Goal: Task Accomplishment & Management: Manage account settings

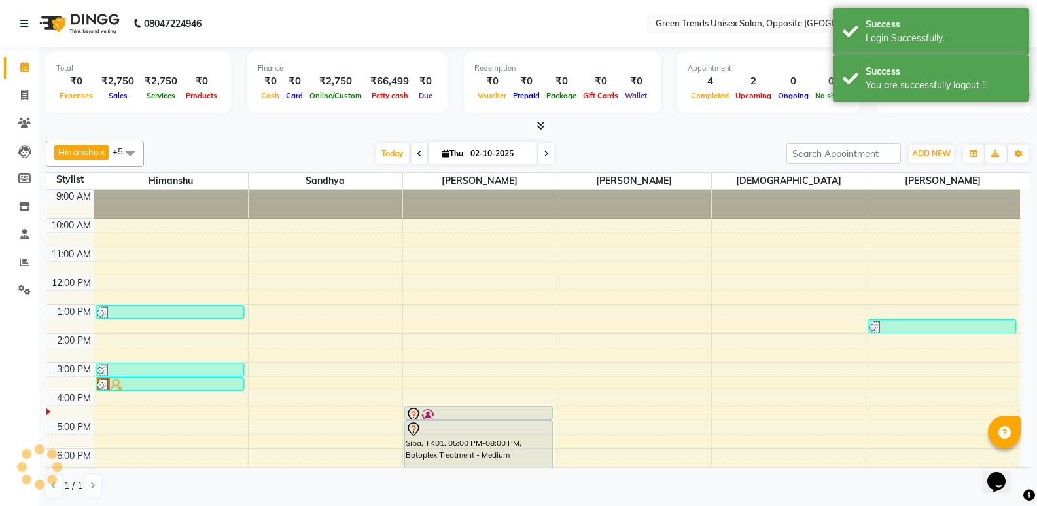
scroll to position [71, 0]
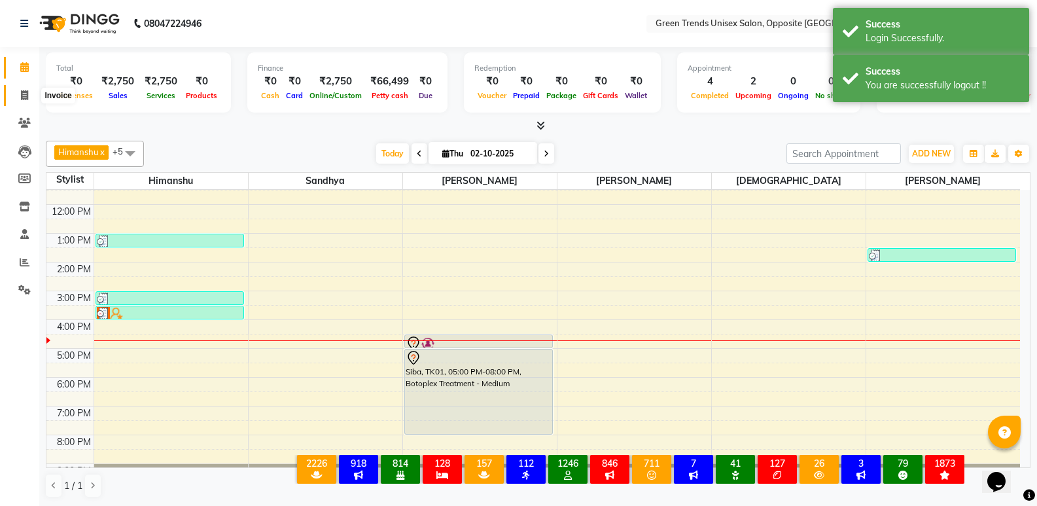
click at [15, 89] on span at bounding box center [24, 95] width 23 height 15
select select "5225"
select select "service"
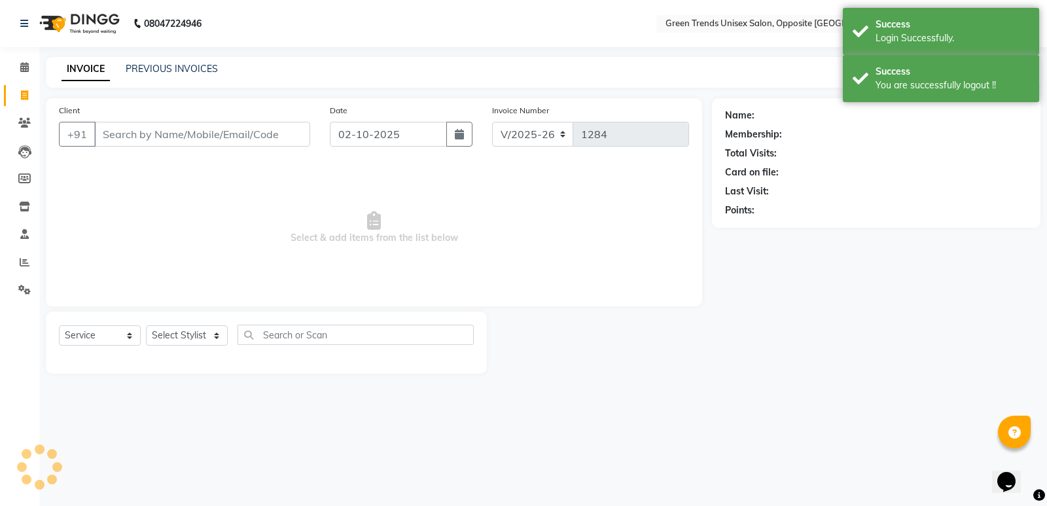
click at [204, 61] on div "INVOICE PREVIOUS INVOICES Create New Save" at bounding box center [543, 72] width 995 height 31
click at [203, 66] on link "PREVIOUS INVOICES" at bounding box center [172, 69] width 92 height 12
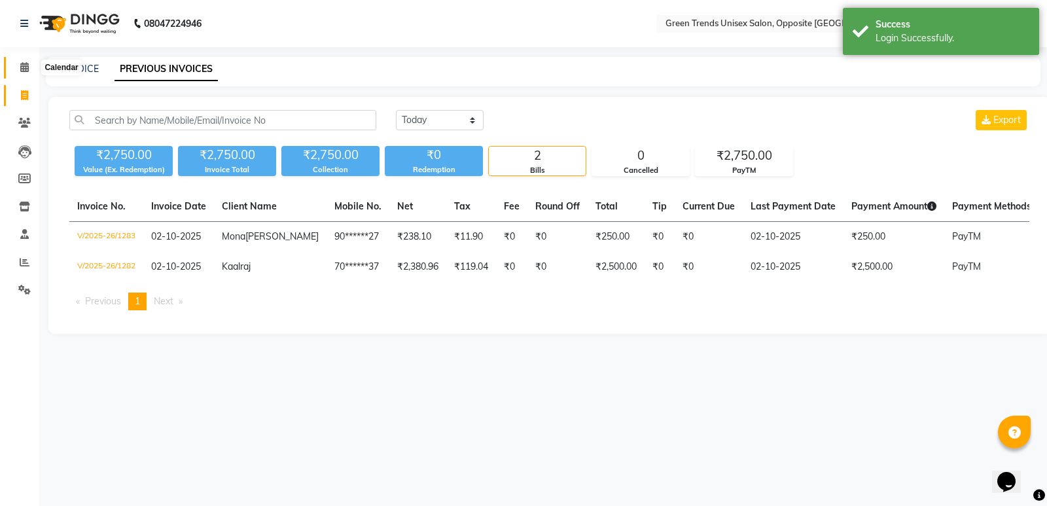
click at [20, 67] on icon at bounding box center [24, 67] width 9 height 10
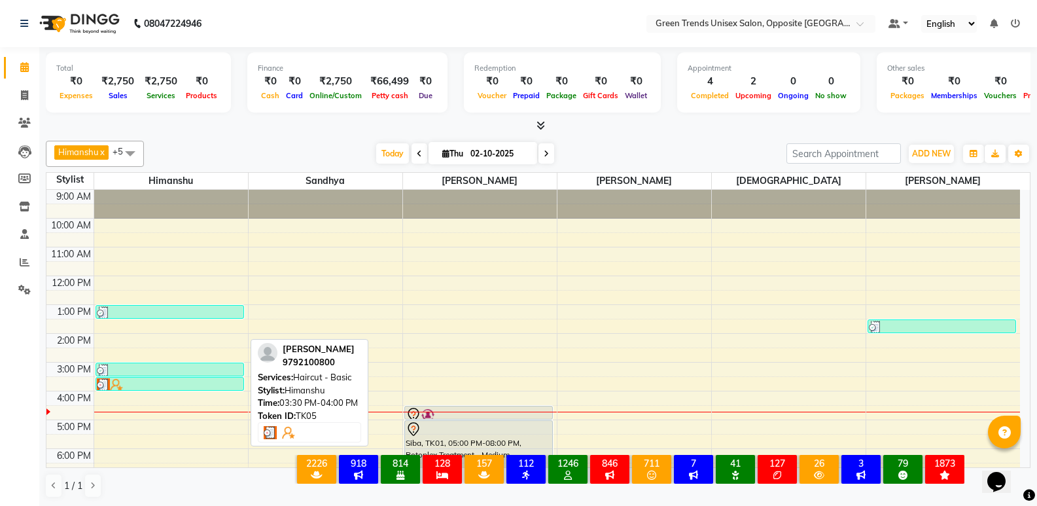
click at [149, 388] on div at bounding box center [170, 384] width 146 height 13
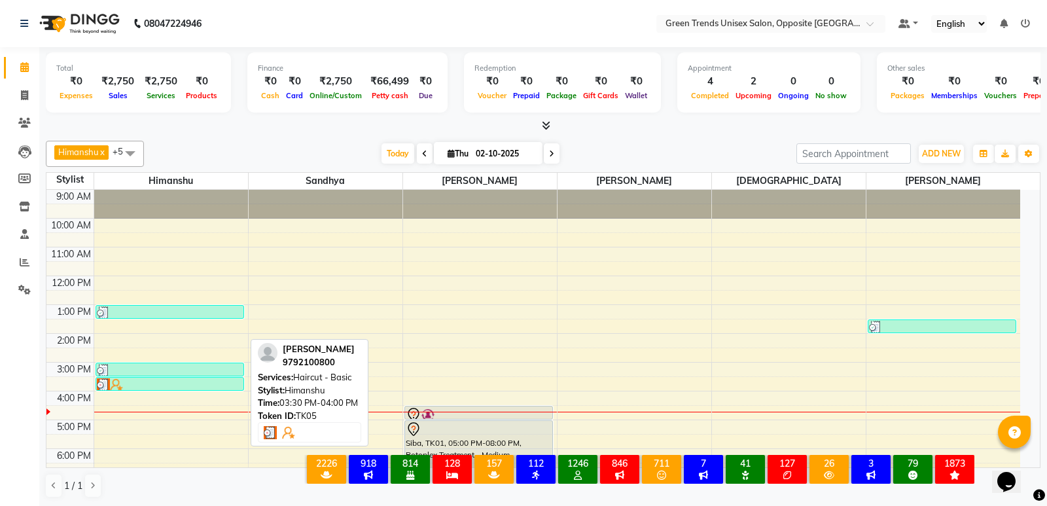
select select "3"
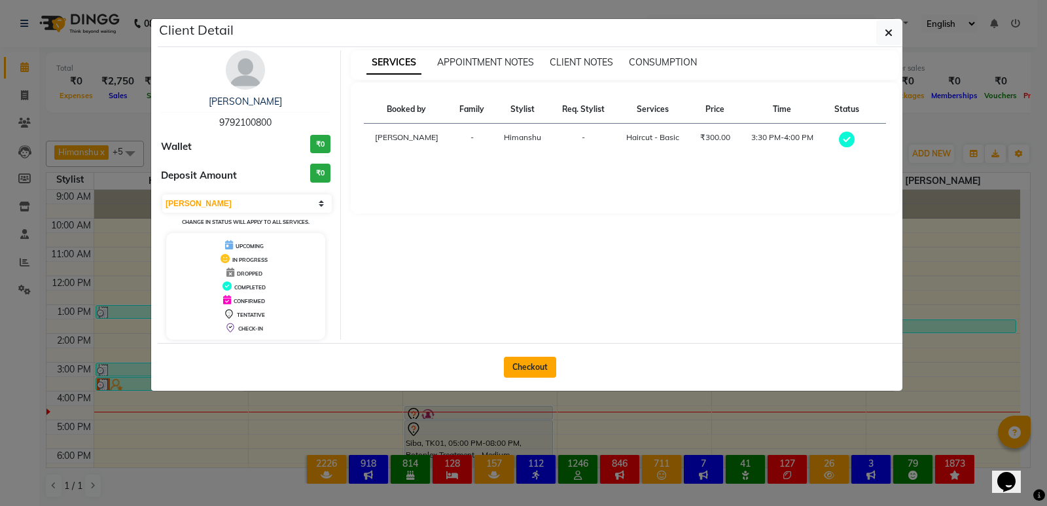
click at [540, 369] on button "Checkout" at bounding box center [530, 367] width 52 height 21
select select "5225"
select select "service"
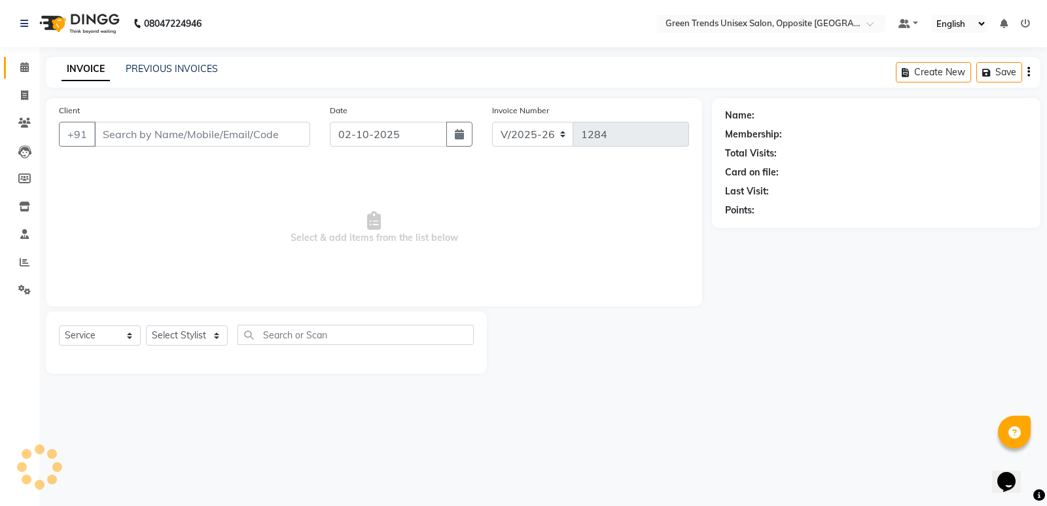
type input "97******00"
select select "82136"
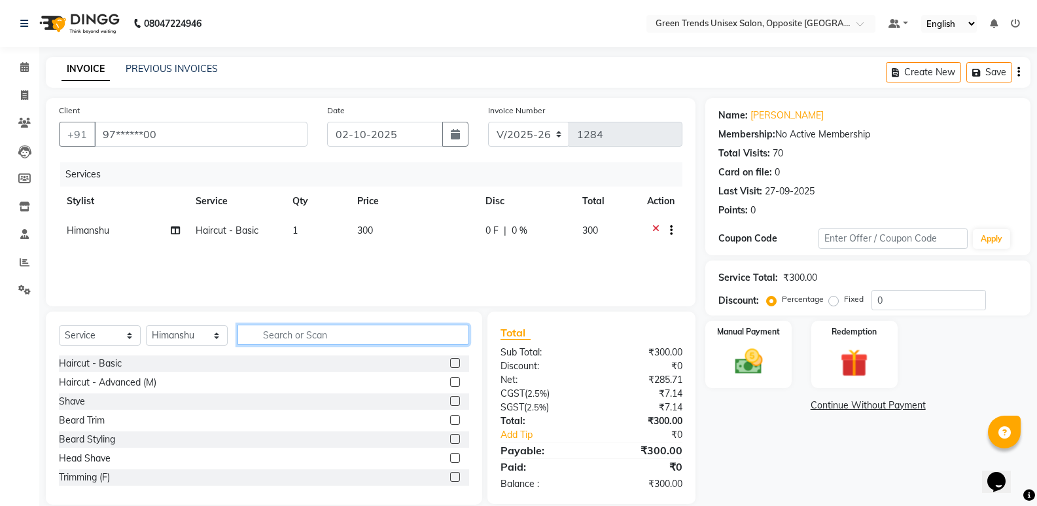
click at [320, 338] on input "text" at bounding box center [354, 335] width 232 height 20
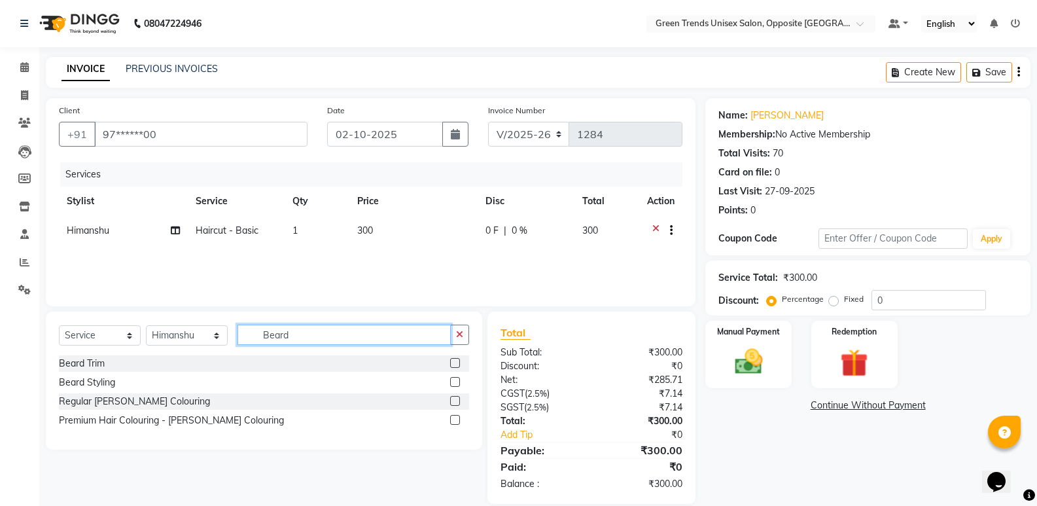
type input "Beard"
click at [457, 378] on label at bounding box center [455, 382] width 10 height 10
click at [457, 378] on input "checkbox" at bounding box center [454, 382] width 9 height 9
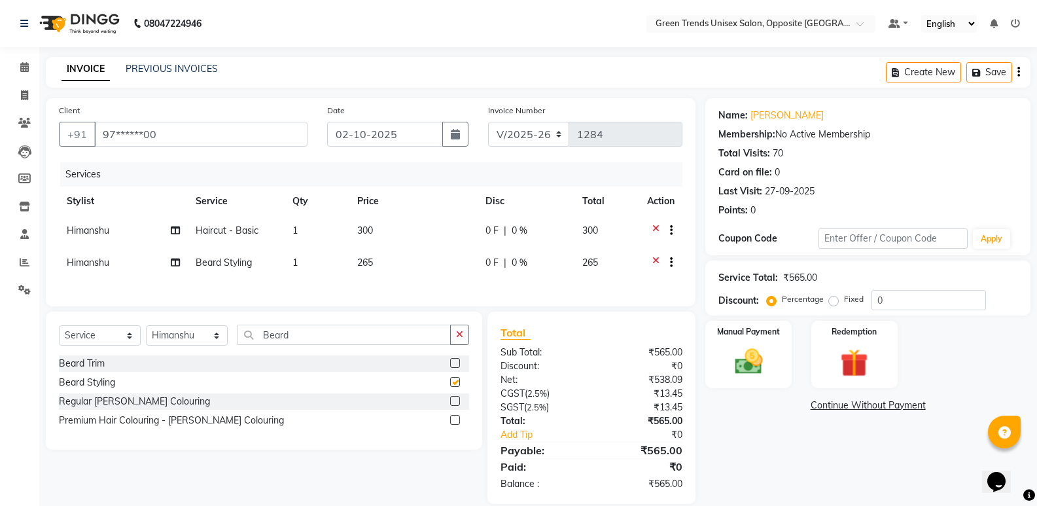
checkbox input "false"
click at [493, 232] on span "0 F" at bounding box center [491, 231] width 13 height 14
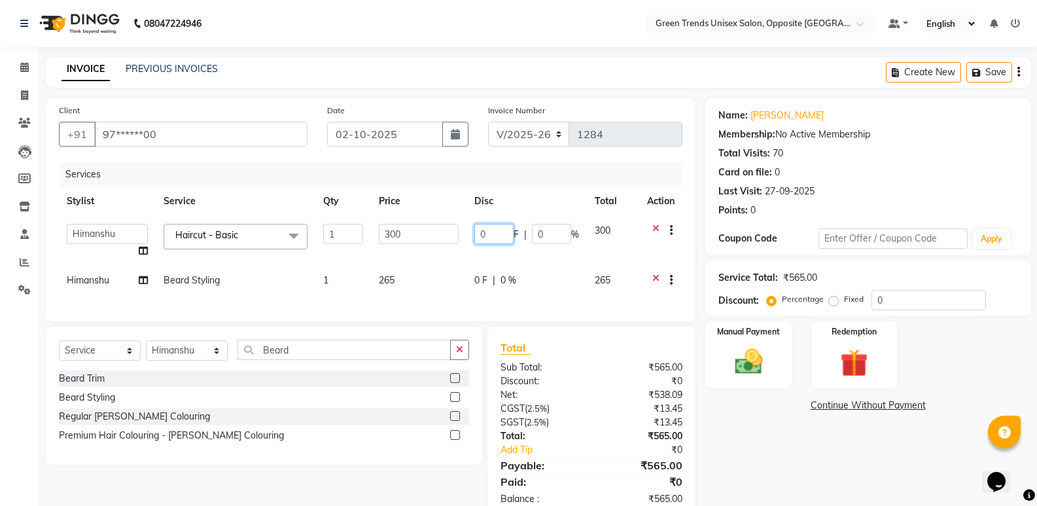
click at [489, 234] on input "0" at bounding box center [493, 234] width 39 height 20
type input "050"
click at [465, 274] on td "265" at bounding box center [419, 282] width 96 height 32
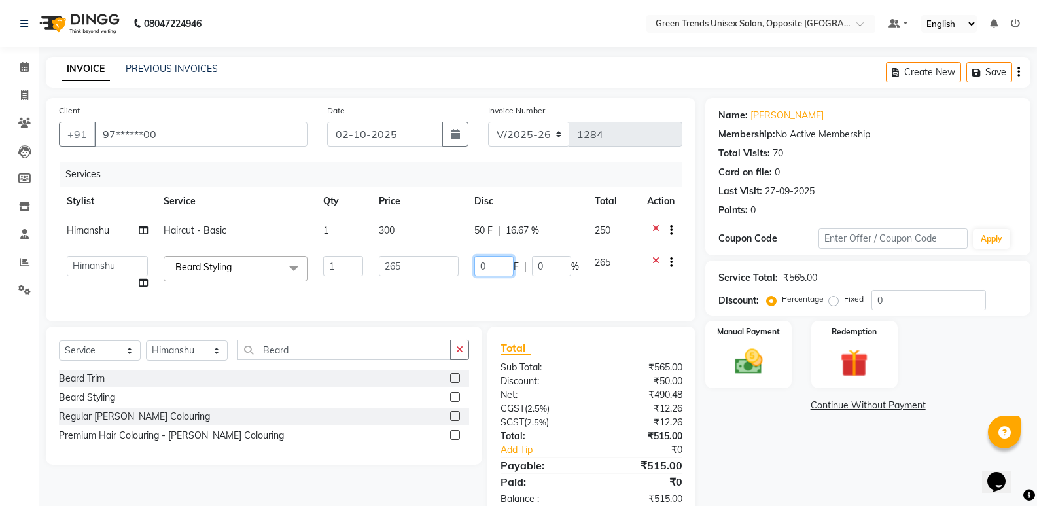
click at [482, 265] on input "0" at bounding box center [493, 266] width 39 height 20
click at [501, 266] on input "0" at bounding box center [493, 266] width 39 height 20
type input "045"
click at [438, 295] on div "Services Stylist Service Qty Price Disc Total Action [PERSON_NAME] Haircut - Ba…" at bounding box center [371, 235] width 624 height 146
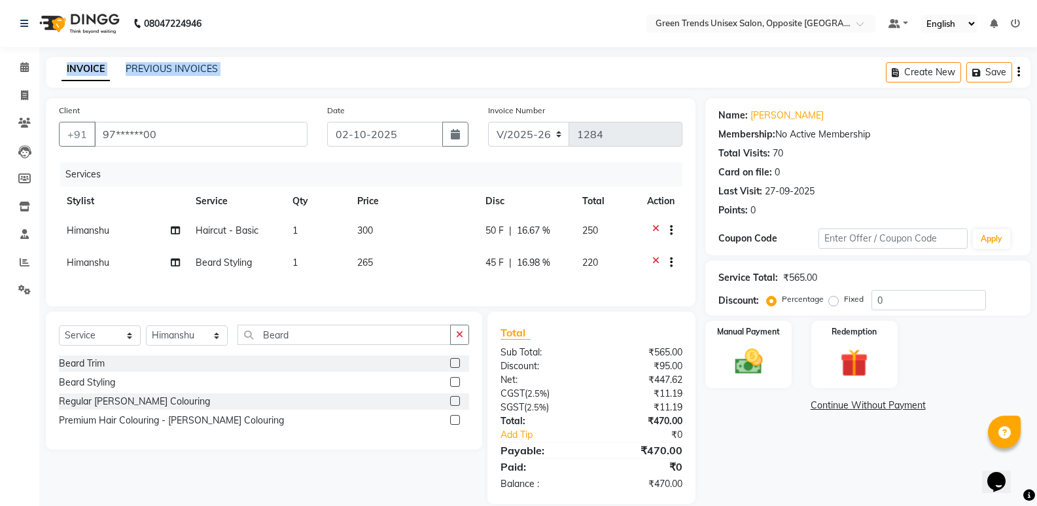
drag, startPoint x: 1027, startPoint y: 13, endPoint x: 1046, endPoint y: 82, distance: 71.3
click at [1037, 82] on html "08047224946 Select Location × Green Trends Unisex Salon, Opposite Khazana Marke…" at bounding box center [518, 253] width 1037 height 506
click at [754, 355] on img at bounding box center [748, 361] width 46 height 33
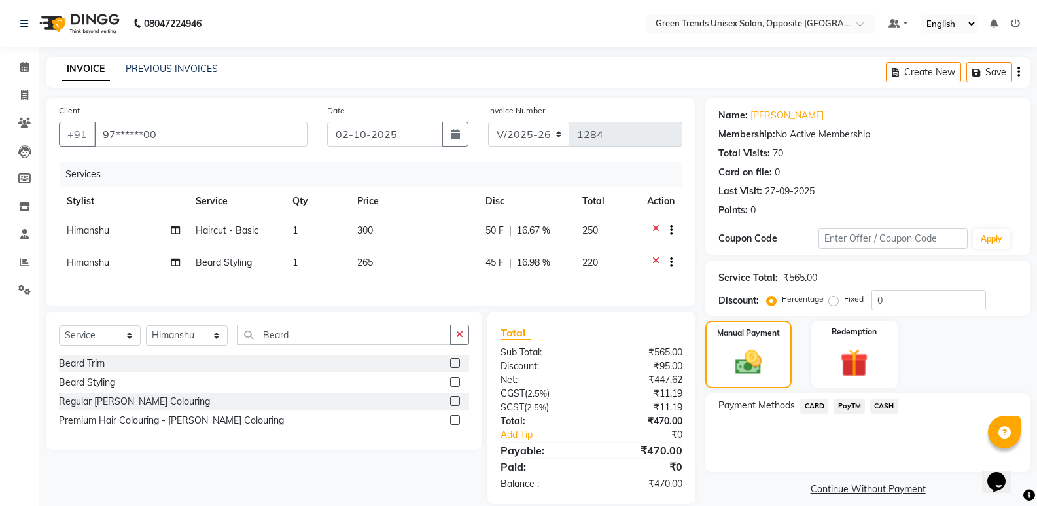
click at [883, 404] on span "CASH" at bounding box center [884, 405] width 28 height 15
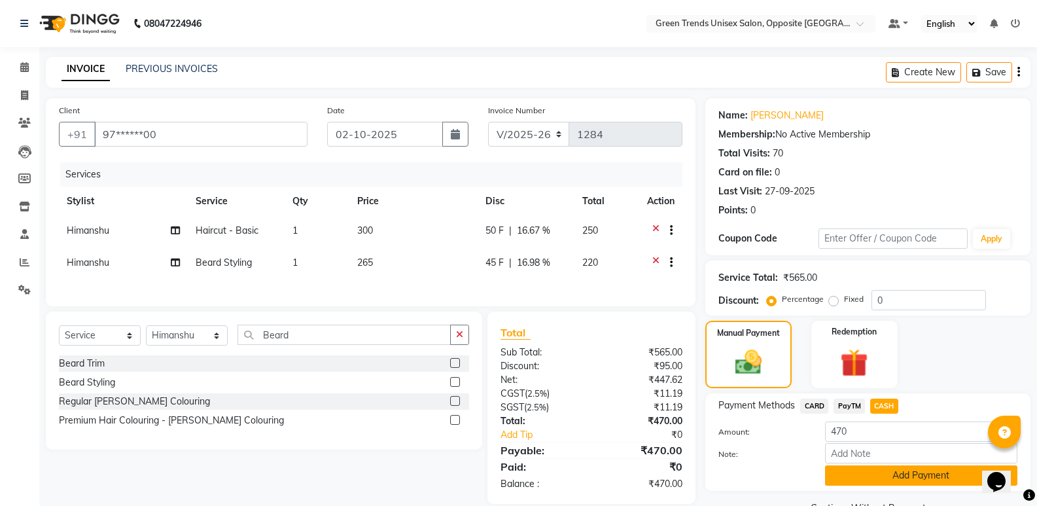
click at [872, 480] on button "Add Payment" at bounding box center [921, 475] width 192 height 20
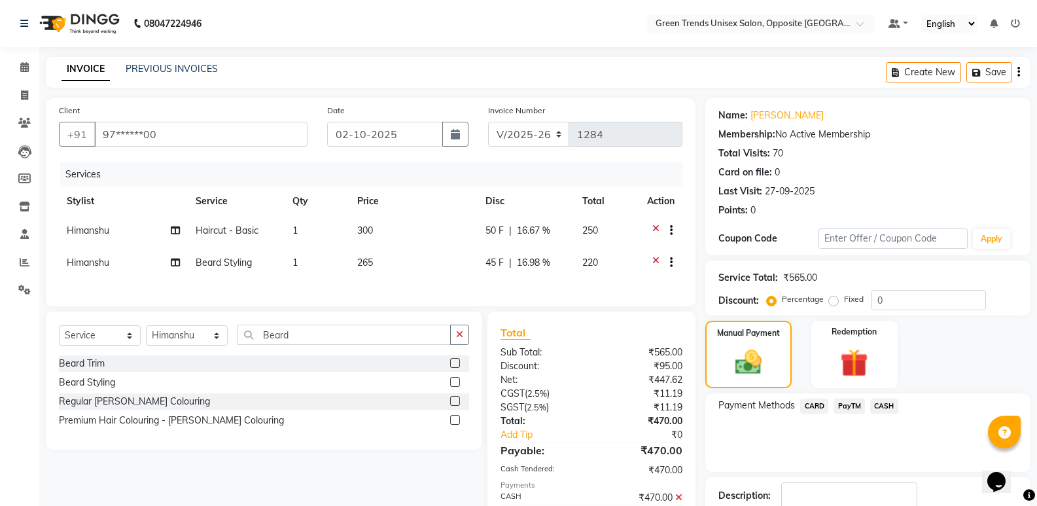
scroll to position [86, 0]
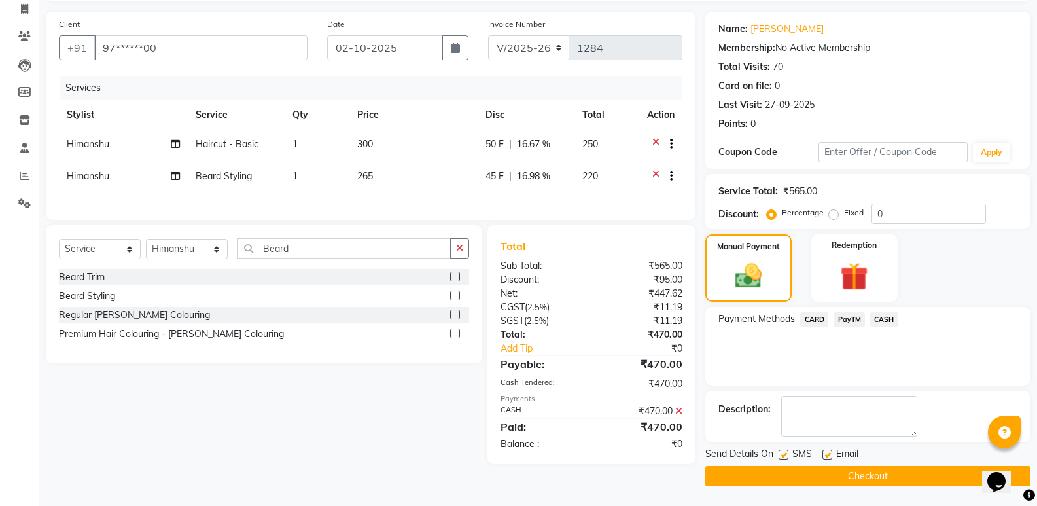
click at [815, 470] on button "Checkout" at bounding box center [867, 476] width 325 height 20
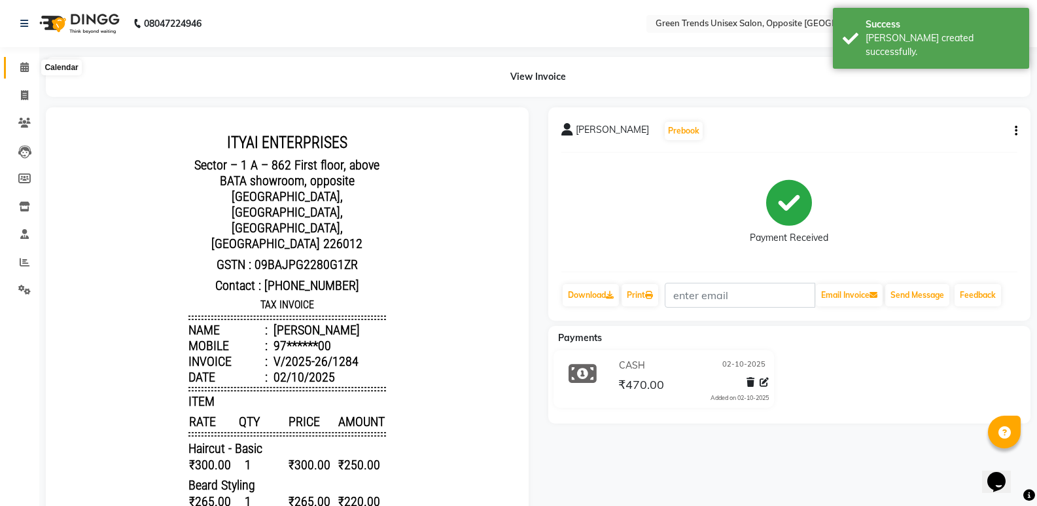
click at [35, 65] on span at bounding box center [24, 67] width 23 height 15
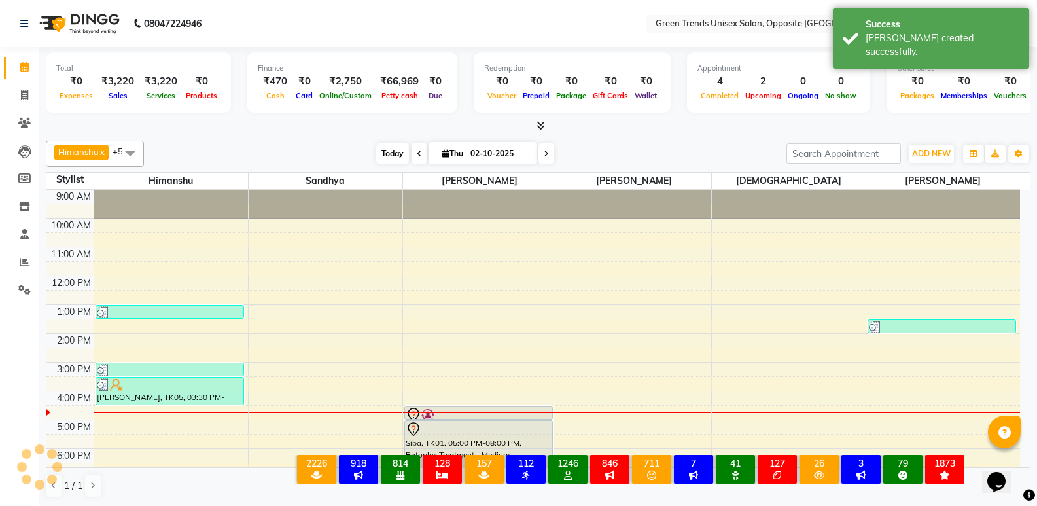
click at [392, 149] on span "Today" at bounding box center [392, 153] width 33 height 20
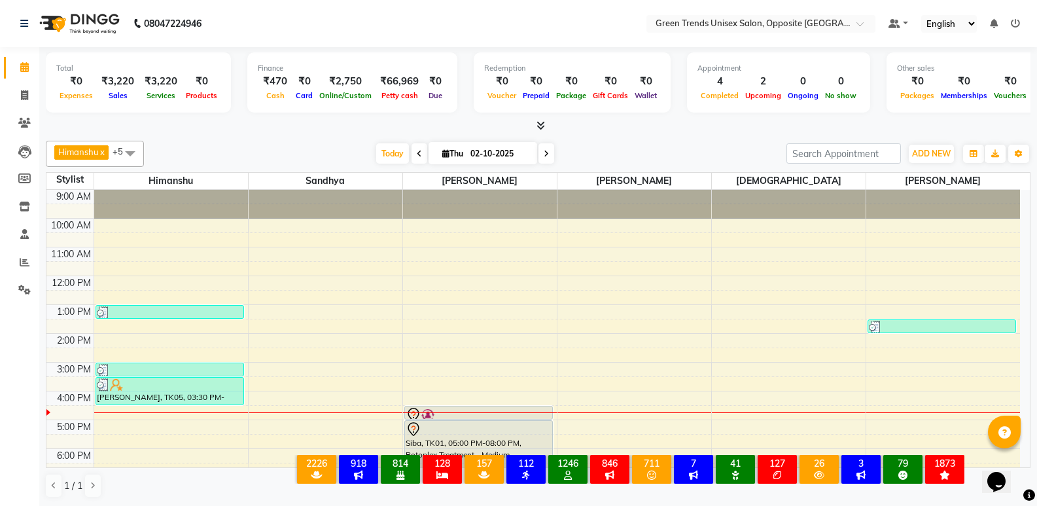
scroll to position [96, 0]
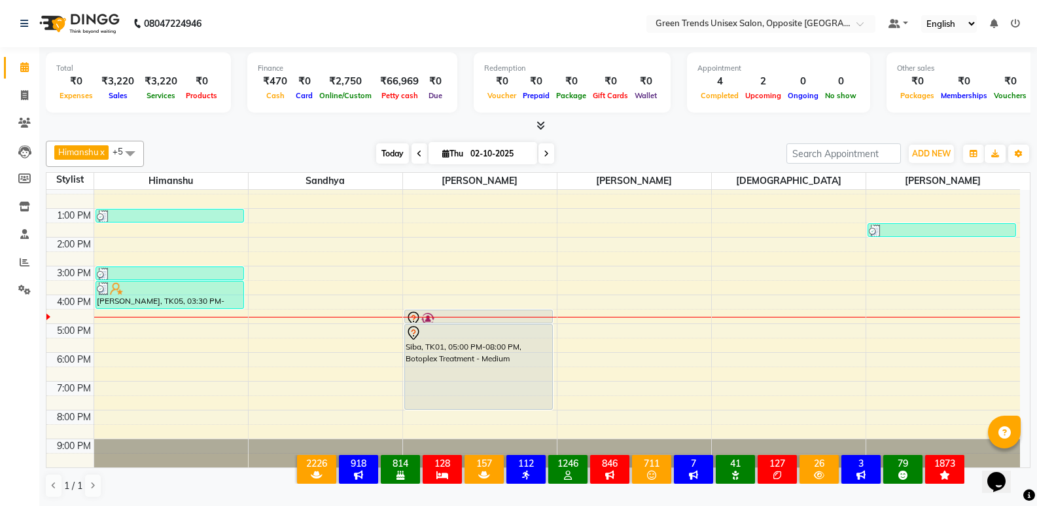
click at [387, 154] on span "Today" at bounding box center [392, 153] width 33 height 20
click at [393, 150] on span "Today" at bounding box center [392, 153] width 33 height 20
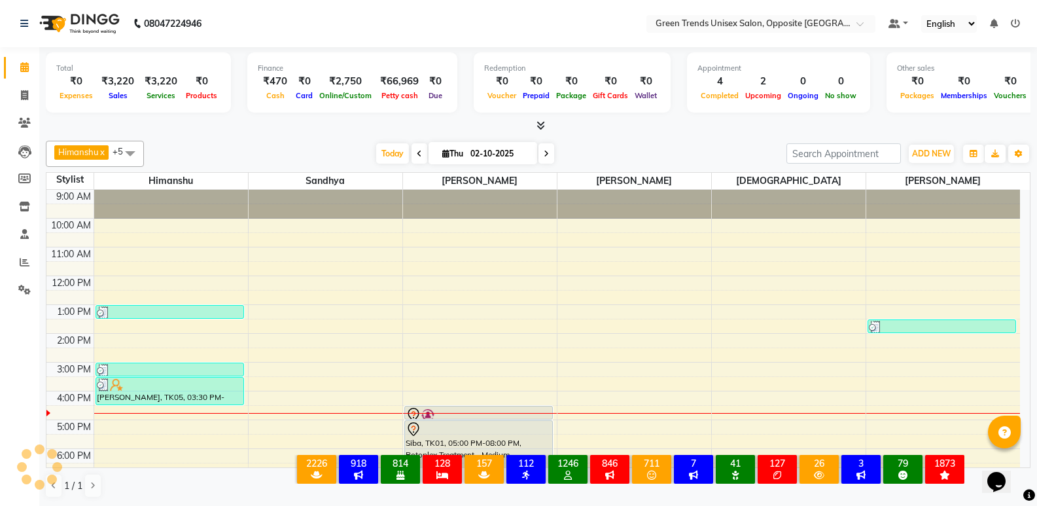
click at [344, 143] on div "[PERSON_NAME] x [PERSON_NAME] x [PERSON_NAME] x [PERSON_NAME] x +5 Select All […" at bounding box center [538, 154] width 985 height 26
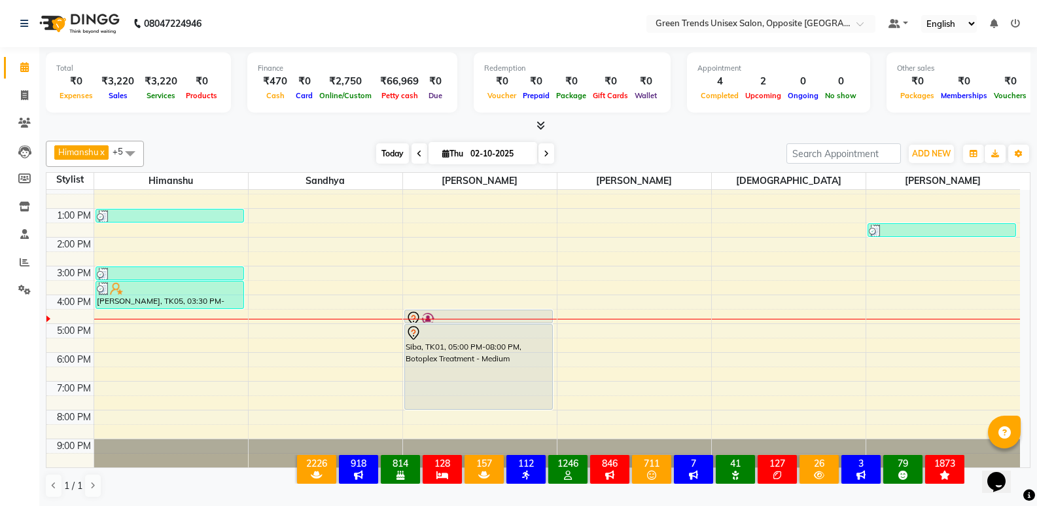
click at [376, 150] on span "Today" at bounding box center [392, 153] width 33 height 20
click at [351, 154] on div "Today Thu 02-10-2025" at bounding box center [464, 154] width 629 height 20
click at [1018, 25] on icon at bounding box center [1015, 22] width 9 height 9
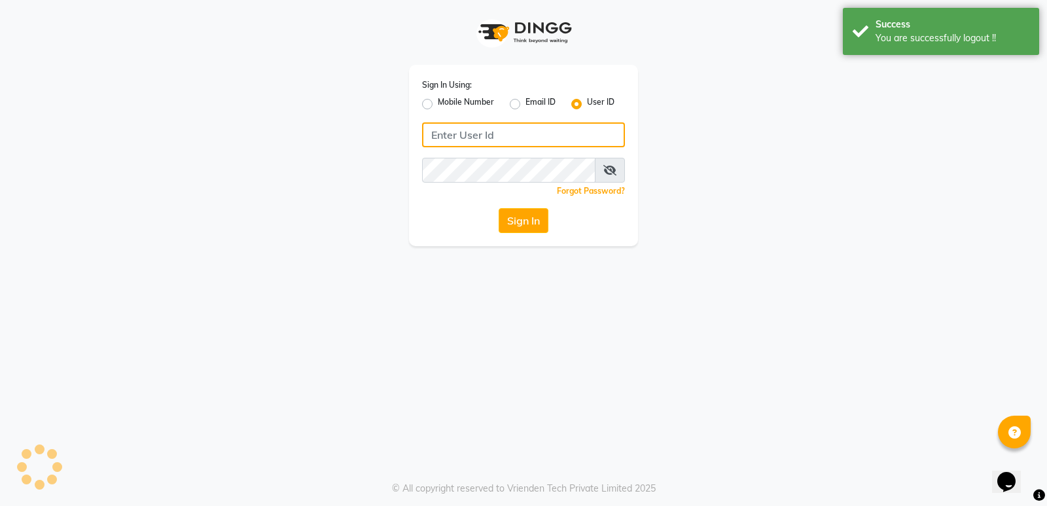
type input "8303933398"
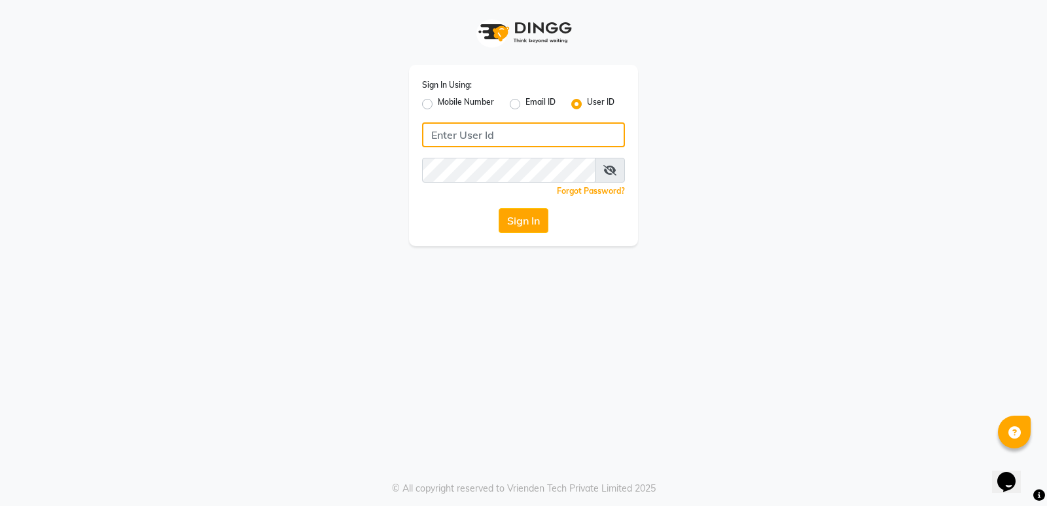
type input "8303933398"
click at [906, 74] on app-login "Sign In Using: Mobile Number Email ID User ID 8303933398 Remember me Forgot Pas…" at bounding box center [523, 123] width 1047 height 246
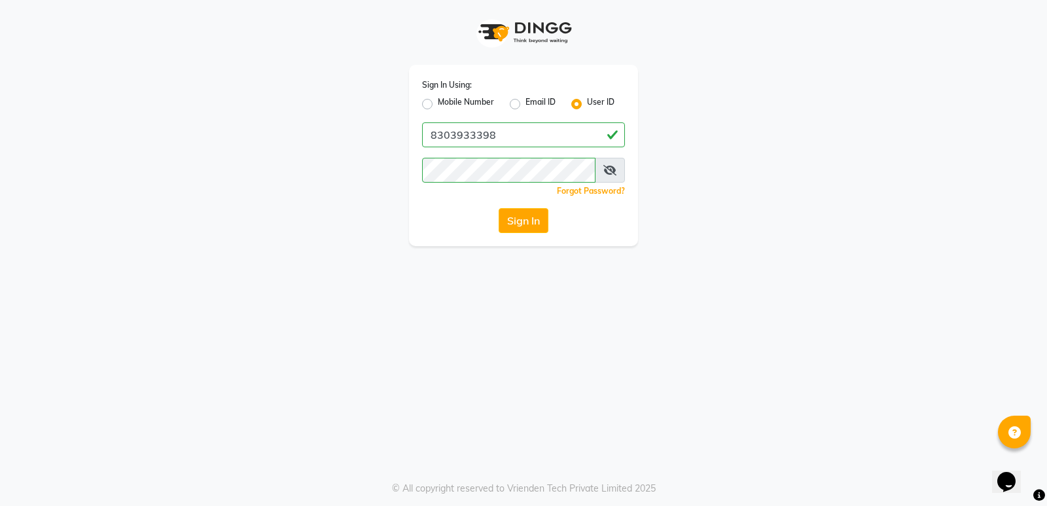
click at [438, 104] on label "Mobile Number" at bounding box center [466, 104] width 56 height 16
click at [438, 104] on input "Mobile Number" at bounding box center [442, 100] width 9 height 9
radio input "true"
radio input "false"
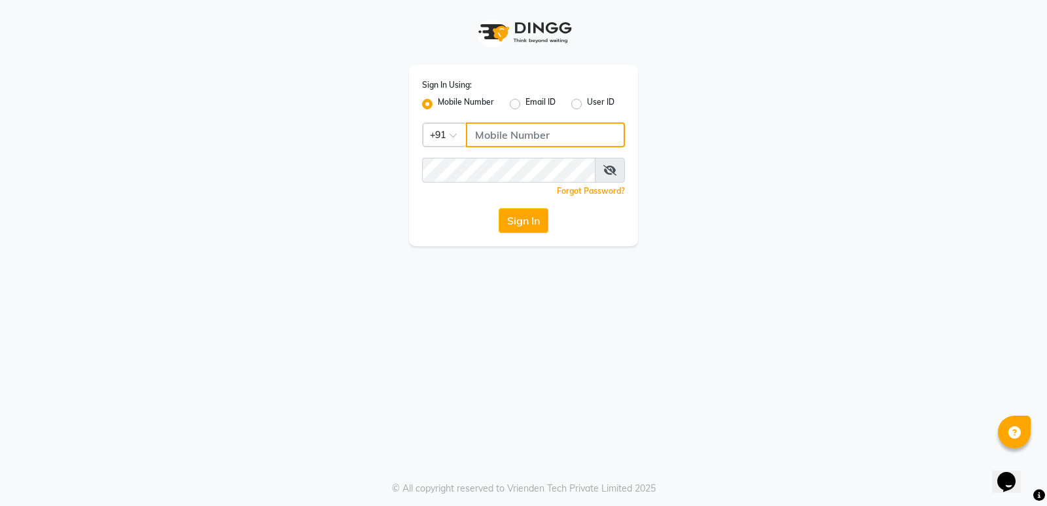
click at [568, 140] on input "Username" at bounding box center [545, 134] width 159 height 25
type input "8303933398"
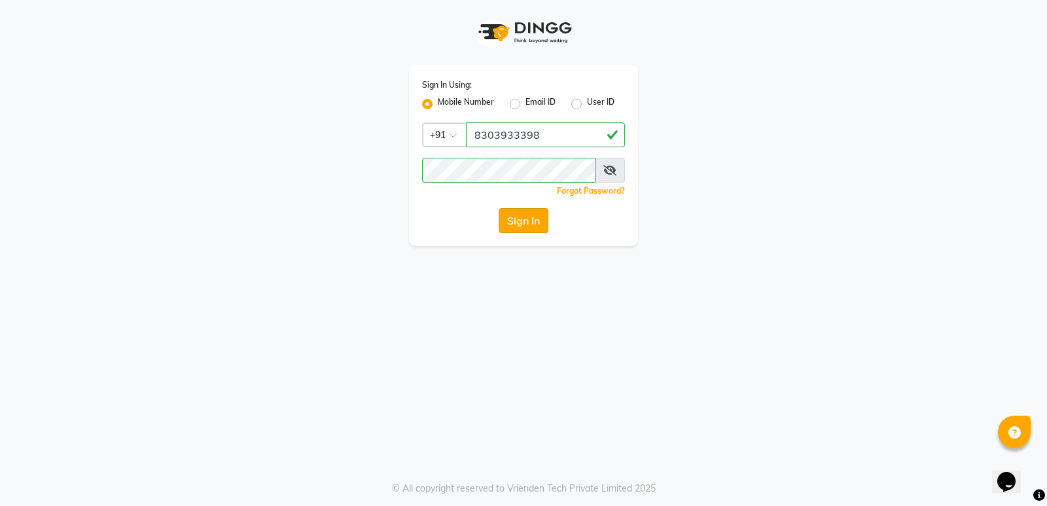
click at [521, 218] on button "Sign In" at bounding box center [524, 220] width 50 height 25
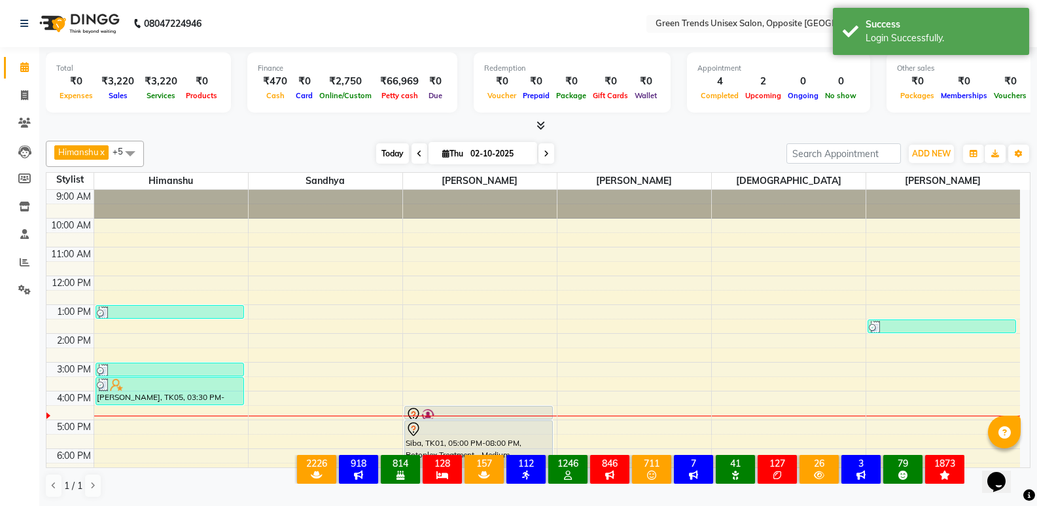
click at [378, 150] on span "Today" at bounding box center [392, 153] width 33 height 20
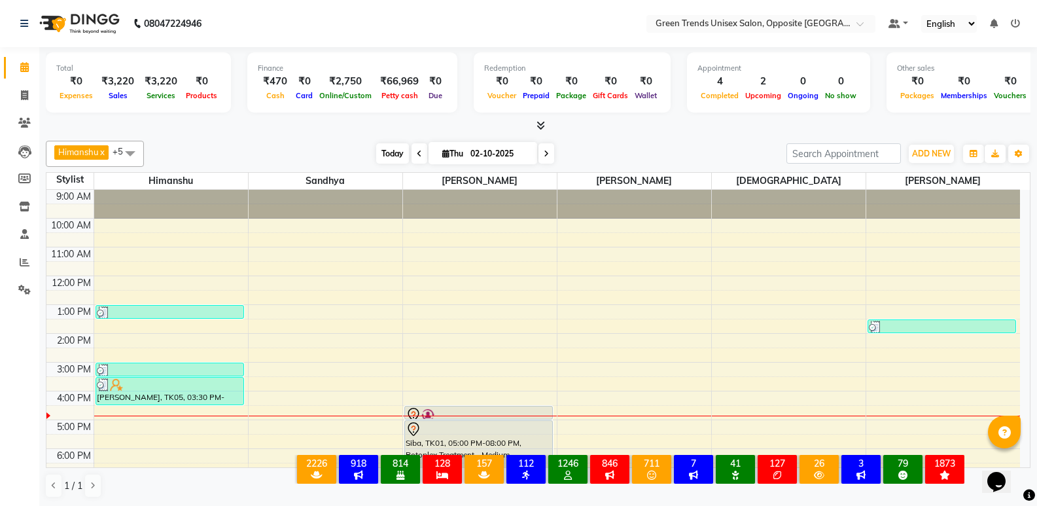
click at [379, 144] on span "Today" at bounding box center [392, 153] width 33 height 20
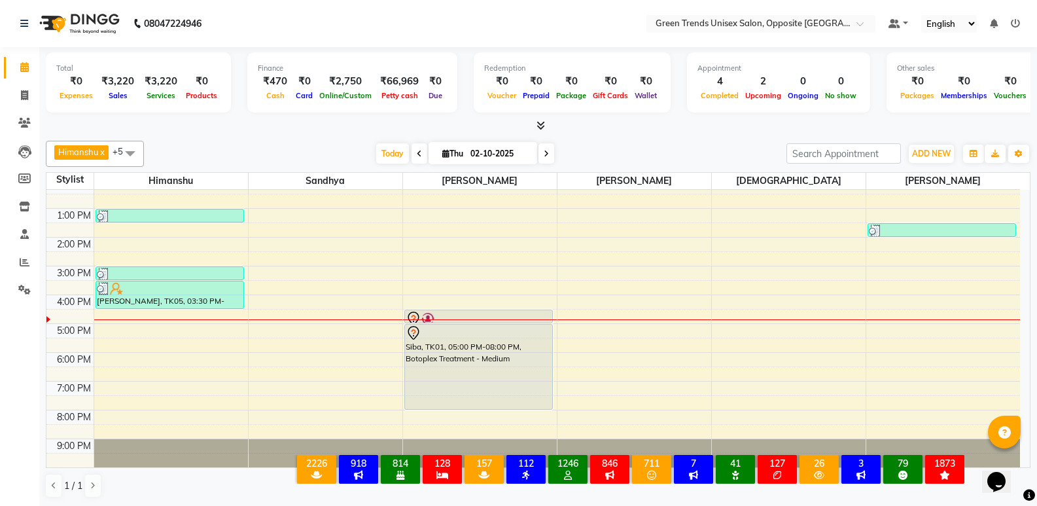
click at [364, 126] on div at bounding box center [538, 126] width 985 height 14
click at [413, 154] on span at bounding box center [420, 153] width 16 height 20
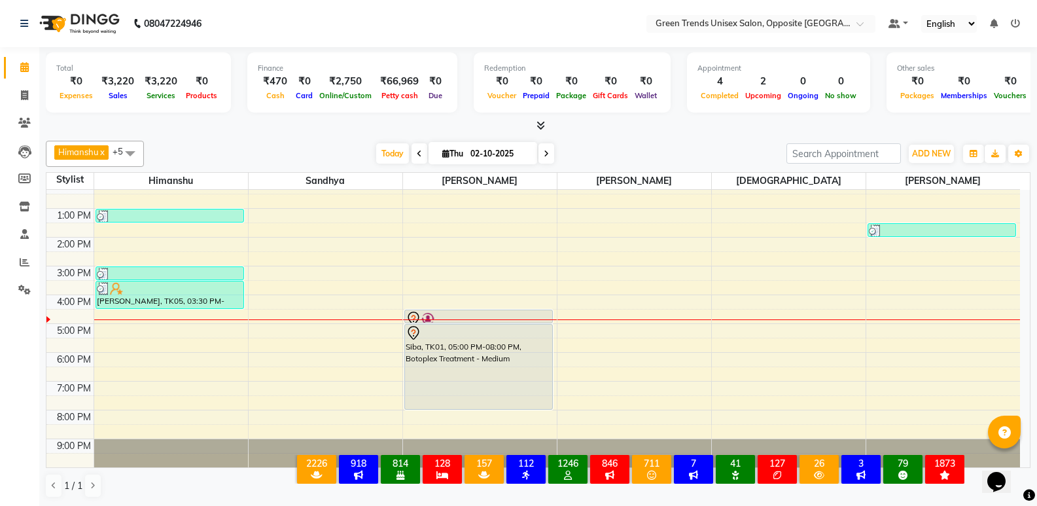
type input "01-10-2025"
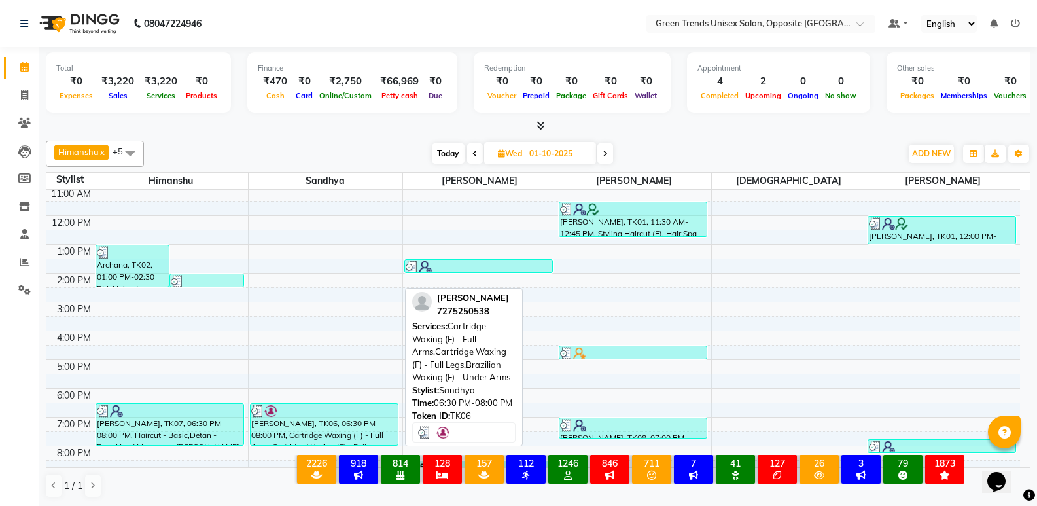
scroll to position [31, 0]
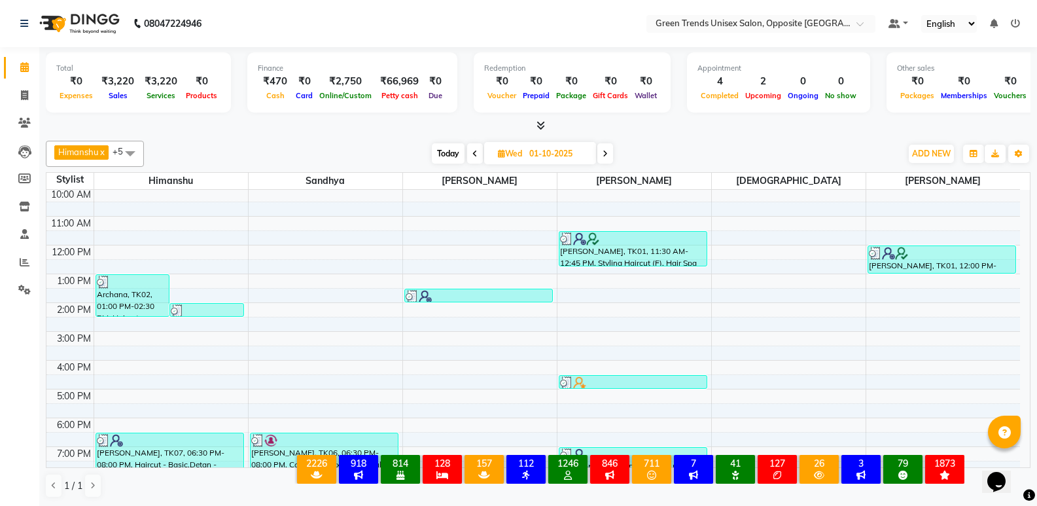
click at [510, 154] on span "Wed" at bounding box center [510, 154] width 31 height 10
select select "10"
select select "2025"
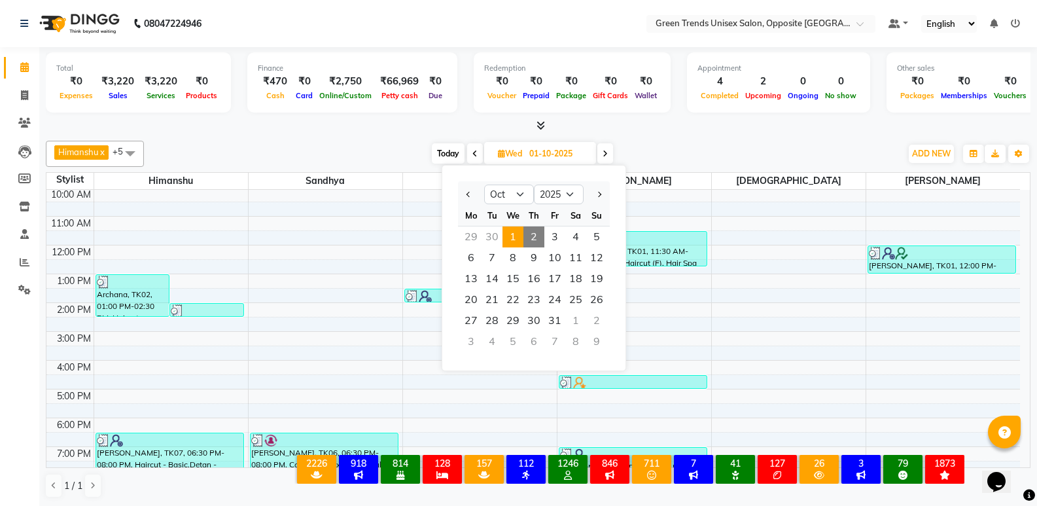
click at [675, 141] on div "Himanshu x Sandhya x Sohail x SUJEET x Vaishnavi x Vrinda x +5 Select All Himan…" at bounding box center [538, 154] width 985 height 26
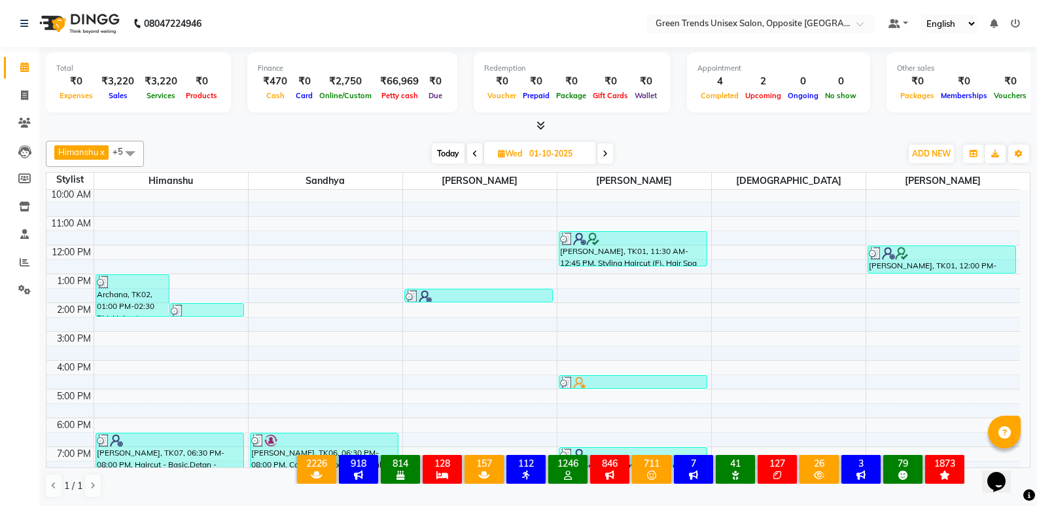
click at [456, 153] on span "Today" at bounding box center [448, 153] width 33 height 20
type input "02-10-2025"
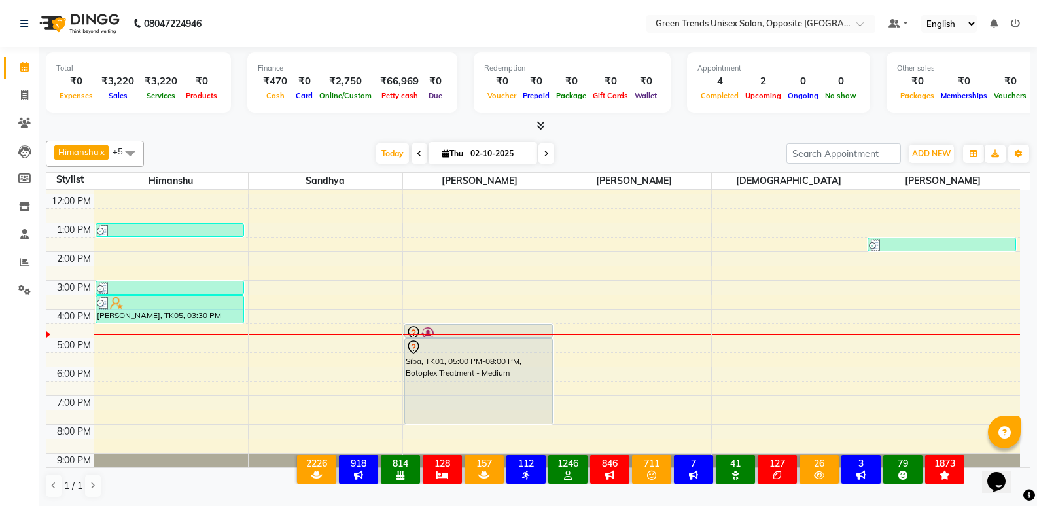
scroll to position [96, 0]
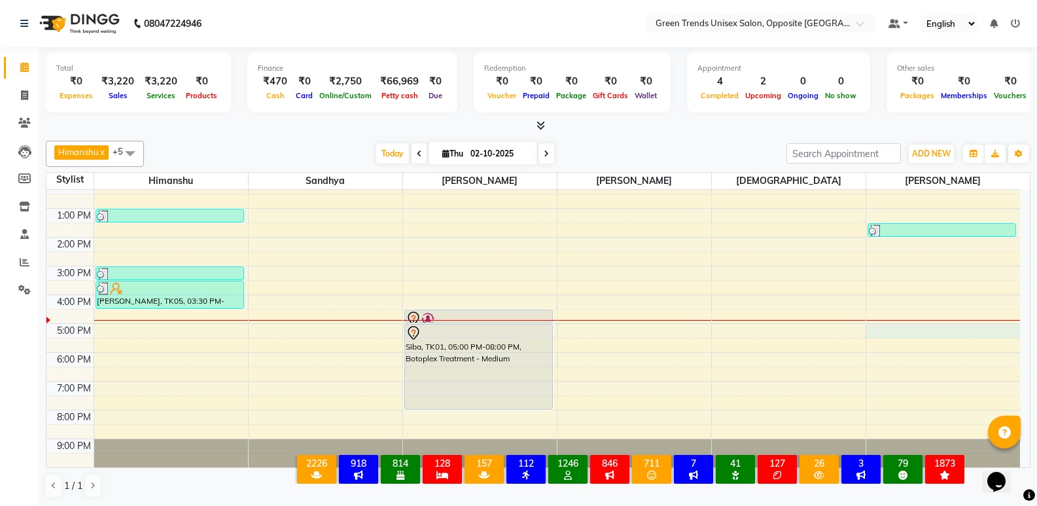
click at [900, 328] on div "9:00 AM 10:00 AM 11:00 AM 12:00 PM 1:00 PM 2:00 PM 3:00 PM 4:00 PM 5:00 PM 6:00…" at bounding box center [533, 281] width 974 height 374
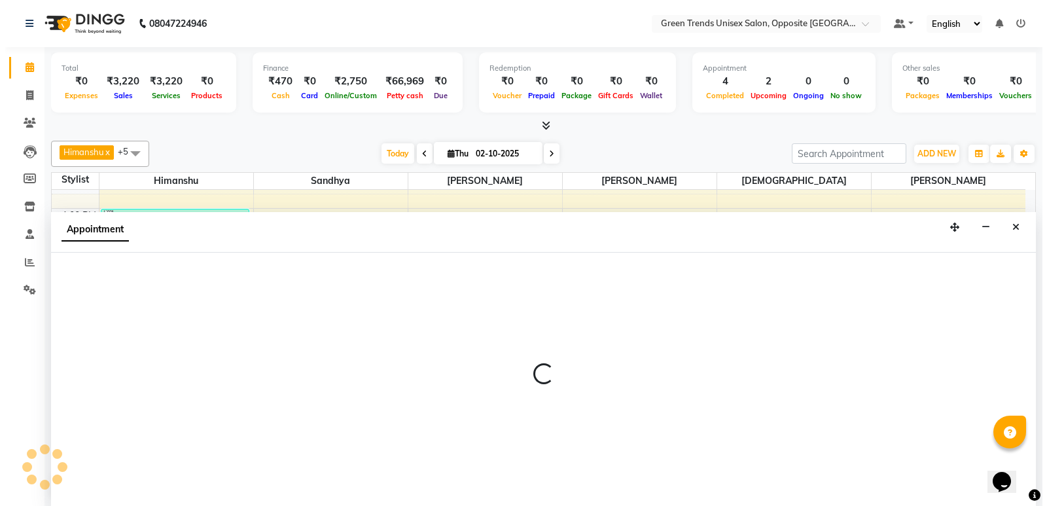
scroll to position [1, 0]
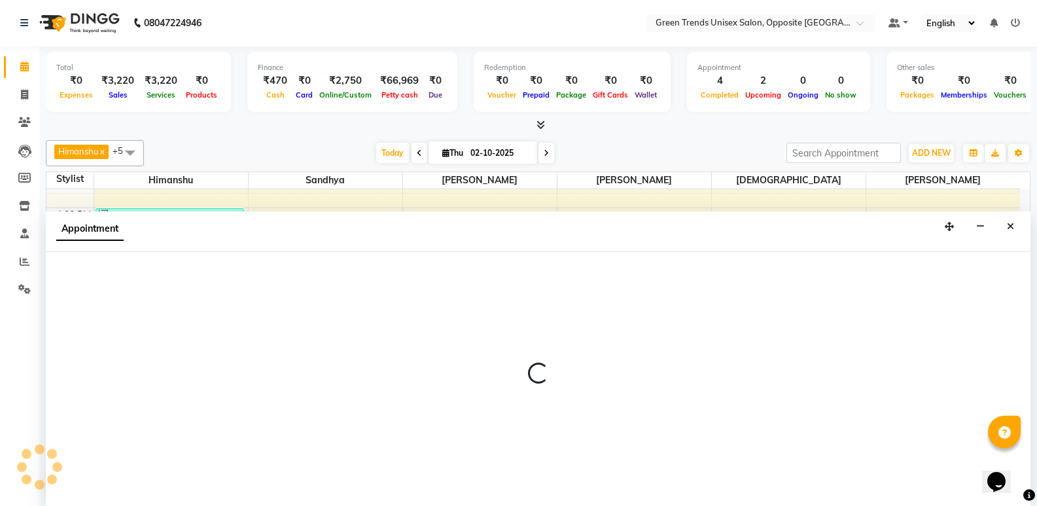
select select "77089"
select select "1020"
select select "tentative"
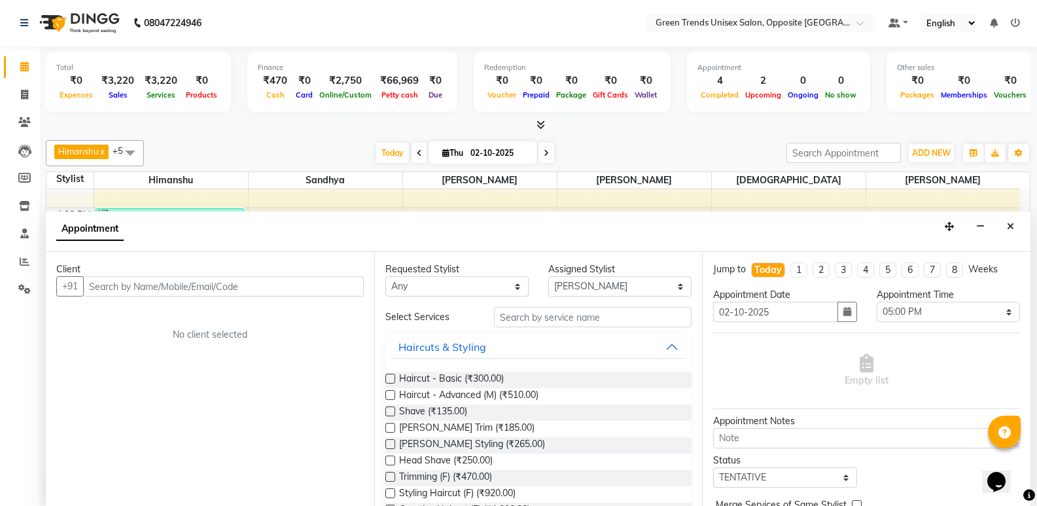
click at [111, 292] on input "text" at bounding box center [223, 286] width 281 height 20
type input "9936396239"
click at [338, 291] on span "Add Client" at bounding box center [337, 286] width 44 height 12
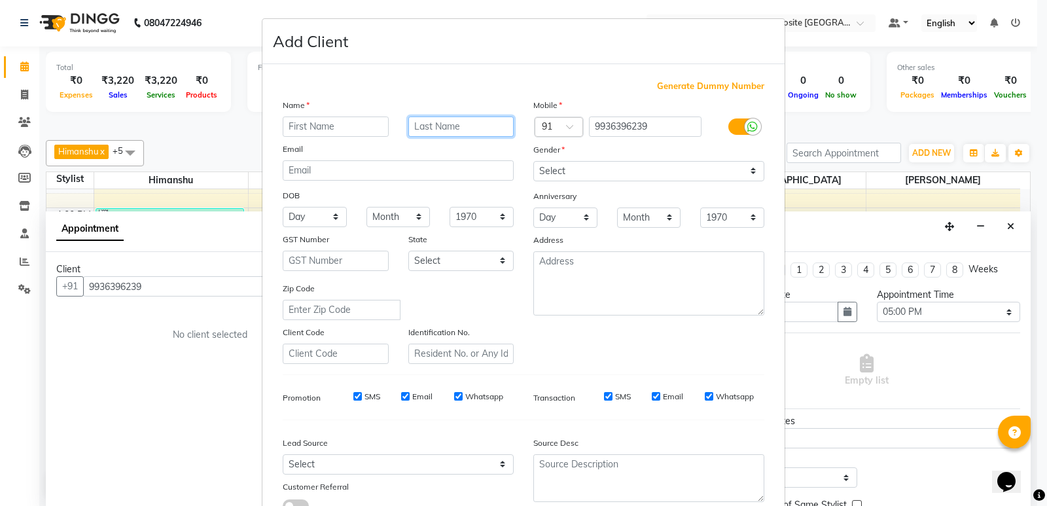
click at [469, 130] on input "text" at bounding box center [461, 126] width 106 height 20
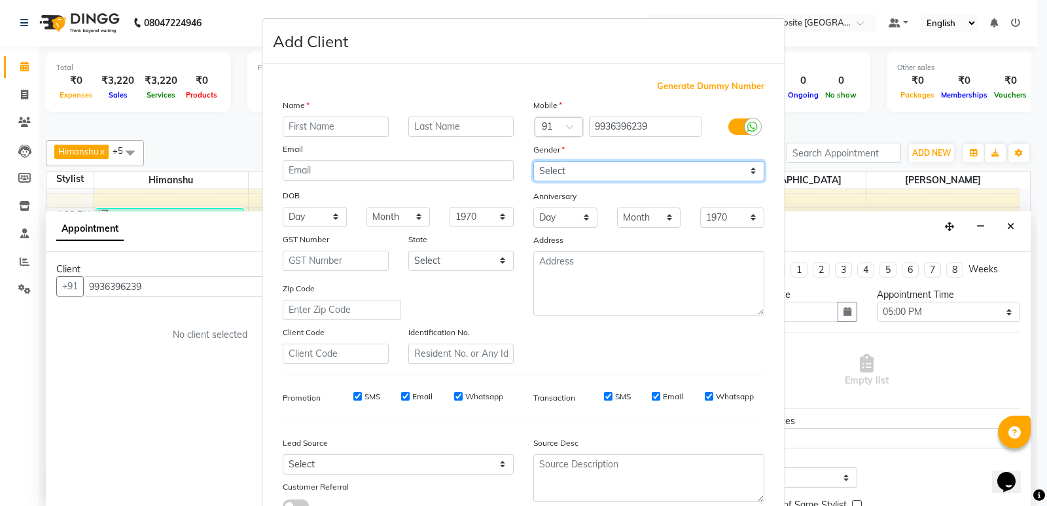
click at [560, 166] on select "Select Male Female Other Prefer Not To Say" at bounding box center [648, 171] width 231 height 20
click at [470, 182] on div "Name Email DOB Day 01 02 03 04 05 06 07 08 09 10 11 12 13 14 15 16 17 18 19 20 …" at bounding box center [398, 231] width 251 height 266
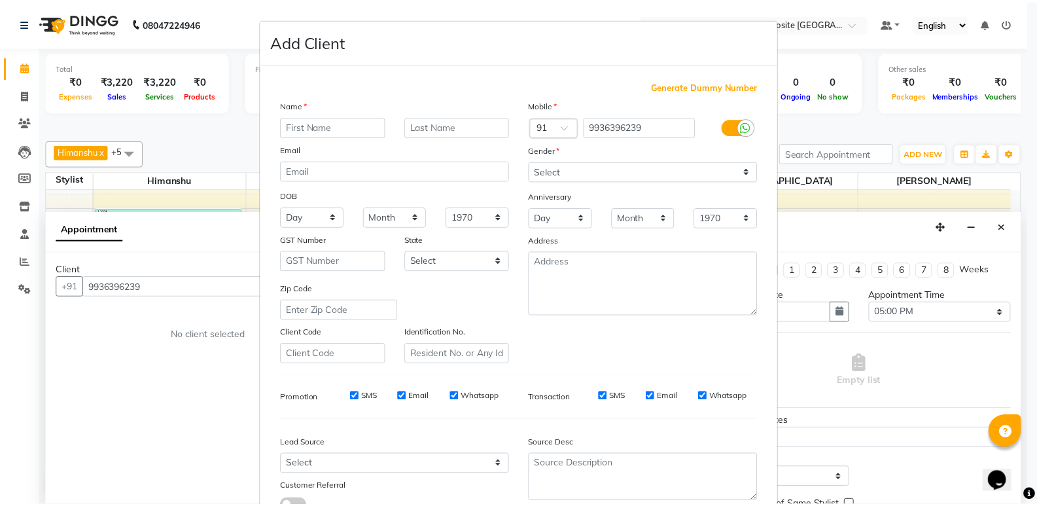
scroll to position [98, 0]
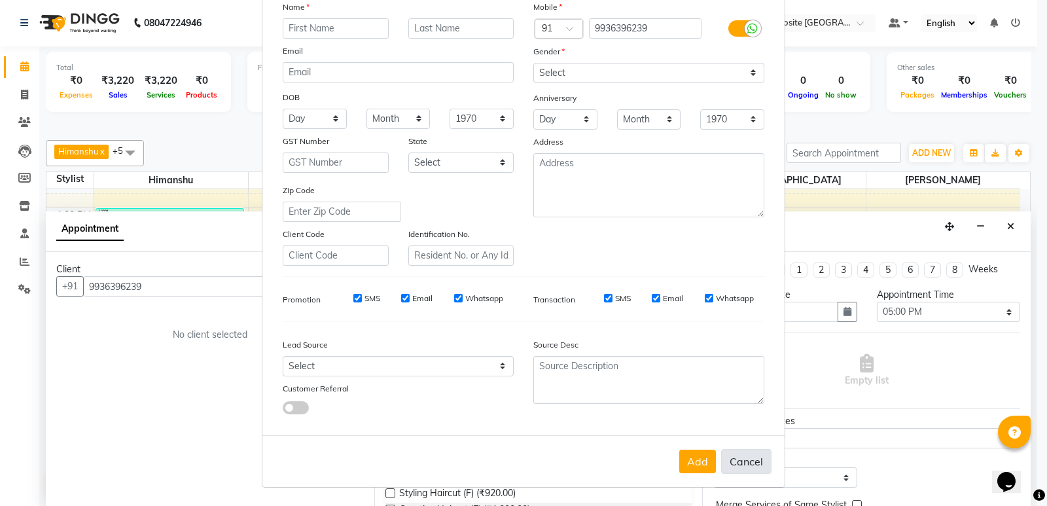
click at [741, 467] on button "Cancel" at bounding box center [746, 461] width 50 height 25
select select
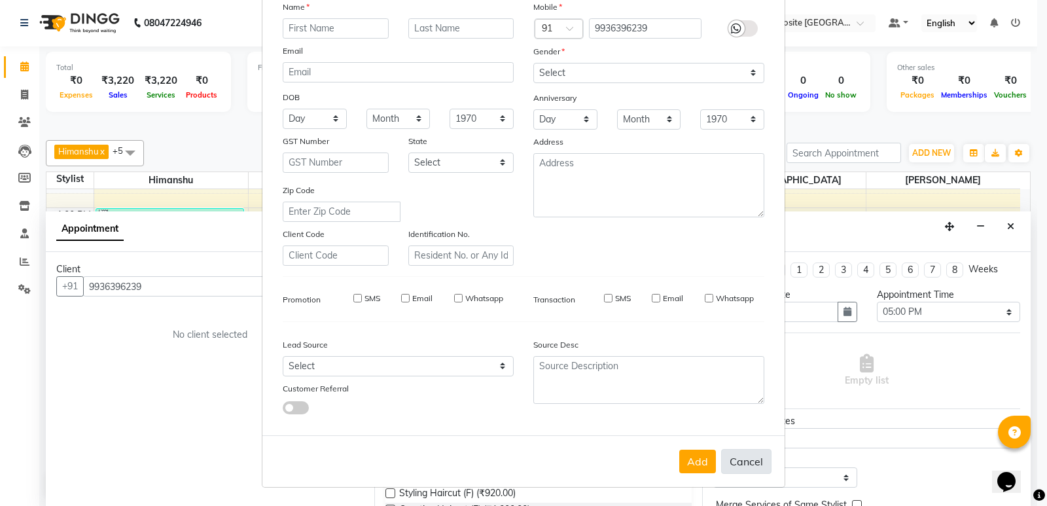
select select
checkbox input "false"
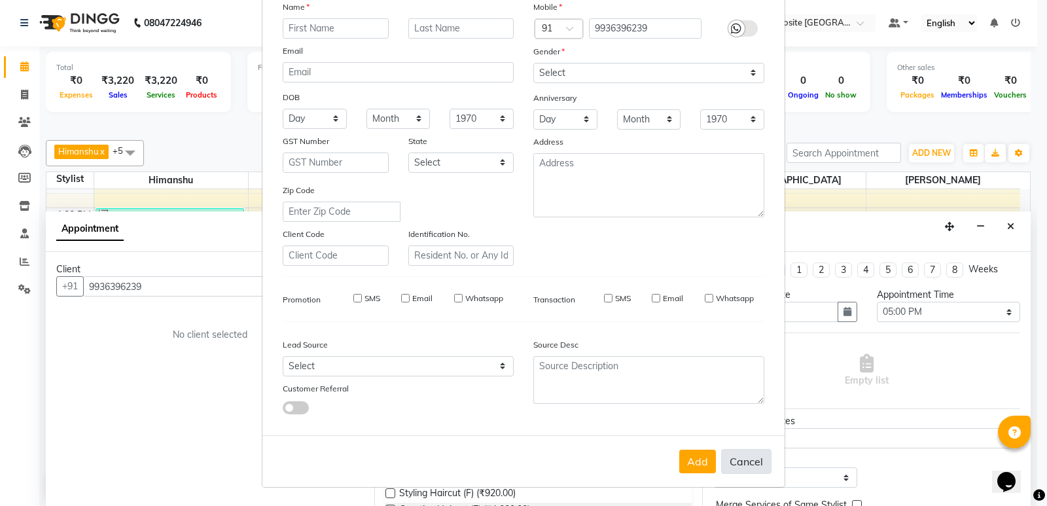
checkbox input "false"
click at [741, 467] on button "Cancel" at bounding box center [746, 461] width 50 height 25
select select
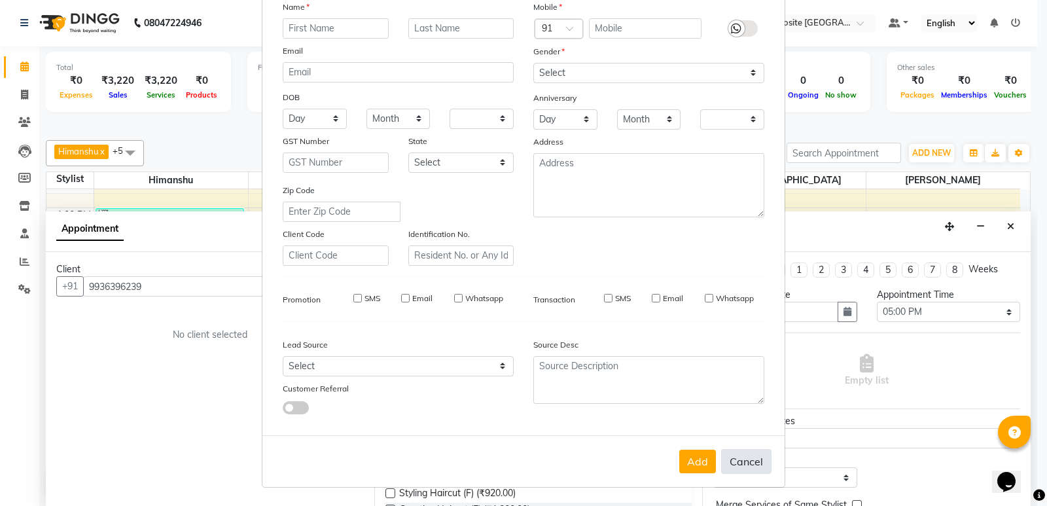
select select
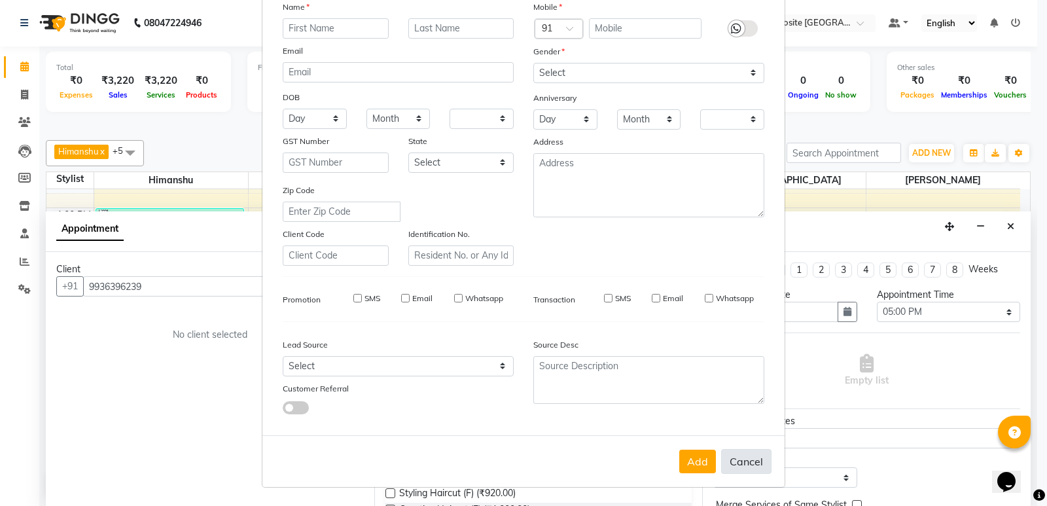
checkbox input "false"
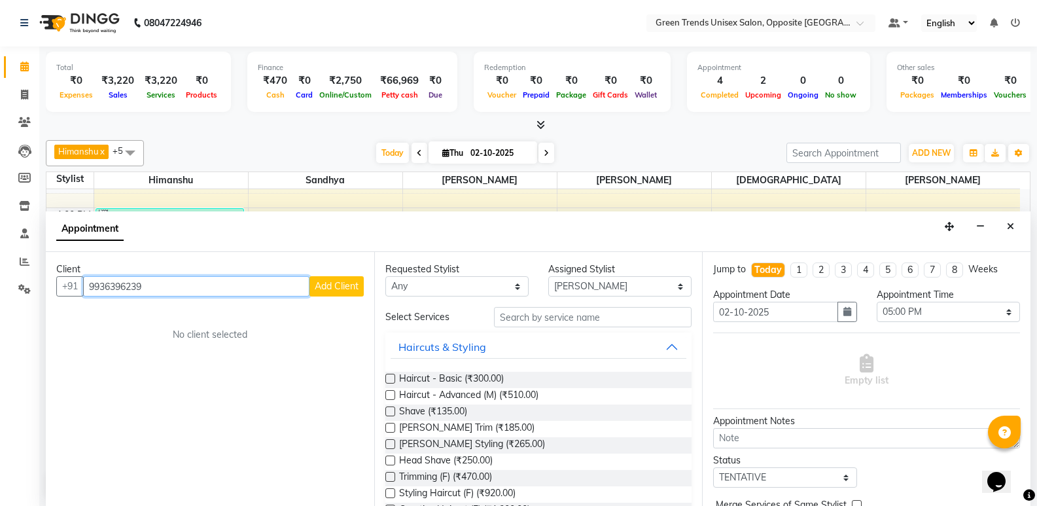
click at [160, 283] on input "9936396239" at bounding box center [196, 286] width 226 height 20
click at [150, 321] on button "Raj 83******98" at bounding box center [170, 314] width 172 height 21
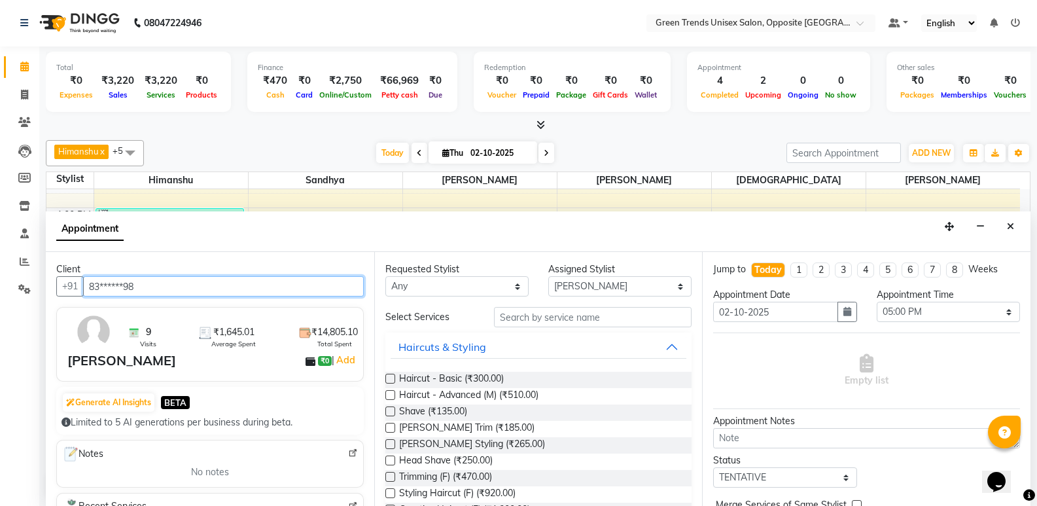
type input "83******98"
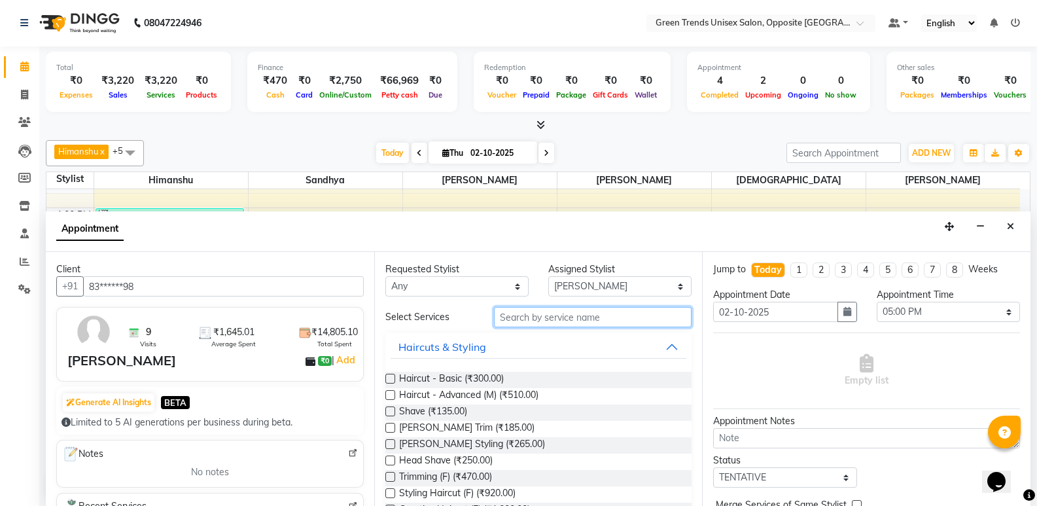
click at [573, 316] on input "text" at bounding box center [593, 317] width 198 height 20
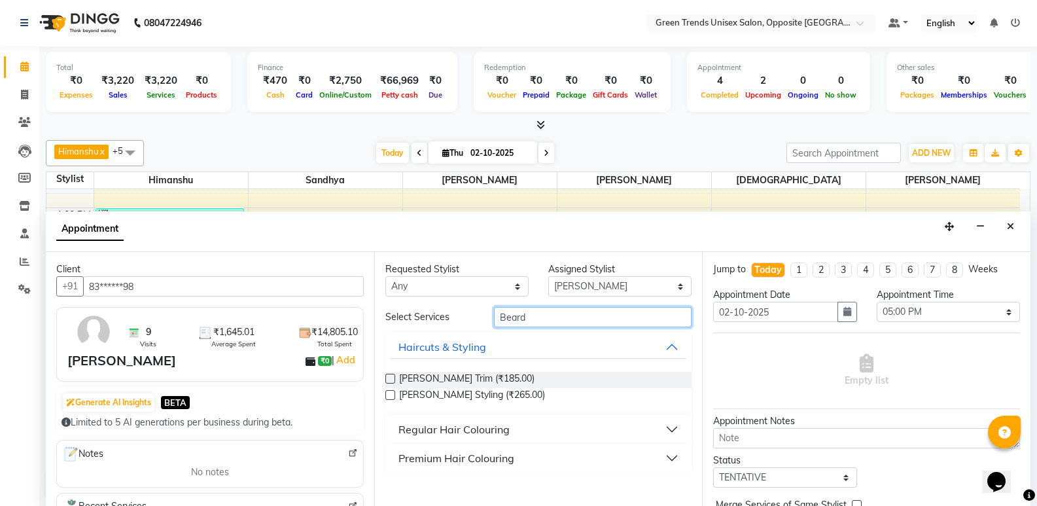
type input "Beard"
click at [389, 391] on label at bounding box center [390, 395] width 10 height 10
click at [389, 392] on input "checkbox" at bounding box center [389, 396] width 9 height 9
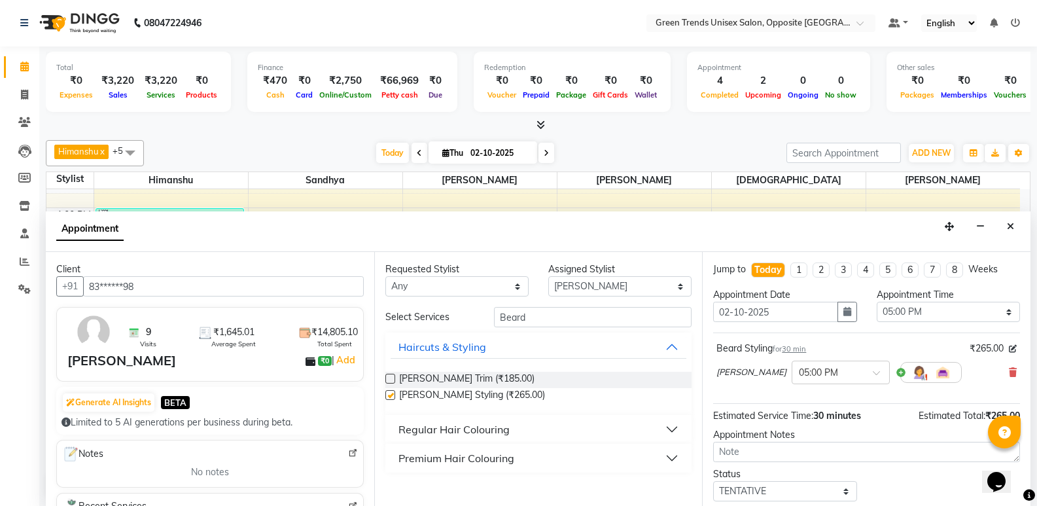
checkbox input "false"
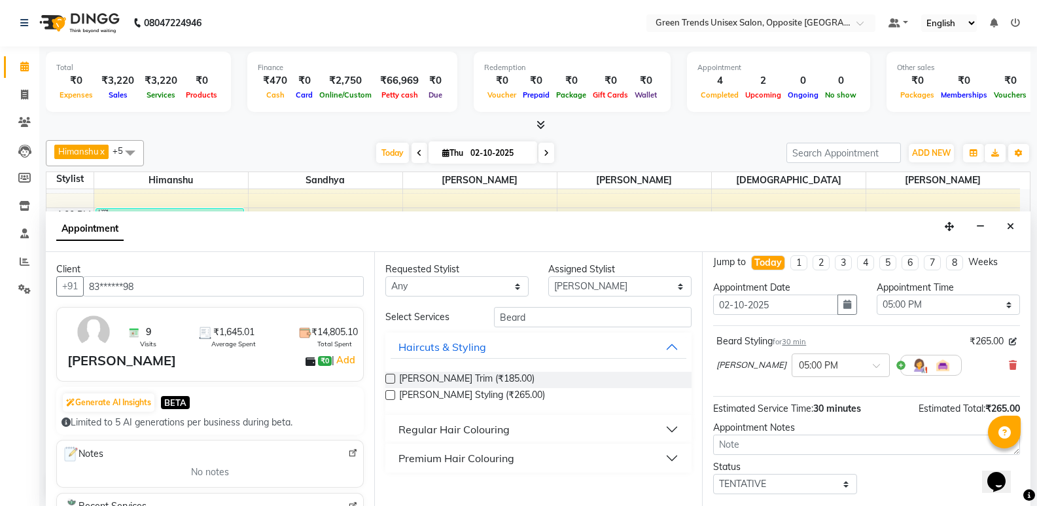
scroll to position [0, 0]
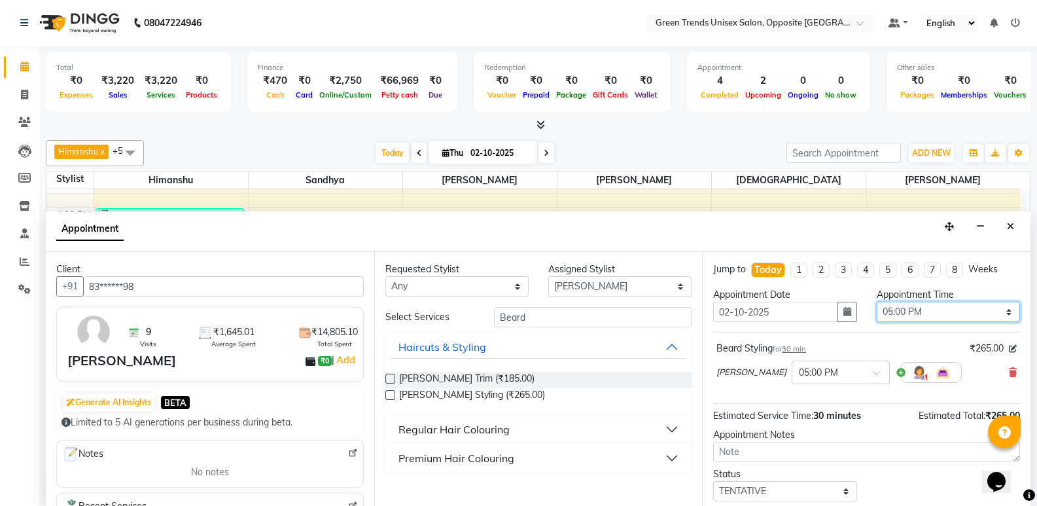
click at [932, 308] on select "Select 10:00 AM 10:15 AM 10:30 AM 10:45 AM 11:00 AM 11:15 AM 11:30 AM 11:45 AM …" at bounding box center [948, 312] width 143 height 20
click at [916, 338] on div "Beard Styling for 30 min ₹265.00 Vrinda × 05:00 PM" at bounding box center [866, 365] width 307 height 54
drag, startPoint x: 713, startPoint y: 378, endPoint x: 744, endPoint y: 379, distance: 31.4
click at [744, 379] on div "Jump to Today 1 2 3 4 5 6 7 8 Weeks Appointment Date 02-10-2025 Appointment Tim…" at bounding box center [866, 379] width 328 height 254
click at [744, 379] on div "Vrinda × 05:00 PM" at bounding box center [838, 372] width 245 height 34
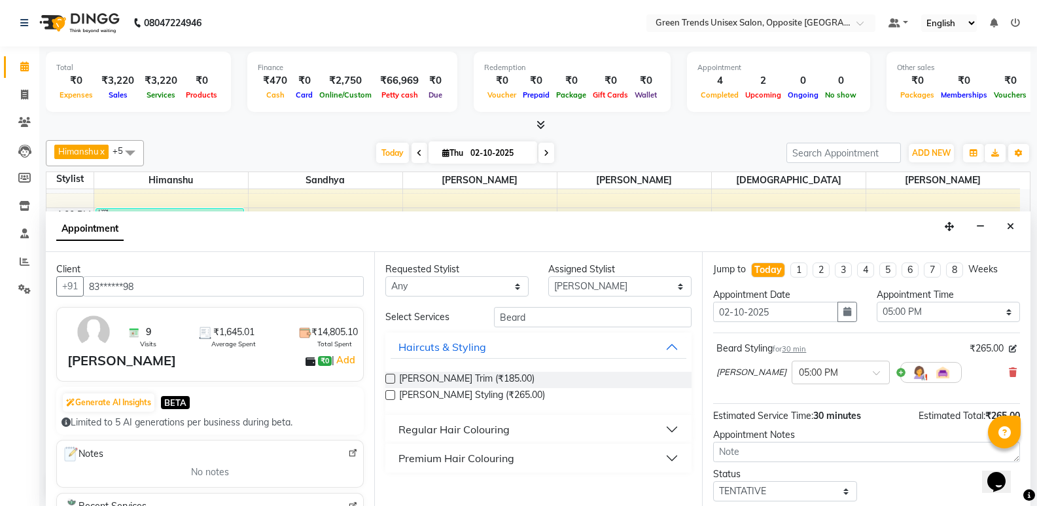
scroll to position [78, 0]
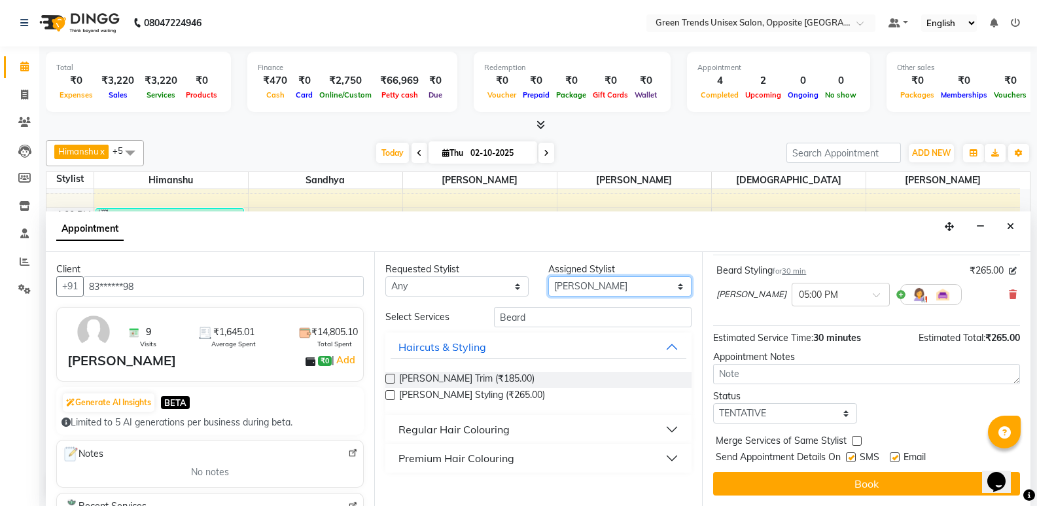
click at [585, 287] on select "Select Himanshu Raj Shilpakar Sandhya SHAHID Sohail SUJEET Vaishnavi Vrinda" at bounding box center [619, 286] width 143 height 20
click at [529, 351] on button "Haircuts & Styling" at bounding box center [539, 347] width 296 height 24
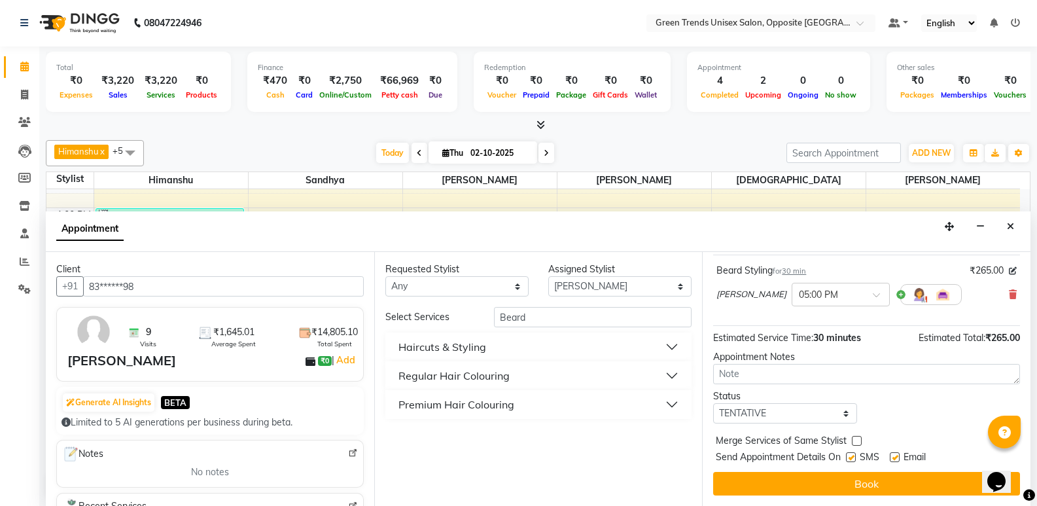
click at [596, 338] on button "Haircuts & Styling" at bounding box center [539, 347] width 296 height 24
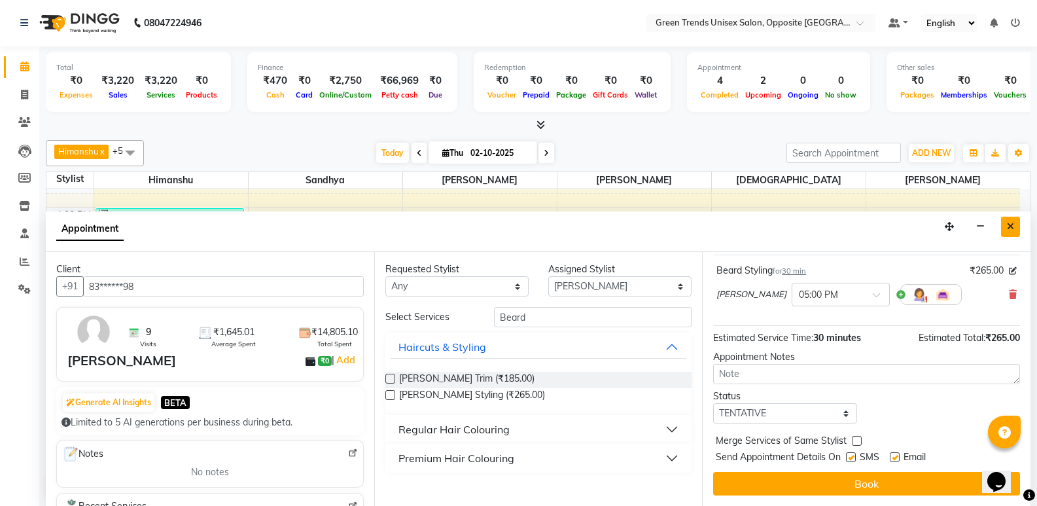
click at [1010, 223] on icon "Close" at bounding box center [1010, 226] width 7 height 9
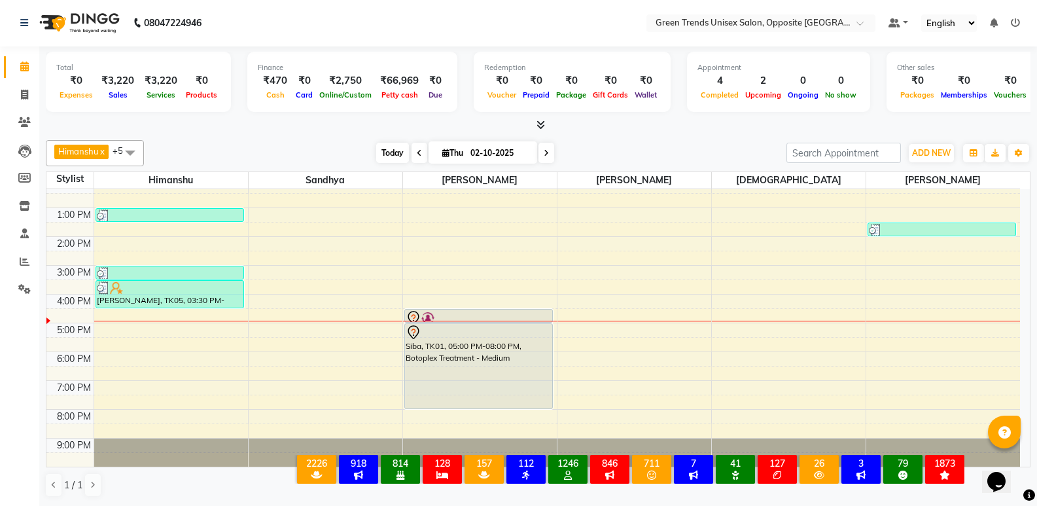
click at [378, 152] on span "Today" at bounding box center [392, 153] width 33 height 20
click at [323, 133] on div "Total ₹0 Expenses ₹3,220 Sales ₹3,220 Services ₹0 Products Finance ₹470 Cash ₹0…" at bounding box center [538, 275] width 998 height 459
click at [390, 146] on span "Today" at bounding box center [392, 153] width 33 height 20
click at [383, 155] on span "Today" at bounding box center [392, 153] width 33 height 20
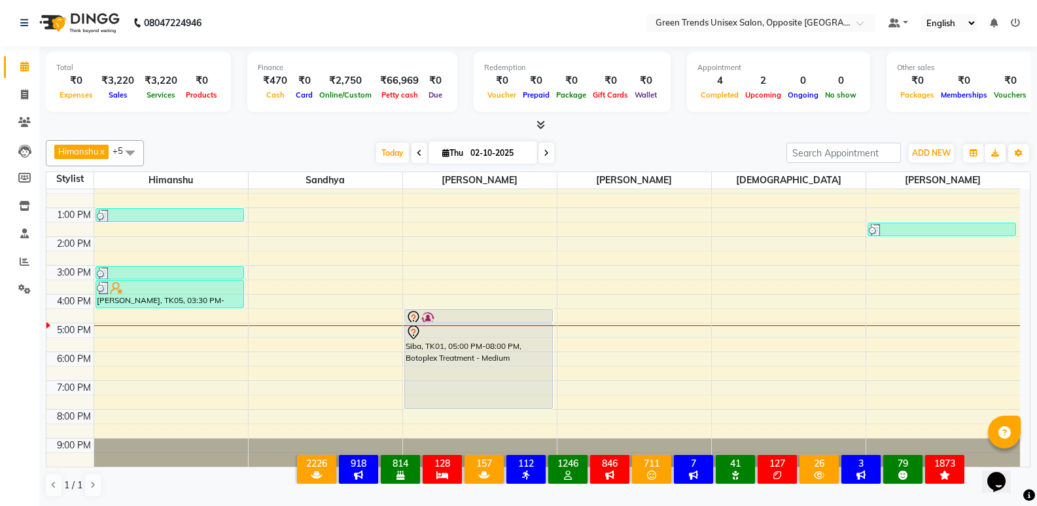
click at [224, 327] on div "9:00 AM 10:00 AM 11:00 AM 12:00 PM 1:00 PM 2:00 PM 3:00 PM 4:00 PM 5:00 PM 6:00…" at bounding box center [533, 280] width 974 height 374
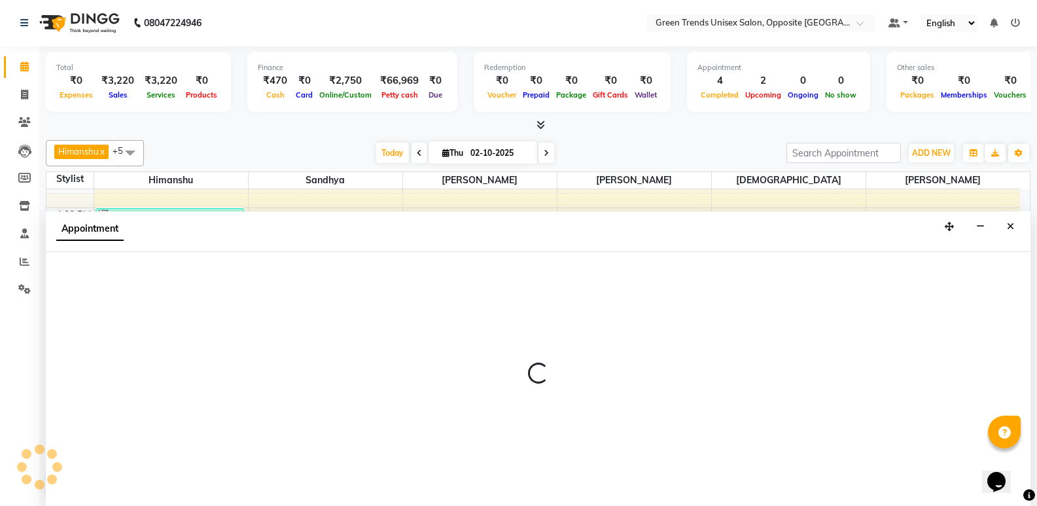
select select "82136"
select select "1020"
select select "tentative"
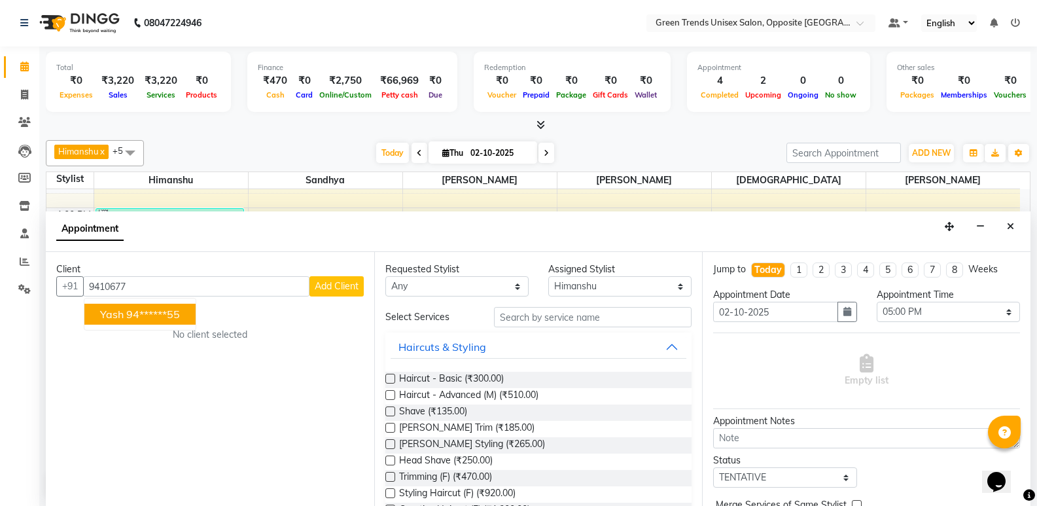
scroll to position [0, 0]
drag, startPoint x: 175, startPoint y: 317, endPoint x: 176, endPoint y: 311, distance: 6.6
click at [175, 317] on ngb-highlight "94******55" at bounding box center [153, 314] width 54 height 13
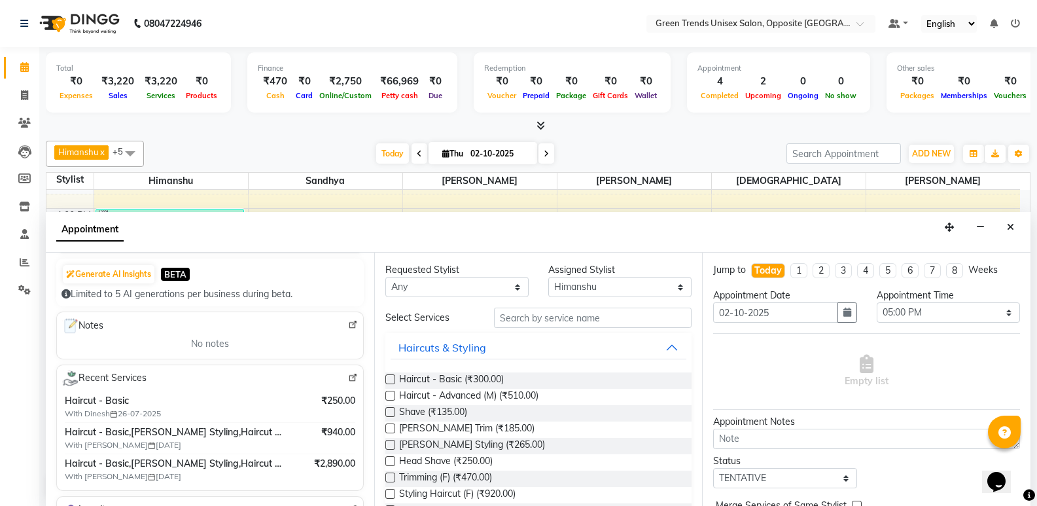
scroll to position [164, 0]
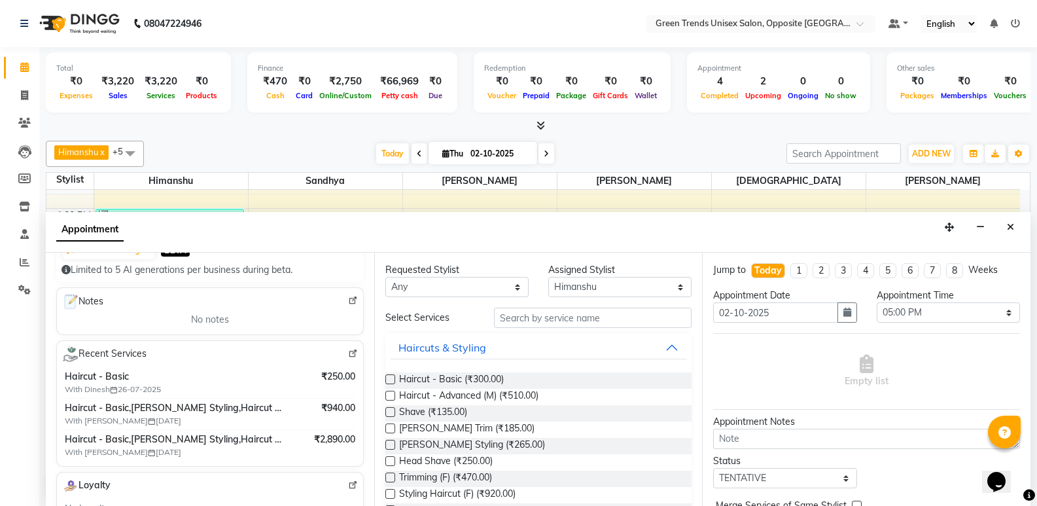
type input "94******55"
click at [608, 323] on input "text" at bounding box center [593, 318] width 198 height 20
click at [391, 381] on label at bounding box center [390, 379] width 10 height 10
click at [391, 381] on input "checkbox" at bounding box center [389, 380] width 9 height 9
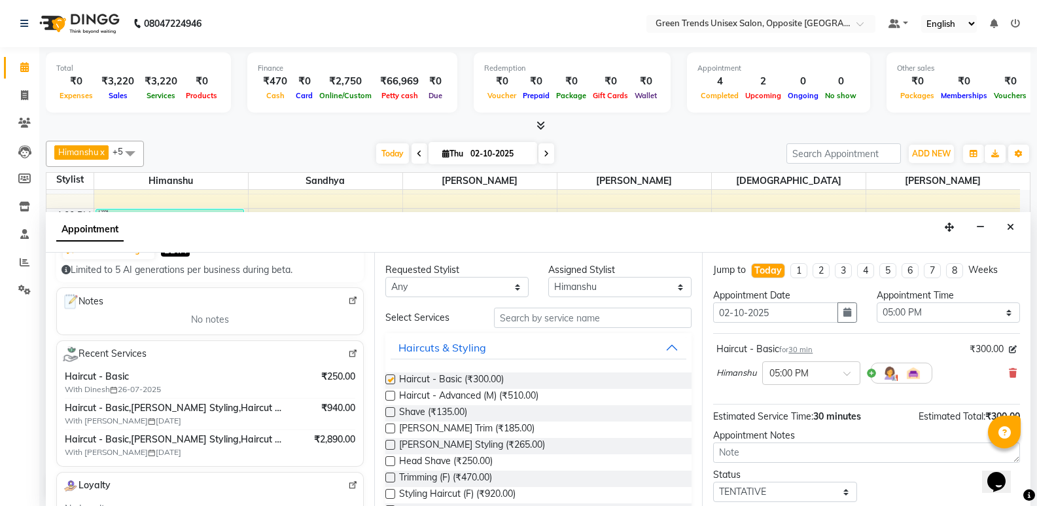
checkbox input "false"
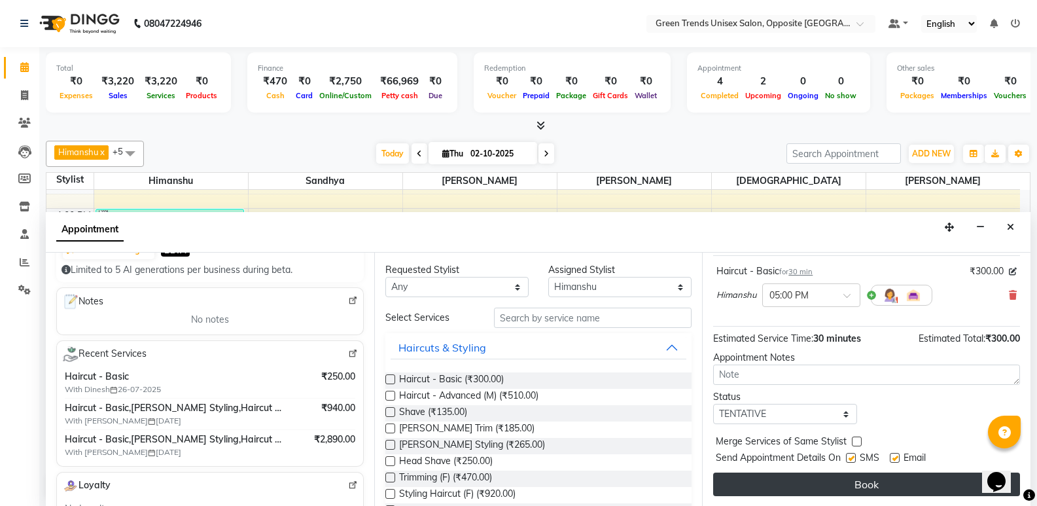
click at [897, 485] on button "Book" at bounding box center [866, 484] width 307 height 24
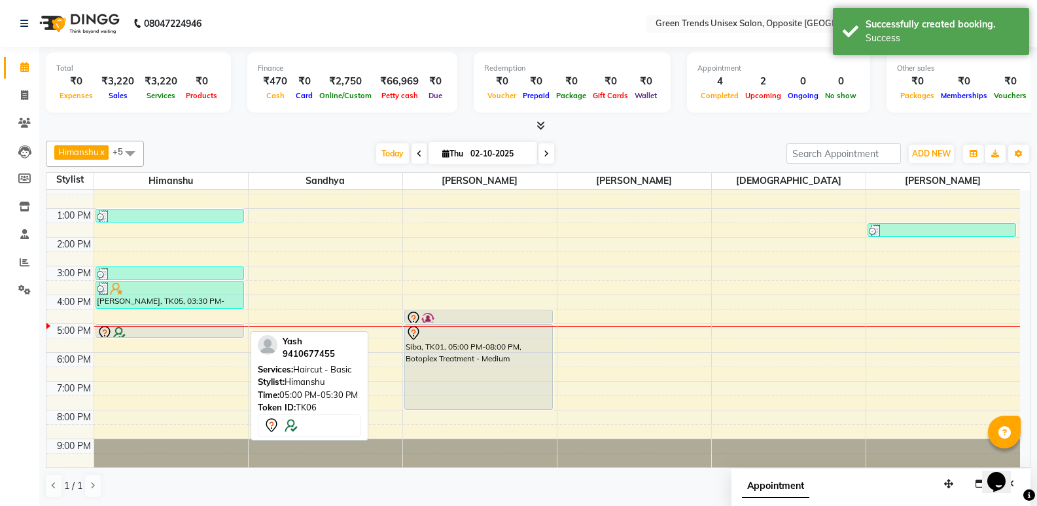
click at [169, 330] on div at bounding box center [170, 333] width 146 height 16
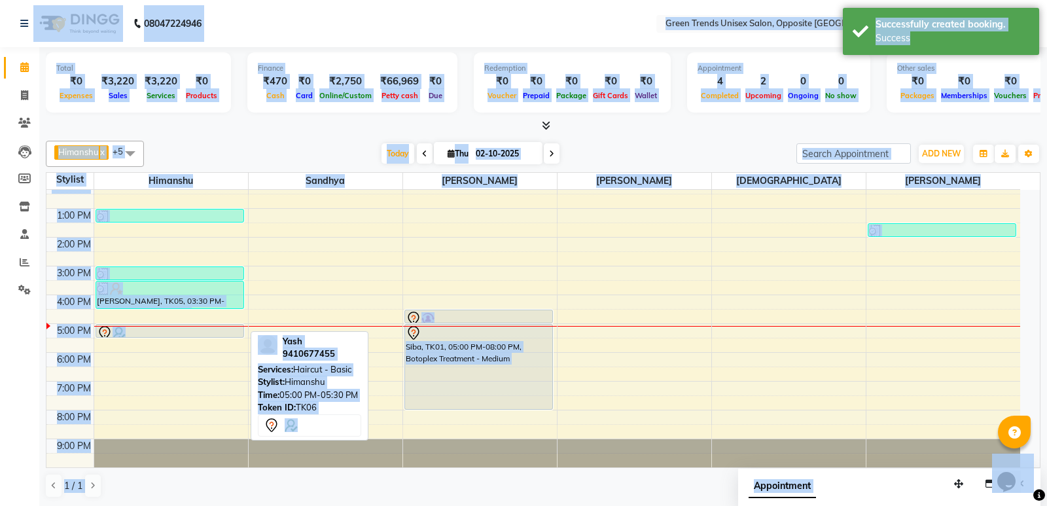
select select "7"
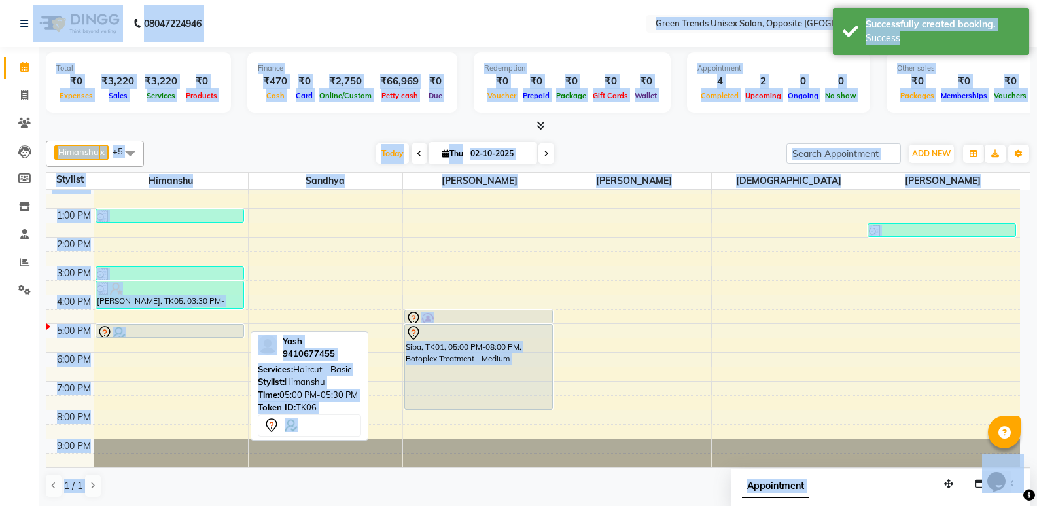
click at [219, 328] on div at bounding box center [170, 333] width 146 height 16
select select "7"
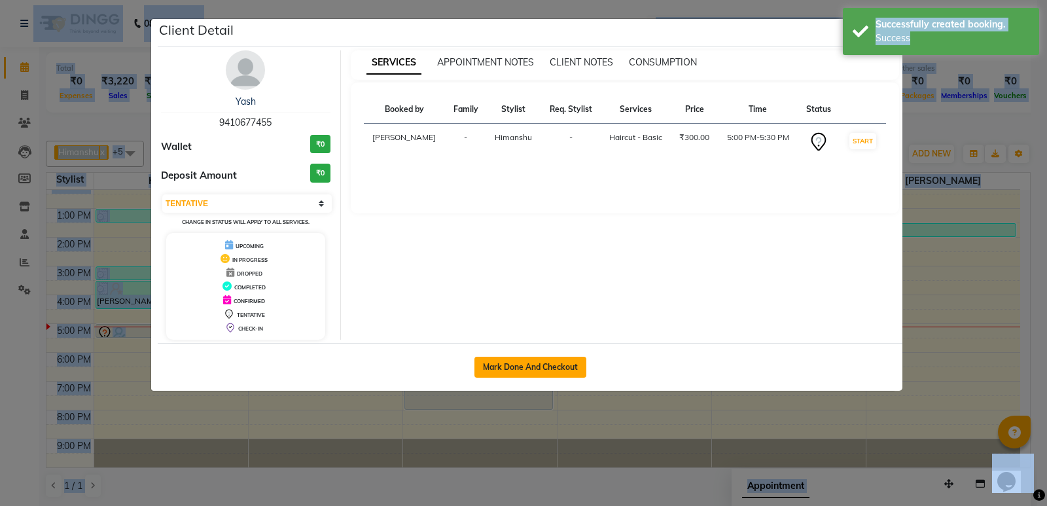
click at [491, 372] on button "Mark Done And Checkout" at bounding box center [530, 367] width 112 height 21
select select "service"
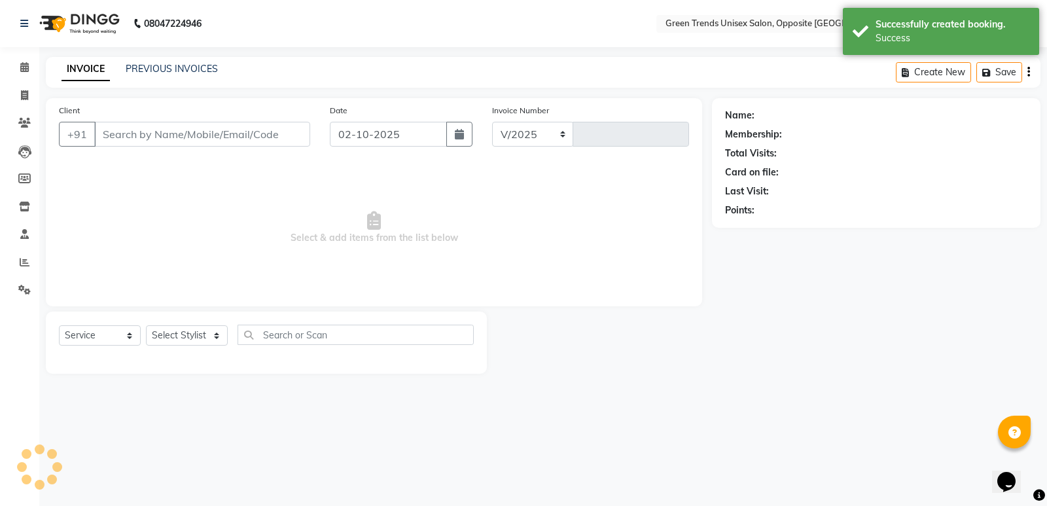
select select "5225"
type input "1285"
type input "94******55"
select select "82136"
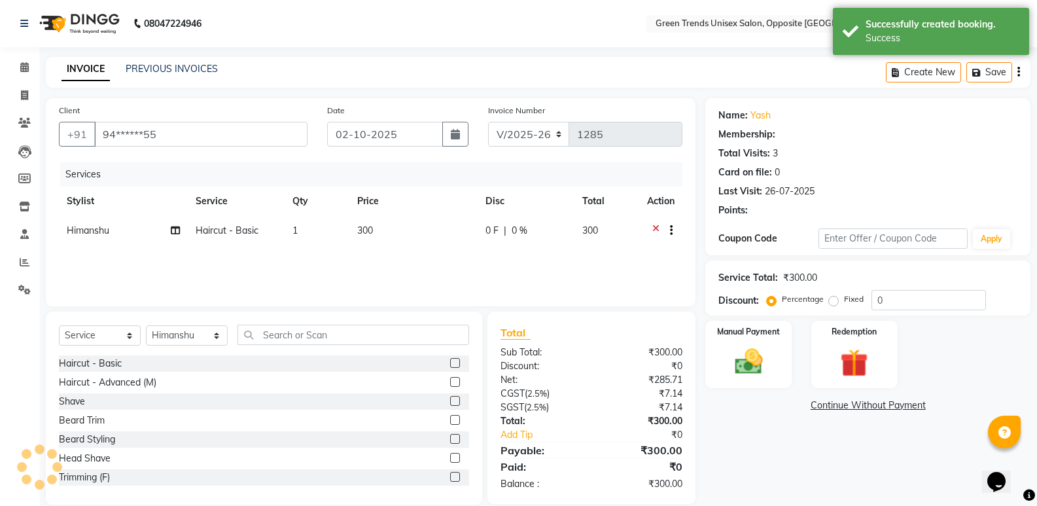
select select "1: Object"
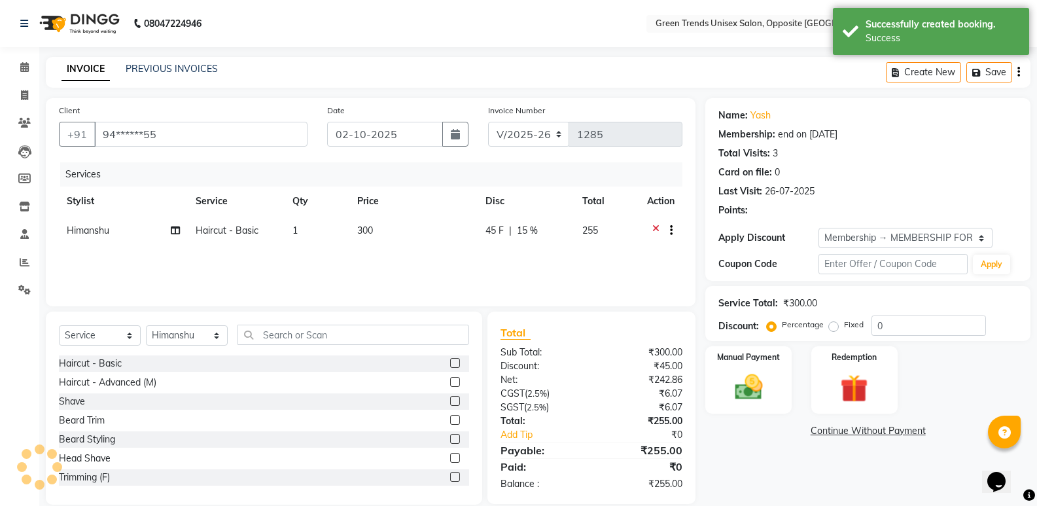
type input "15"
click at [266, 331] on input "text" at bounding box center [354, 335] width 232 height 20
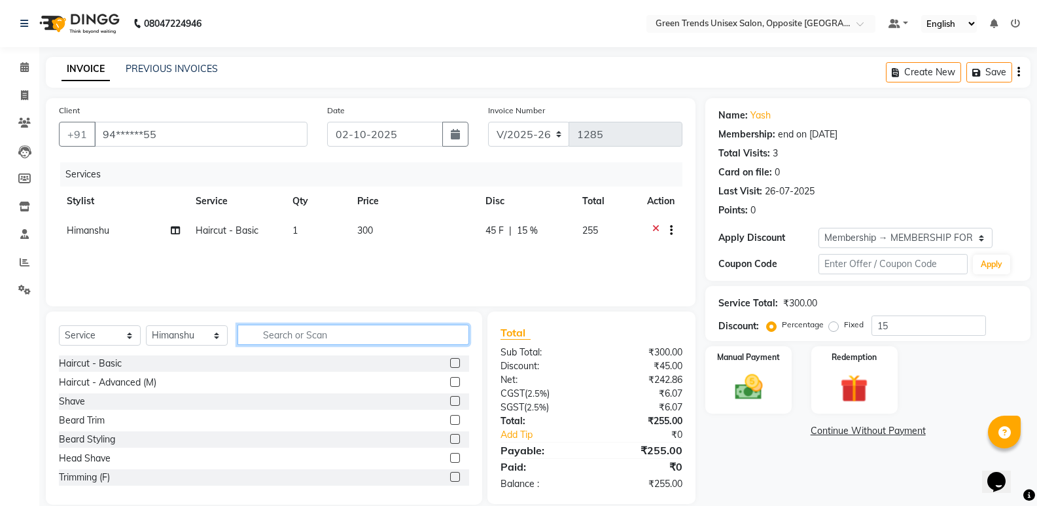
click at [266, 331] on input "text" at bounding box center [354, 335] width 232 height 20
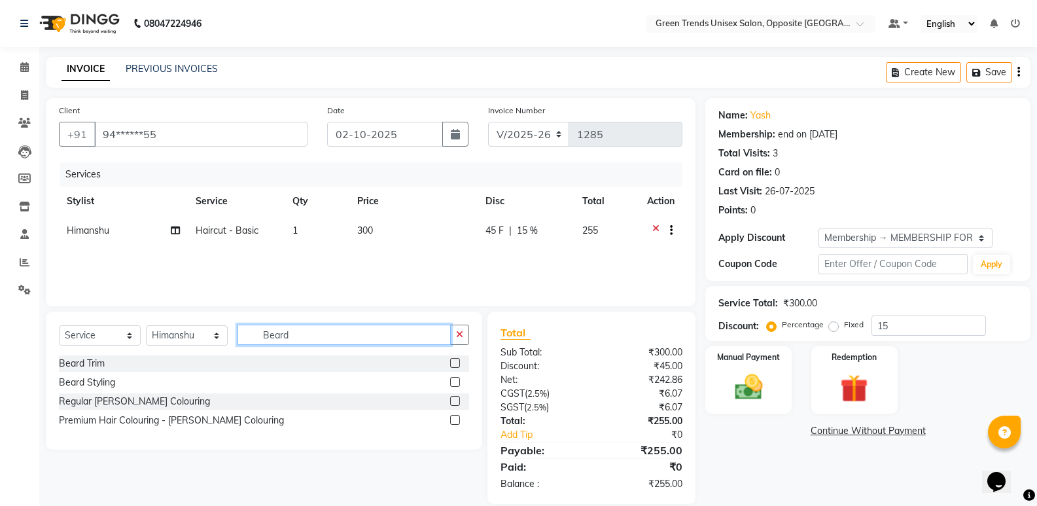
type input "Beard"
click at [454, 366] on label at bounding box center [455, 363] width 10 height 10
click at [454, 366] on input "checkbox" at bounding box center [454, 363] width 9 height 9
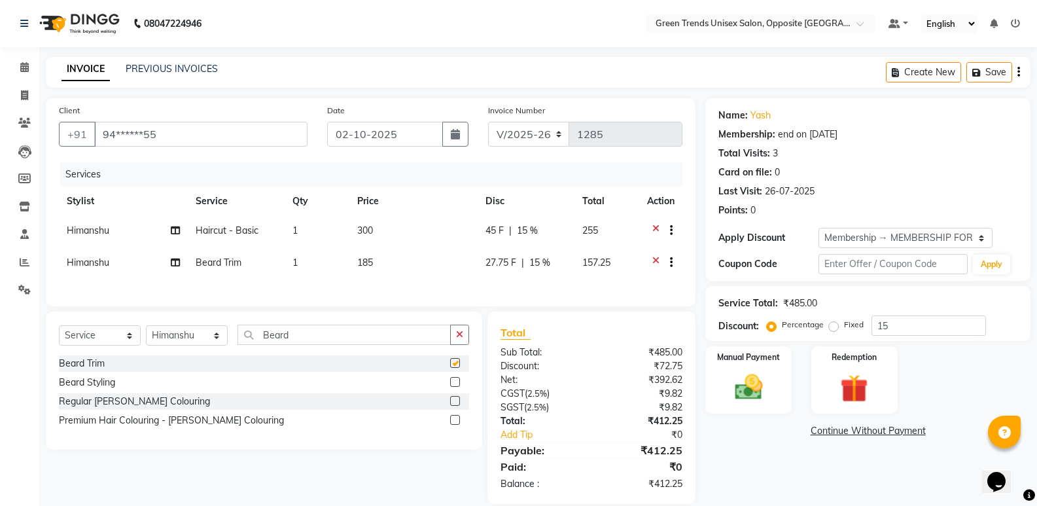
checkbox input "false"
click at [496, 245] on td "45 F | 15 %" at bounding box center [526, 232] width 97 height 32
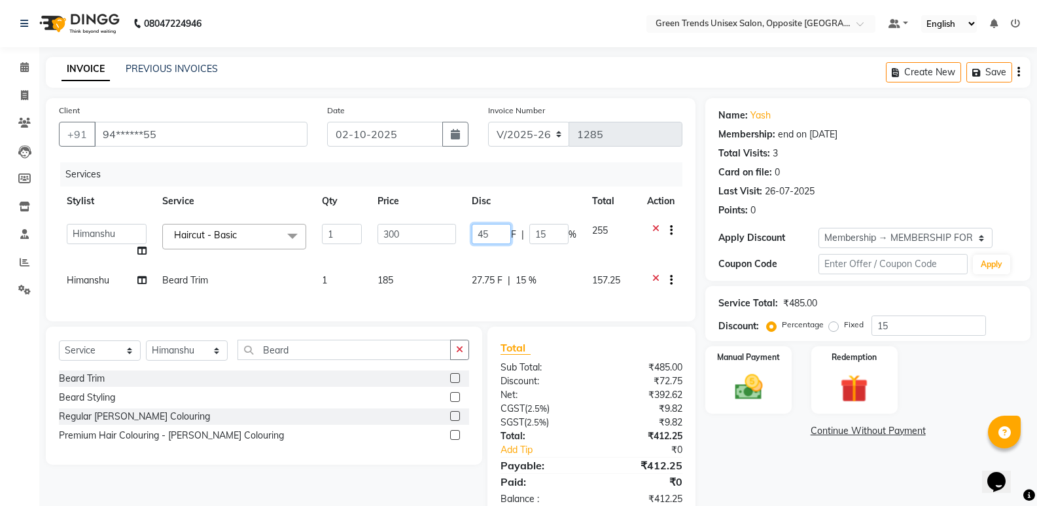
click at [500, 232] on input "45" at bounding box center [491, 234] width 39 height 20
type input "50"
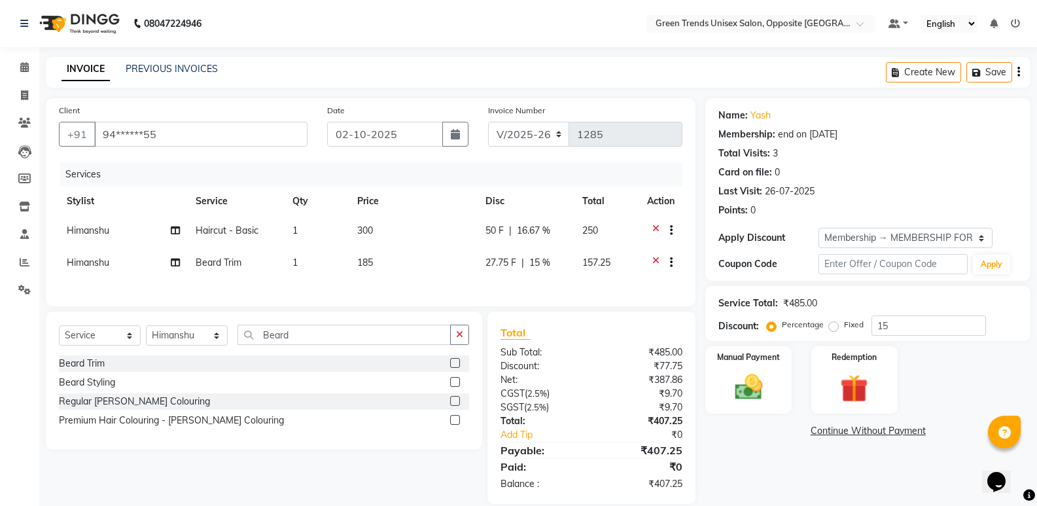
click at [493, 282] on div "Services Stylist Service Qty Price Disc Total Action Himanshu Haircut - Basic 1…" at bounding box center [371, 227] width 624 height 131
click at [502, 270] on td "27.75 F | 15 %" at bounding box center [526, 264] width 97 height 32
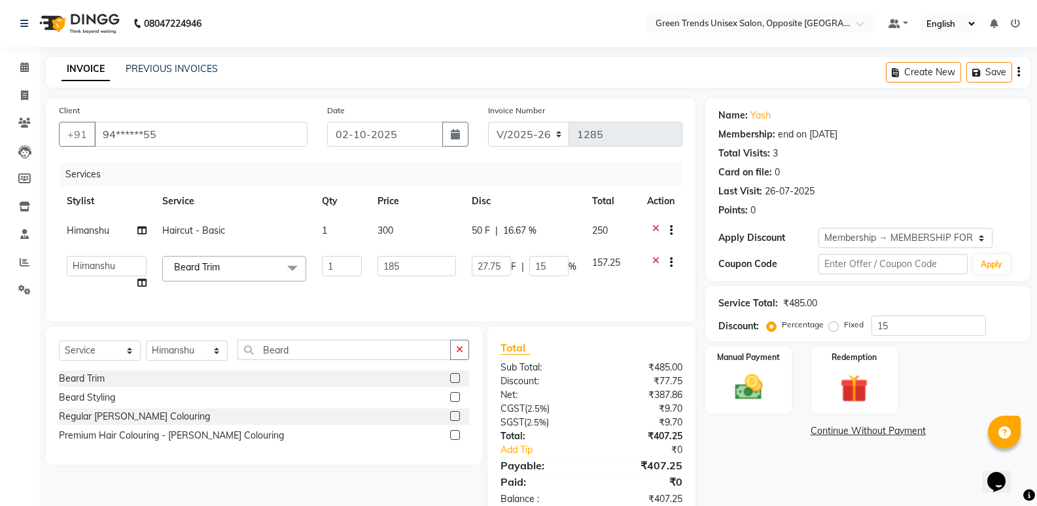
click at [503, 262] on input "27.75" at bounding box center [491, 266] width 39 height 20
type input "35"
drag, startPoint x: 407, startPoint y: 285, endPoint x: 387, endPoint y: 256, distance: 34.3
click at [408, 285] on div "Services Stylist Service Qty Price Disc Total Action Himanshu Haircut - Basic 1…" at bounding box center [371, 235] width 624 height 146
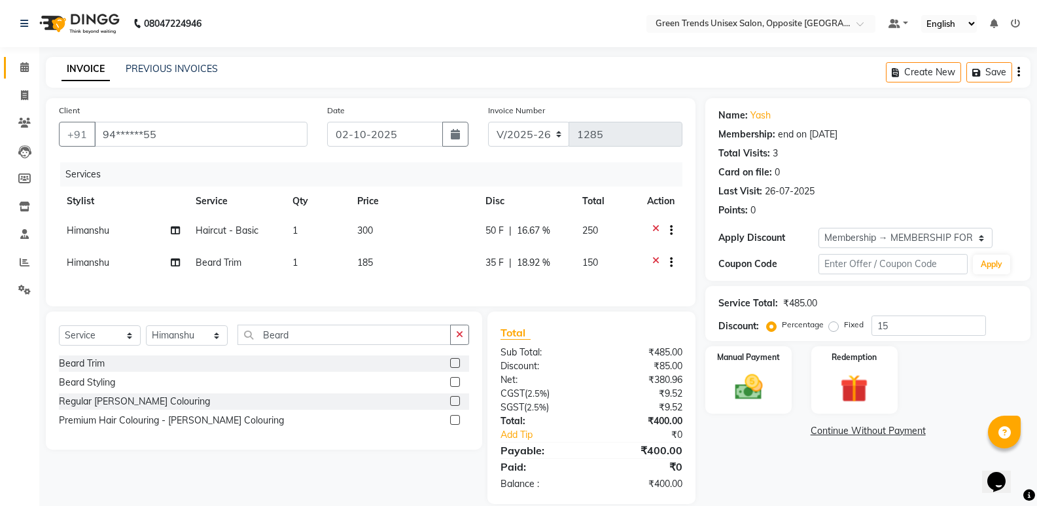
click at [27, 63] on icon at bounding box center [24, 67] width 9 height 10
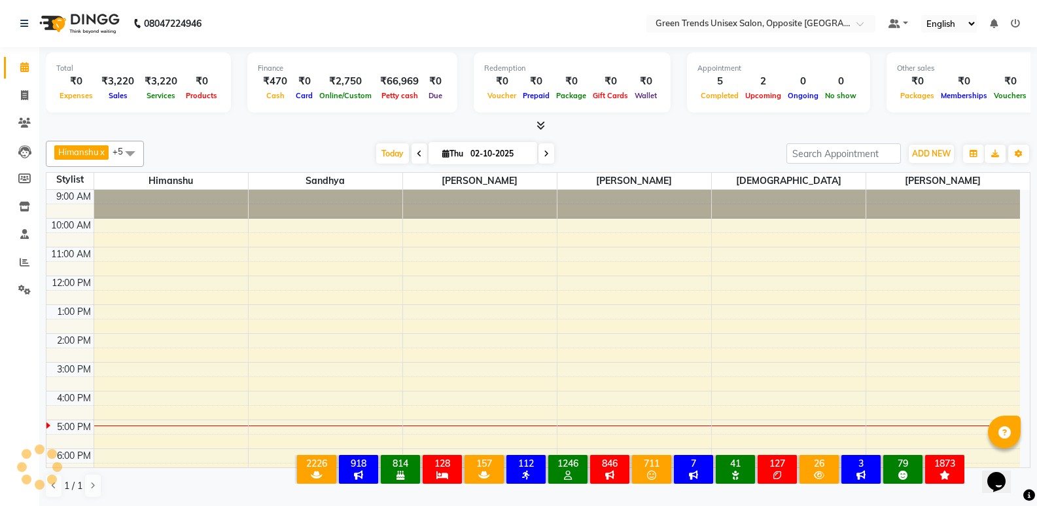
click at [576, 90] on div "Package" at bounding box center [571, 95] width 37 height 14
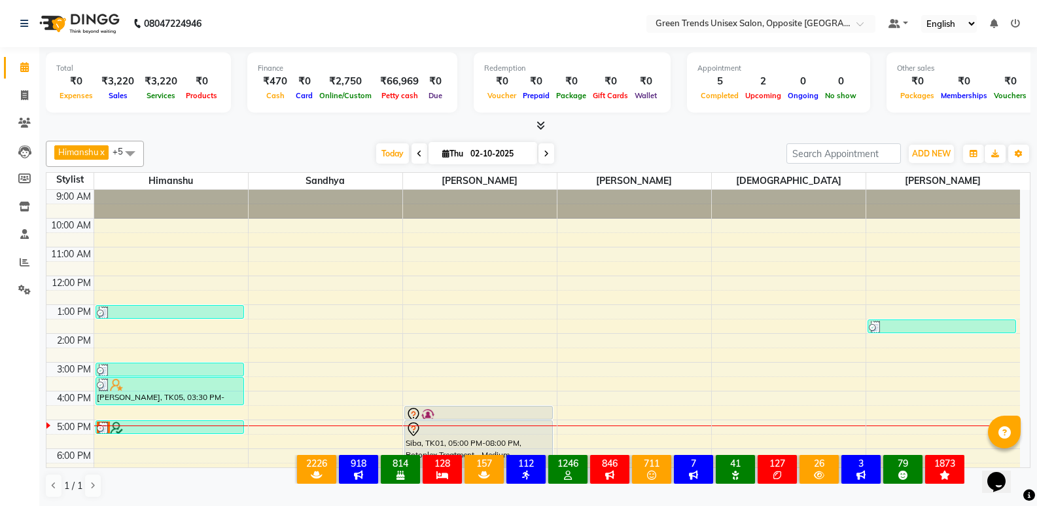
click at [601, 101] on div "Gift Cards" at bounding box center [611, 95] width 42 height 14
click at [595, 100] on div "Gift Cards" at bounding box center [611, 95] width 42 height 14
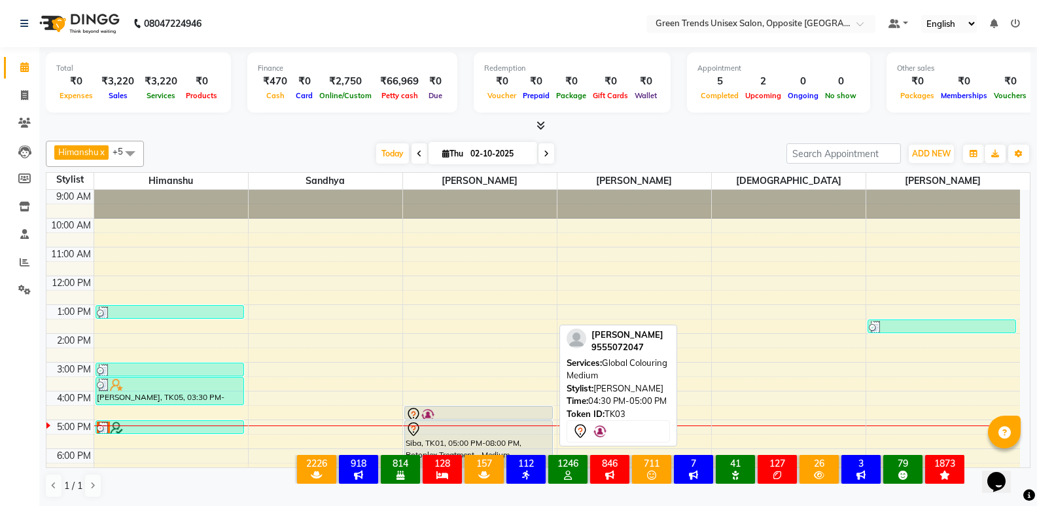
click at [447, 412] on div at bounding box center [479, 415] width 146 height 16
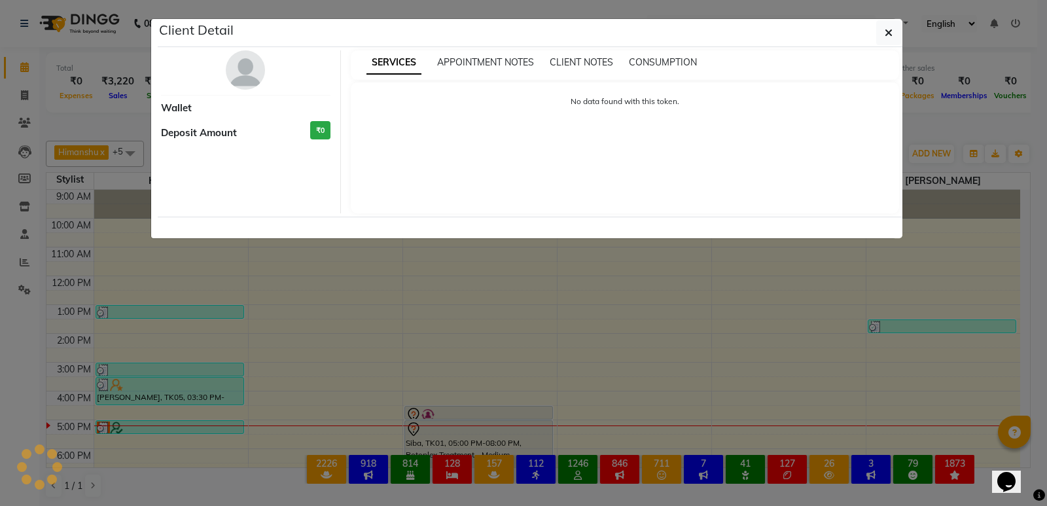
select select "7"
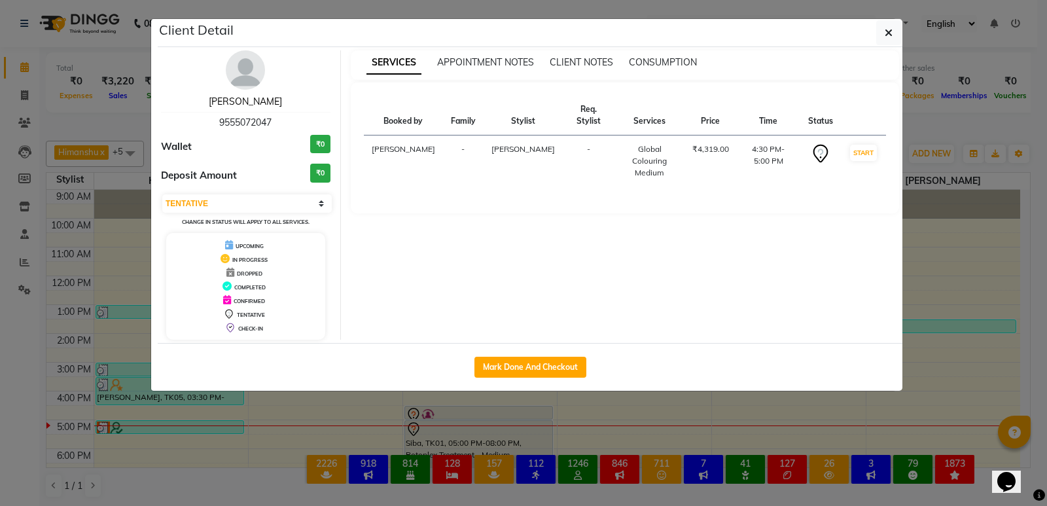
click at [255, 103] on link "[PERSON_NAME]" at bounding box center [245, 102] width 73 height 12
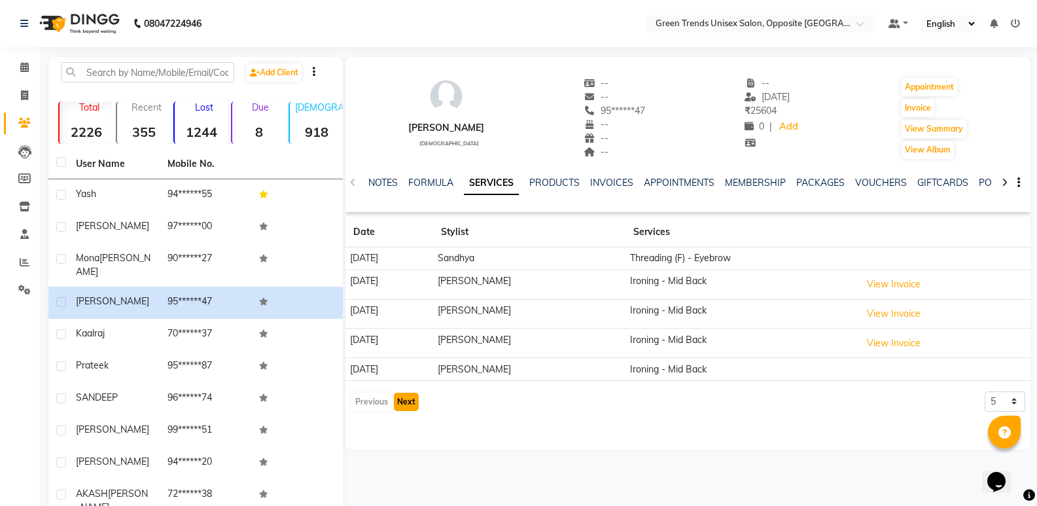
click at [413, 404] on button "Next" at bounding box center [406, 402] width 25 height 18
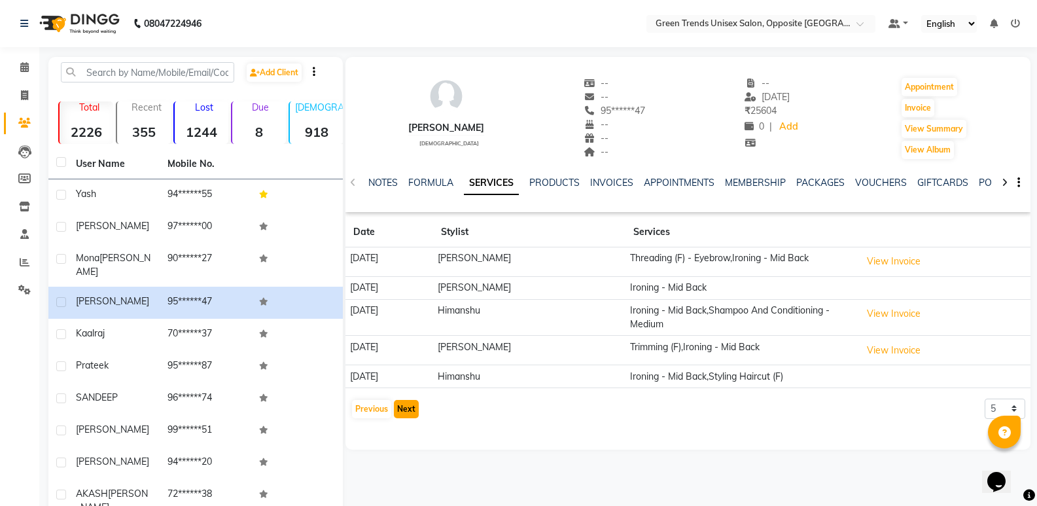
click at [413, 403] on button "Next" at bounding box center [406, 409] width 25 height 18
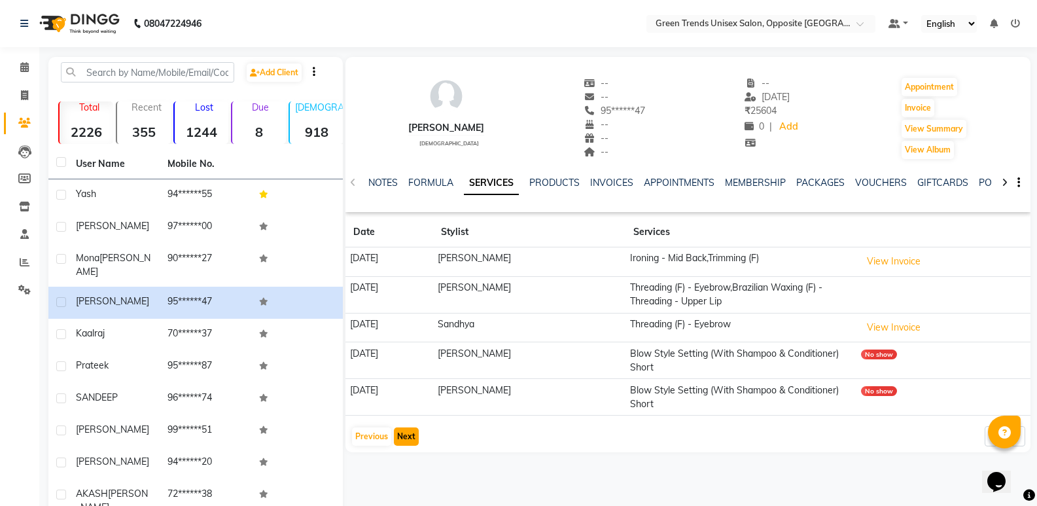
click at [414, 440] on button "Next" at bounding box center [406, 436] width 25 height 18
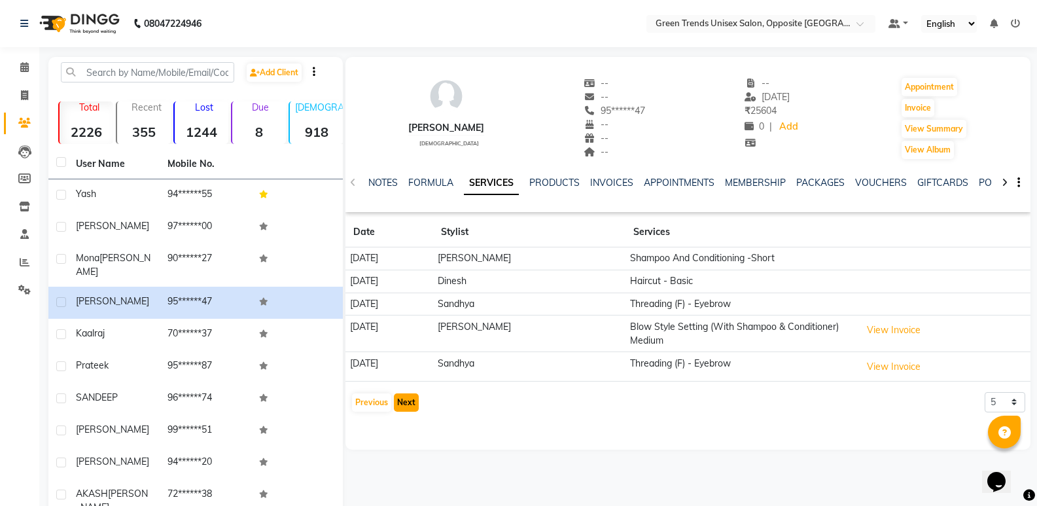
click at [408, 406] on button "Next" at bounding box center [406, 402] width 25 height 18
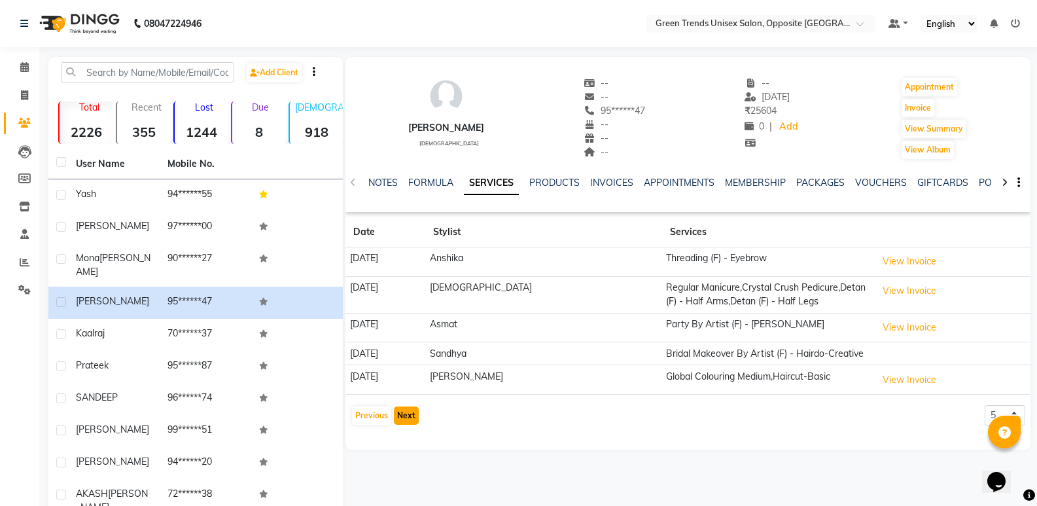
click at [410, 415] on button "Next" at bounding box center [406, 415] width 25 height 18
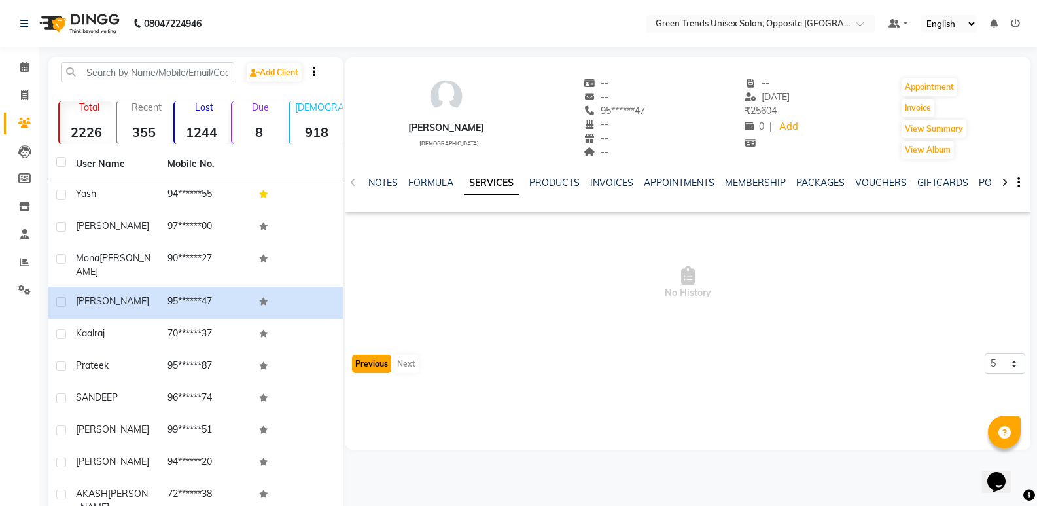
click at [380, 364] on button "Previous" at bounding box center [371, 364] width 39 height 18
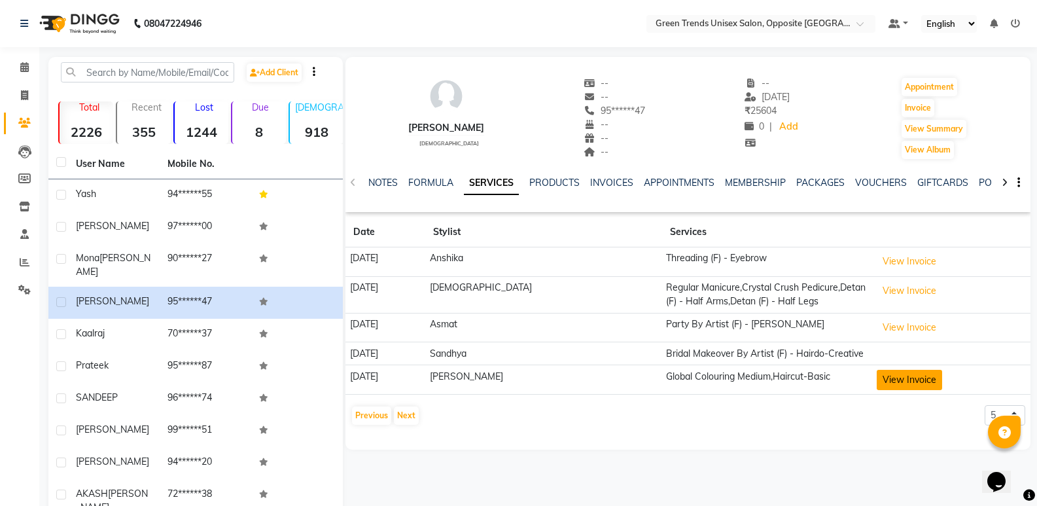
click at [906, 382] on button "View Invoice" at bounding box center [909, 380] width 65 height 20
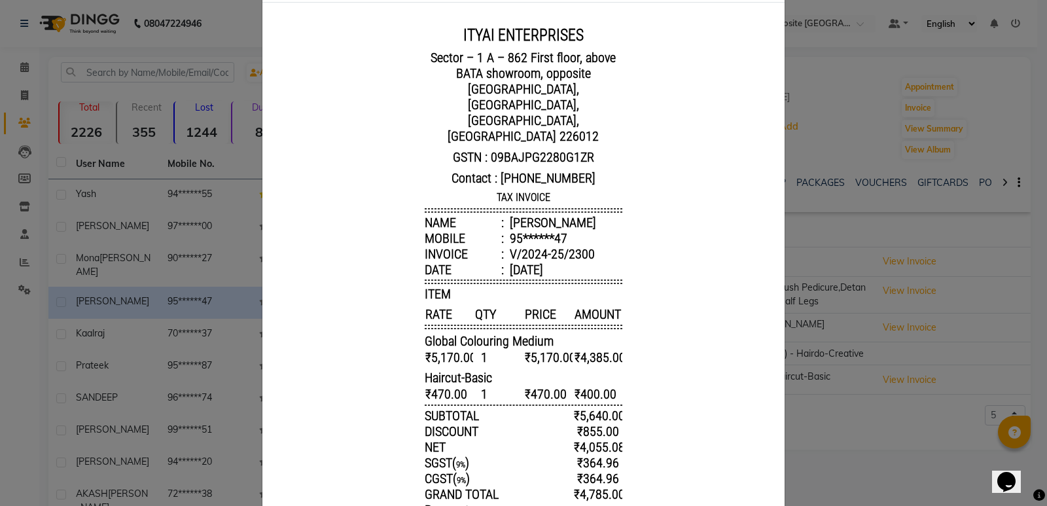
scroll to position [33, 0]
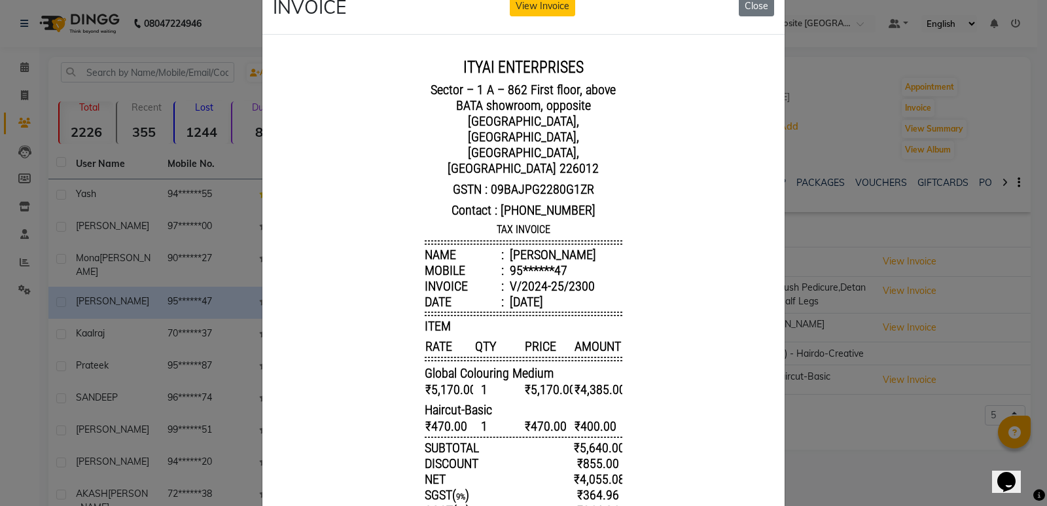
click at [641, 256] on body "ITYAI ENTERPRISES Sector – 1 A – 862 First floor, above BATA showroom, opposite…" at bounding box center [523, 335] width 491 height 571
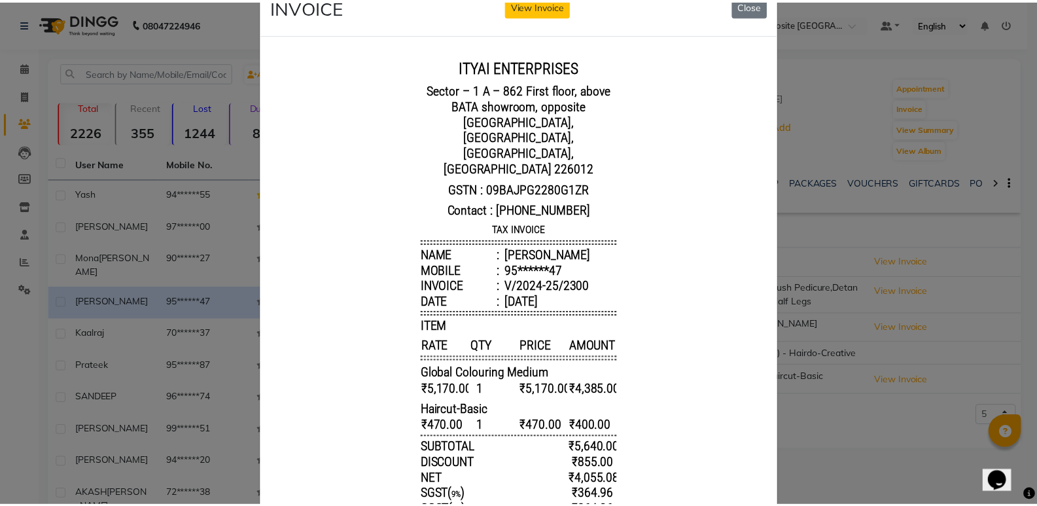
scroll to position [0, 0]
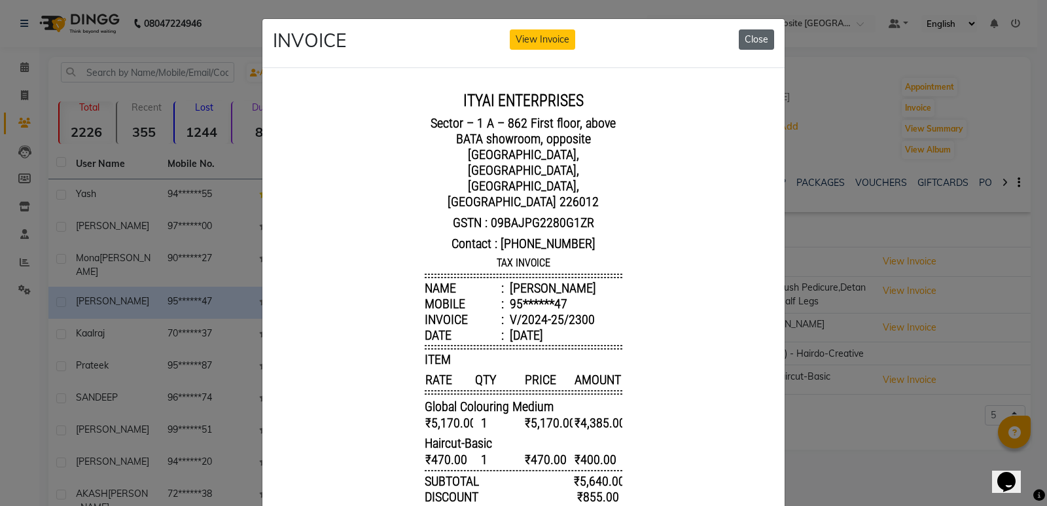
click at [756, 39] on button "Close" at bounding box center [756, 39] width 35 height 20
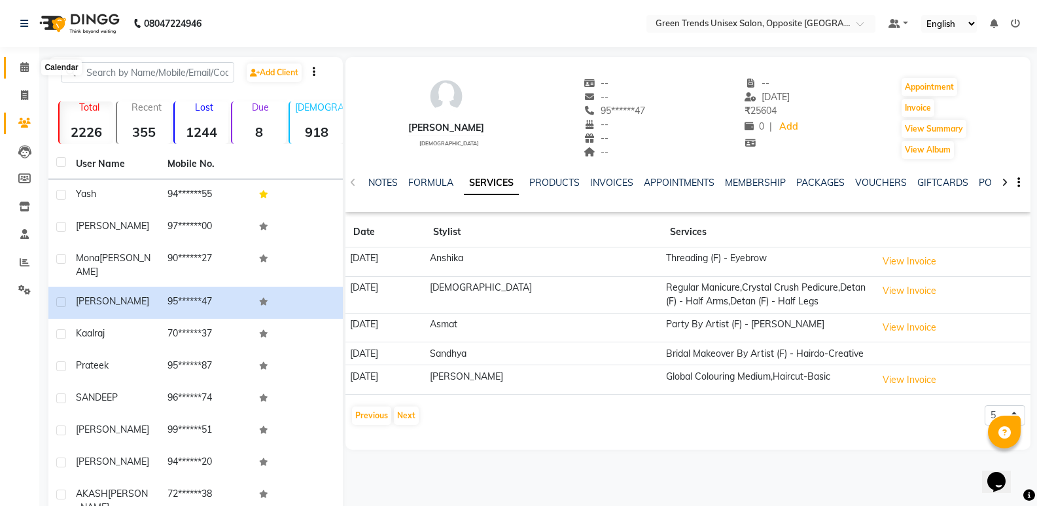
click at [24, 75] on span at bounding box center [24, 67] width 23 height 15
click at [24, 74] on span at bounding box center [24, 67] width 23 height 15
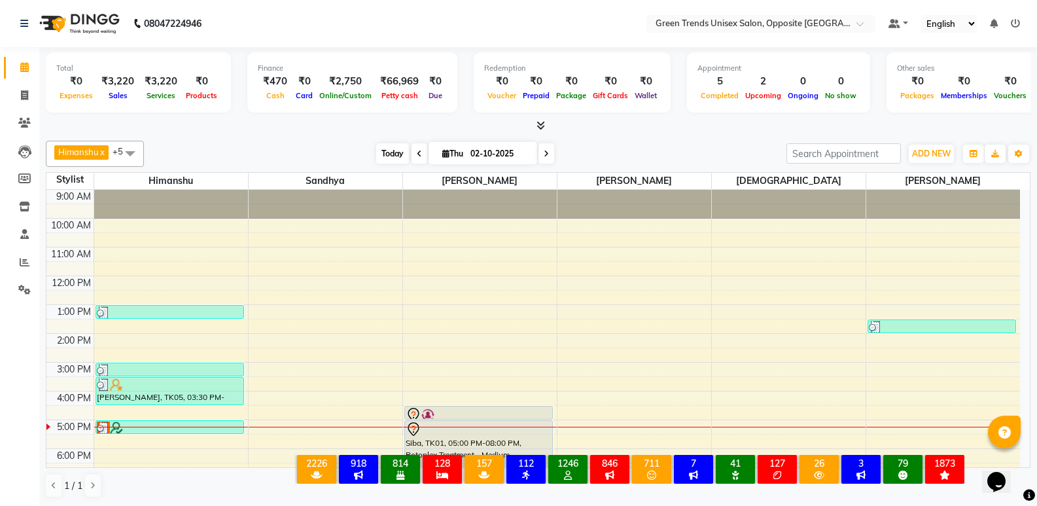
click at [376, 156] on span "Today" at bounding box center [392, 153] width 33 height 20
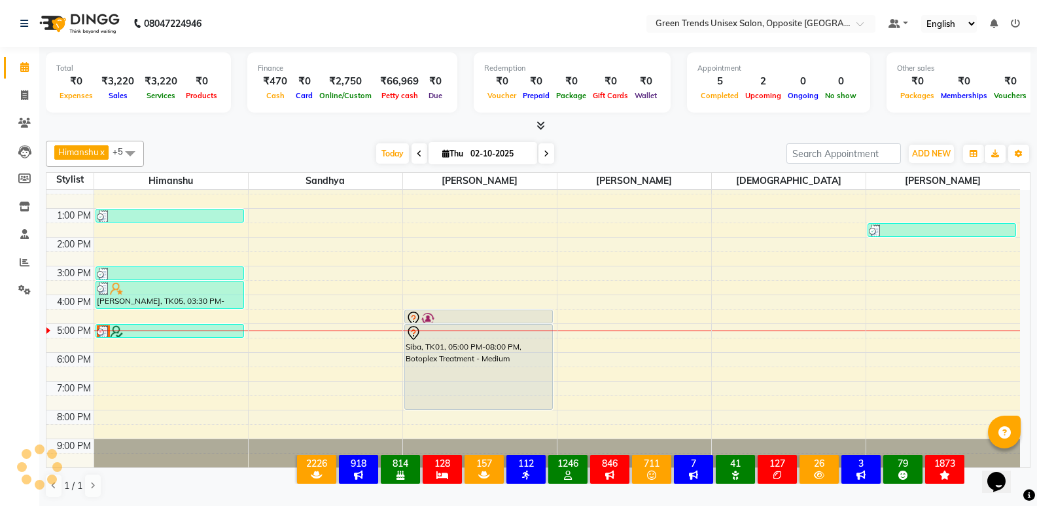
click at [332, 147] on div "Today Thu 02-10-2025" at bounding box center [464, 154] width 629 height 20
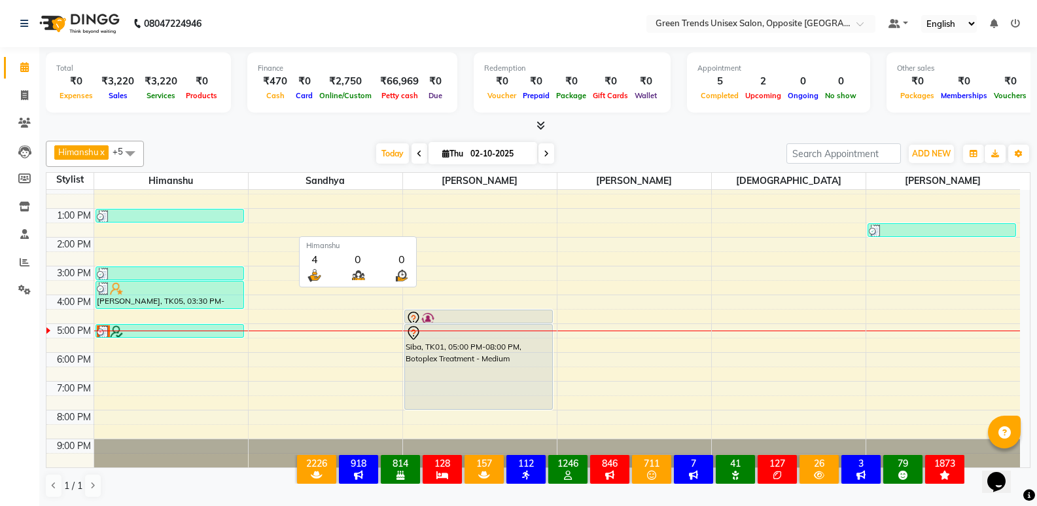
click at [215, 177] on span "Himanshu" at bounding box center [171, 181] width 154 height 16
click at [376, 149] on span "Today" at bounding box center [392, 153] width 33 height 20
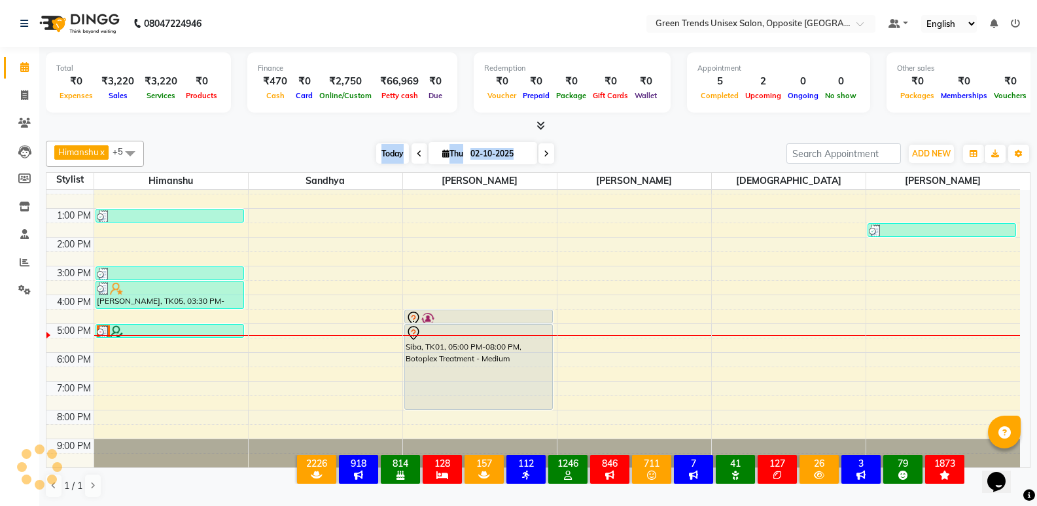
click at [376, 149] on span "Today" at bounding box center [392, 153] width 33 height 20
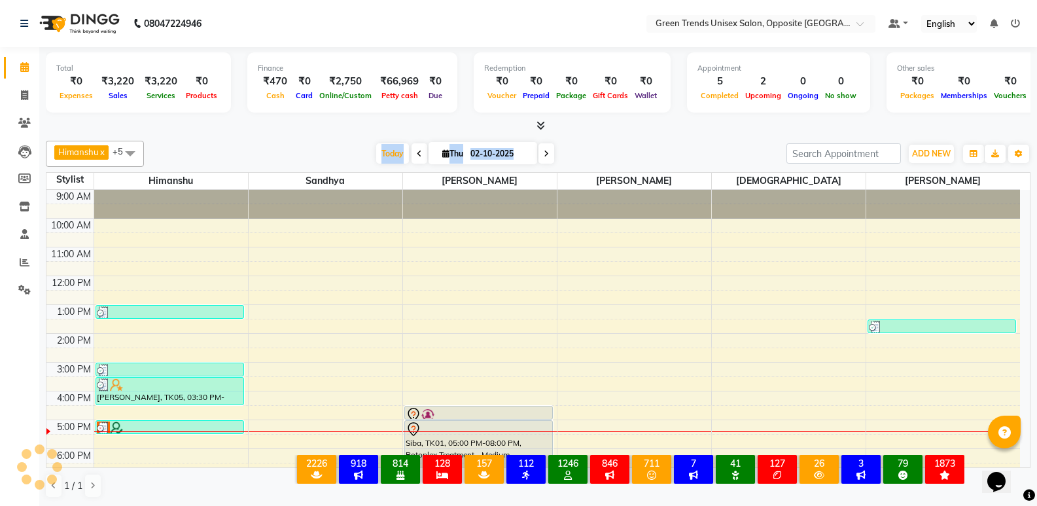
click at [359, 124] on div at bounding box center [538, 126] width 985 height 14
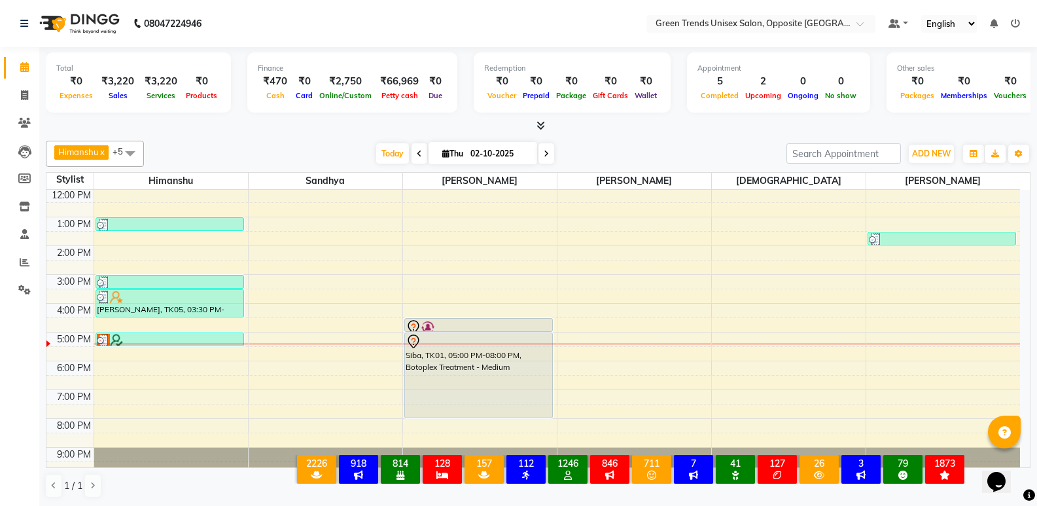
scroll to position [96, 0]
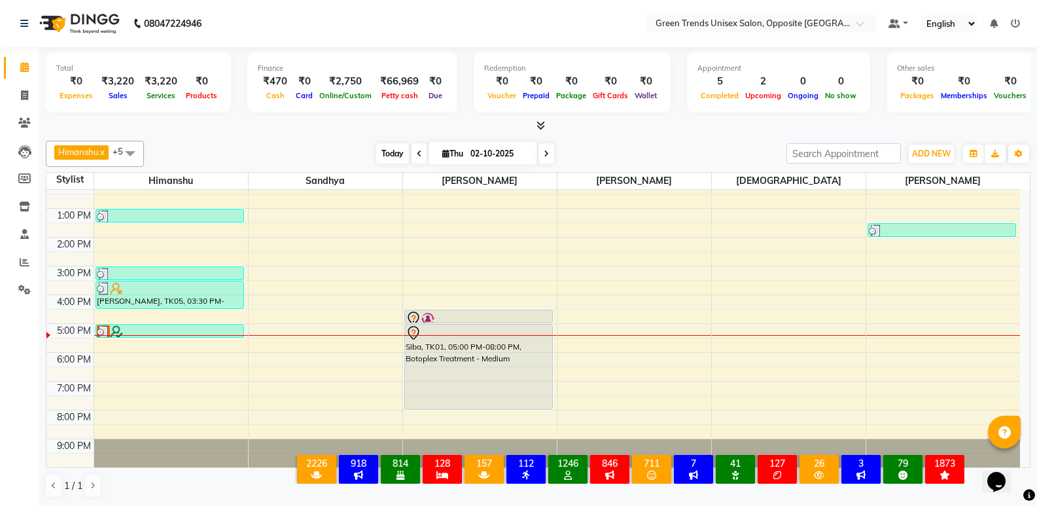
click at [389, 151] on span "Today" at bounding box center [392, 153] width 33 height 20
drag, startPoint x: 389, startPoint y: 151, endPoint x: 395, endPoint y: 156, distance: 8.0
click at [389, 152] on span "Today" at bounding box center [392, 153] width 33 height 20
click at [623, 116] on div "Total ₹0 Expenses ₹3,220 Sales ₹3,220 Services ₹0 Products Finance ₹470 Cash ₹0…" at bounding box center [538, 84] width 985 height 64
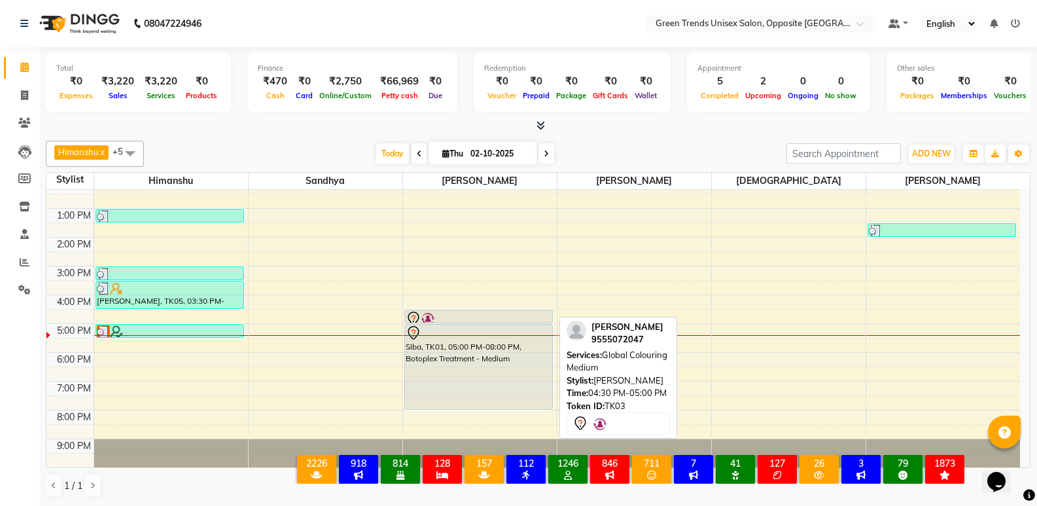
click at [511, 314] on div at bounding box center [479, 319] width 146 height 16
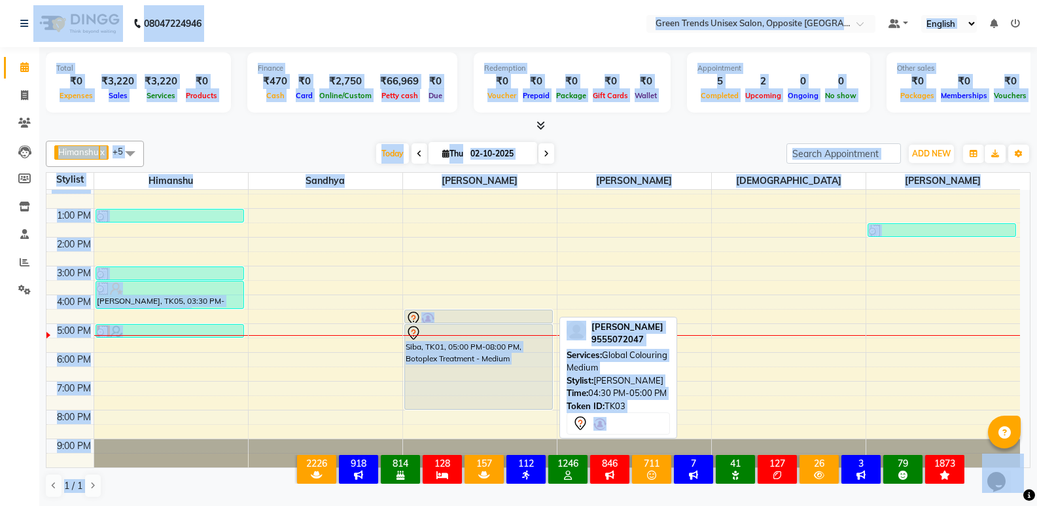
click at [535, 313] on div at bounding box center [479, 319] width 146 height 16
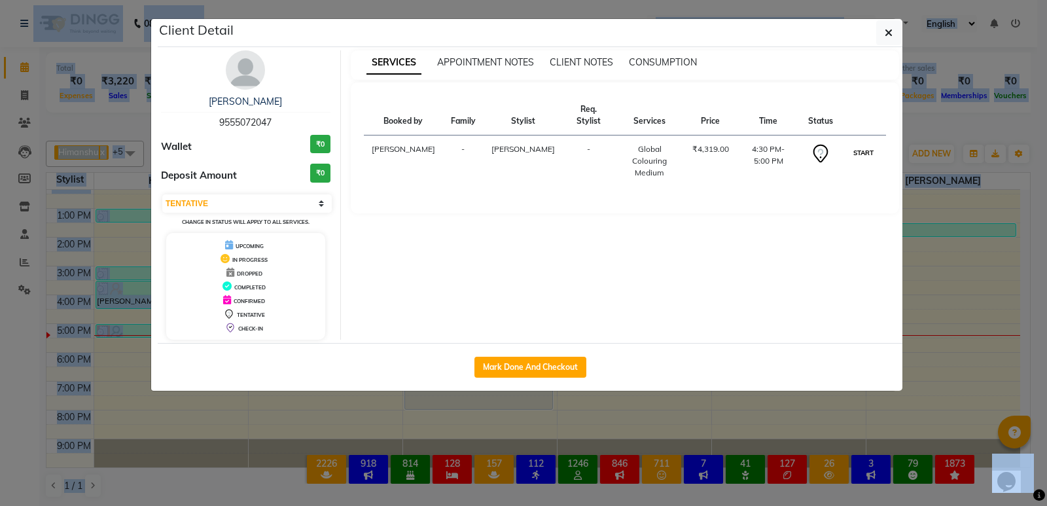
click at [864, 145] on button "START" at bounding box center [863, 153] width 27 height 16
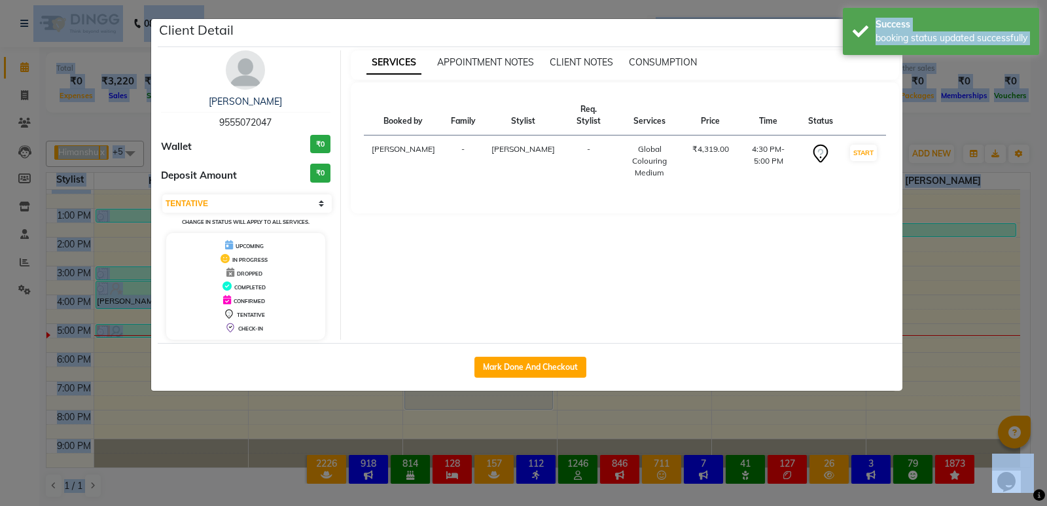
select select "1"
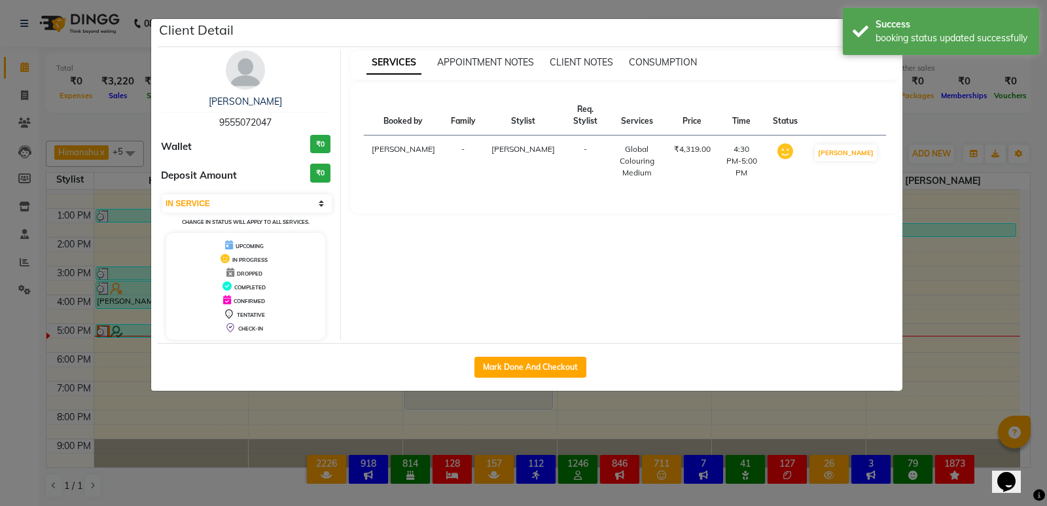
click at [955, 124] on ngb-modal-window "Client Detail Srishti 9555072047 Wallet ₹0 Deposit Amount ₹0 Select IN SERVICE …" at bounding box center [523, 253] width 1047 height 506
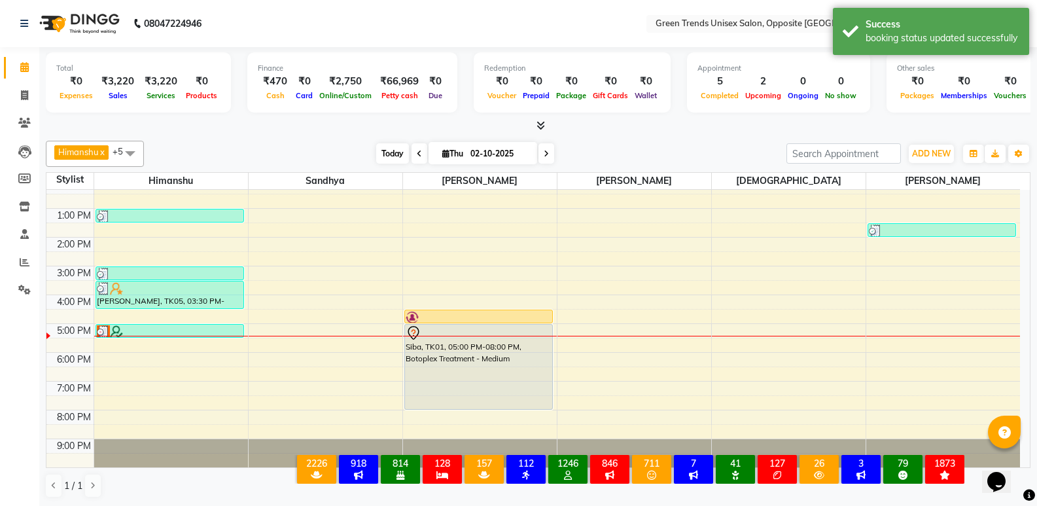
click at [390, 145] on span "Today" at bounding box center [392, 153] width 33 height 20
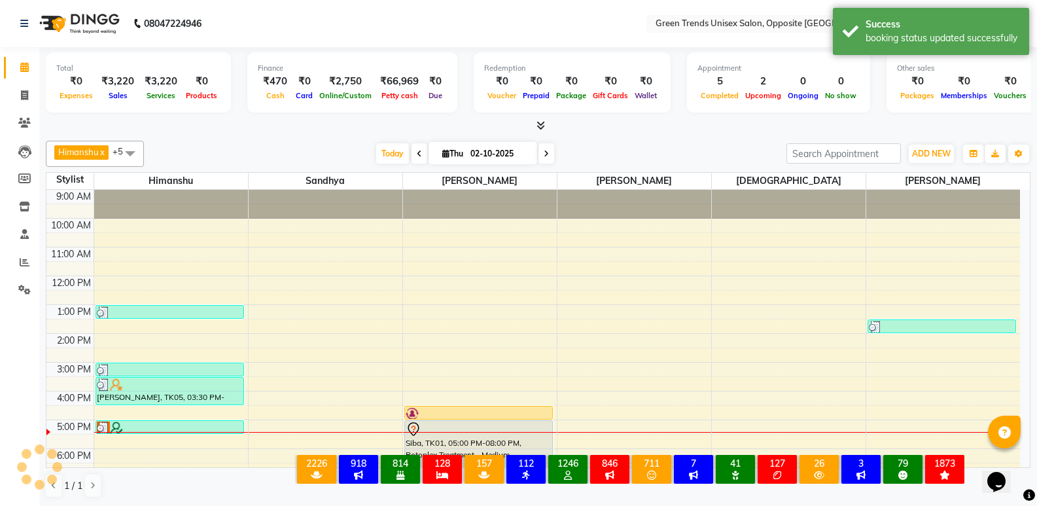
click at [308, 139] on div "Himanshu x Sandhya x Sohail x SUJEET x Vaishnavi x Vrinda x +5 Select All Himan…" at bounding box center [538, 319] width 985 height 368
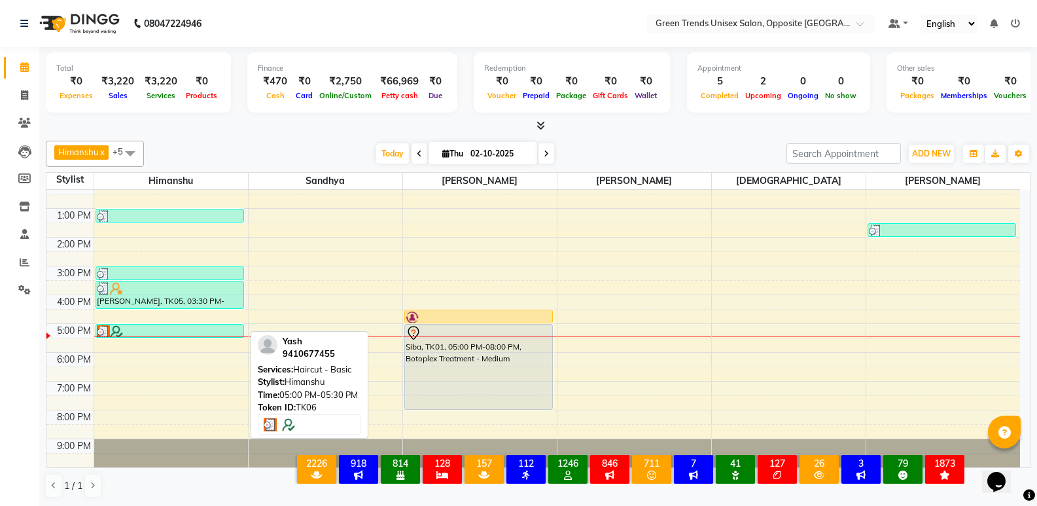
click at [163, 328] on div at bounding box center [170, 331] width 146 height 13
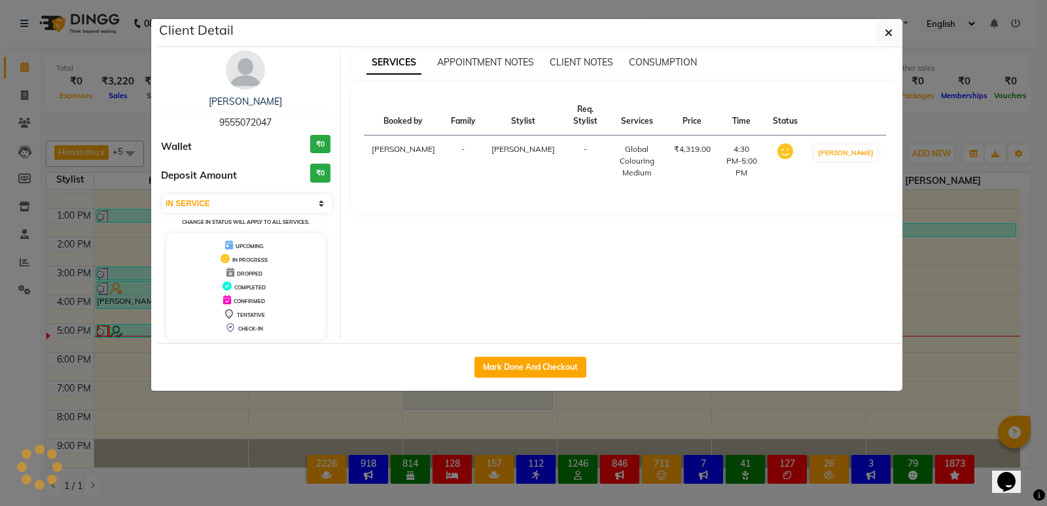
select select "3"
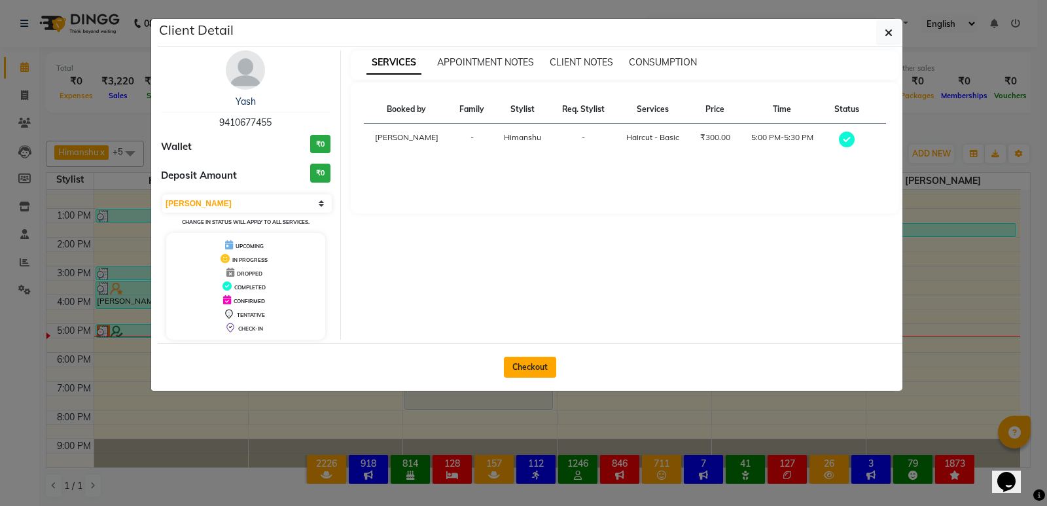
click at [520, 363] on button "Checkout" at bounding box center [530, 367] width 52 height 21
select select "service"
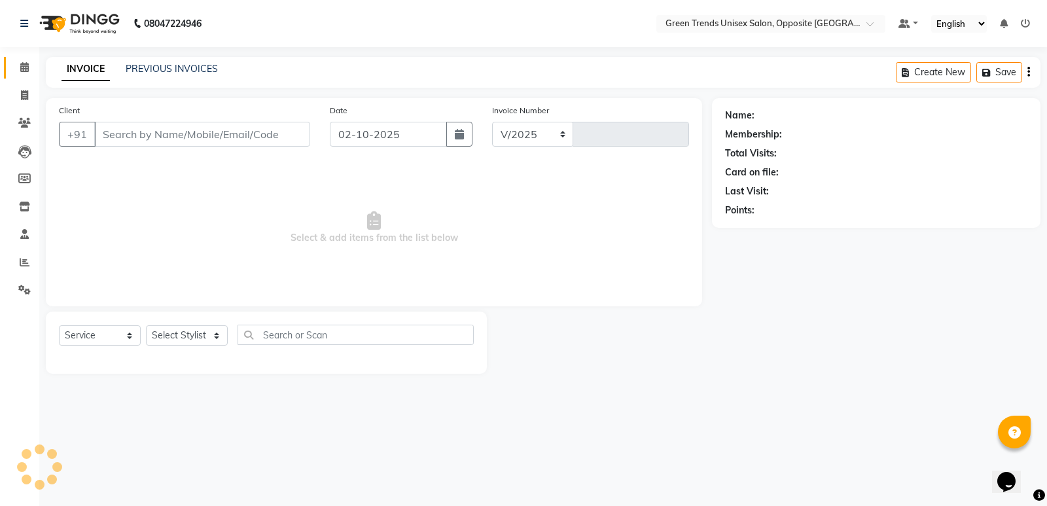
select select "5225"
type input "1285"
type input "94******55"
select select "82136"
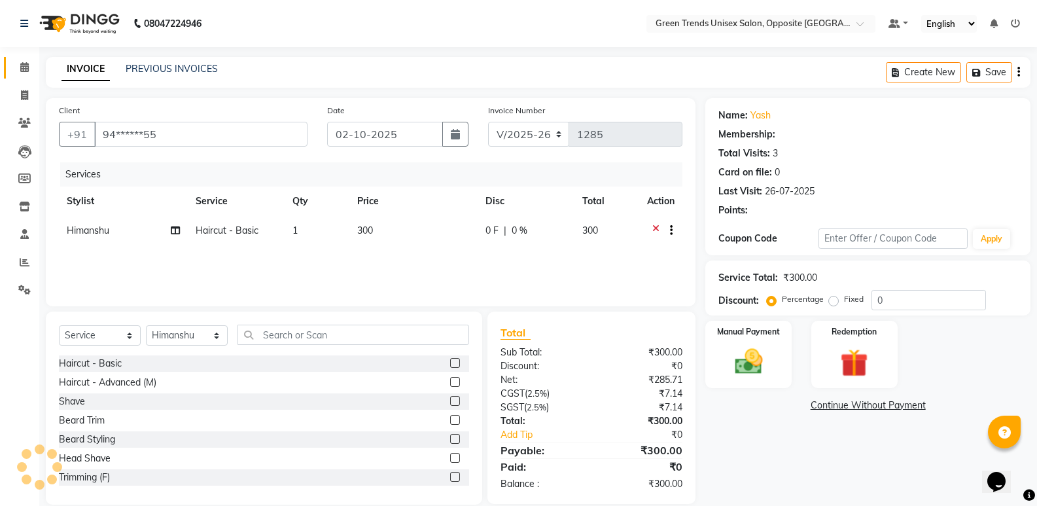
select select "1: Object"
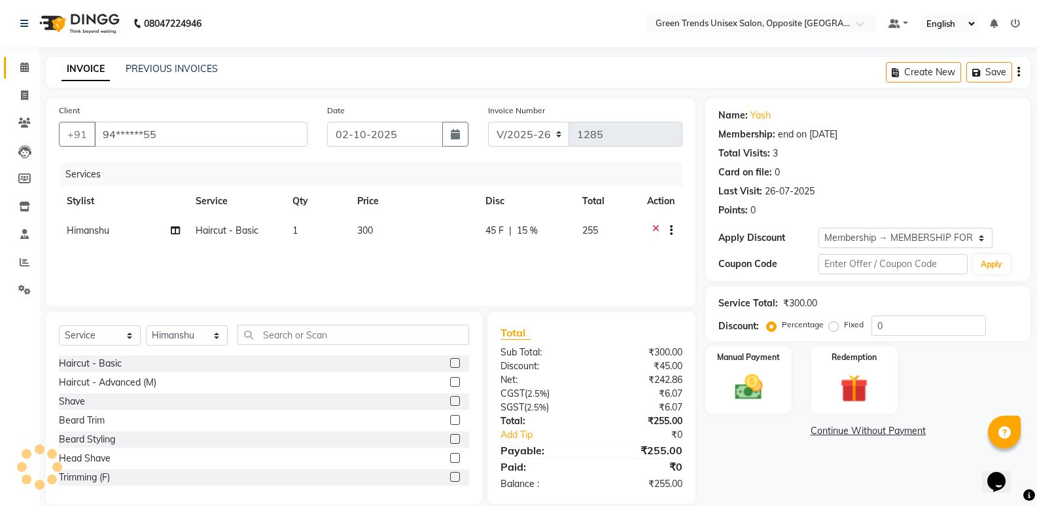
type input "15"
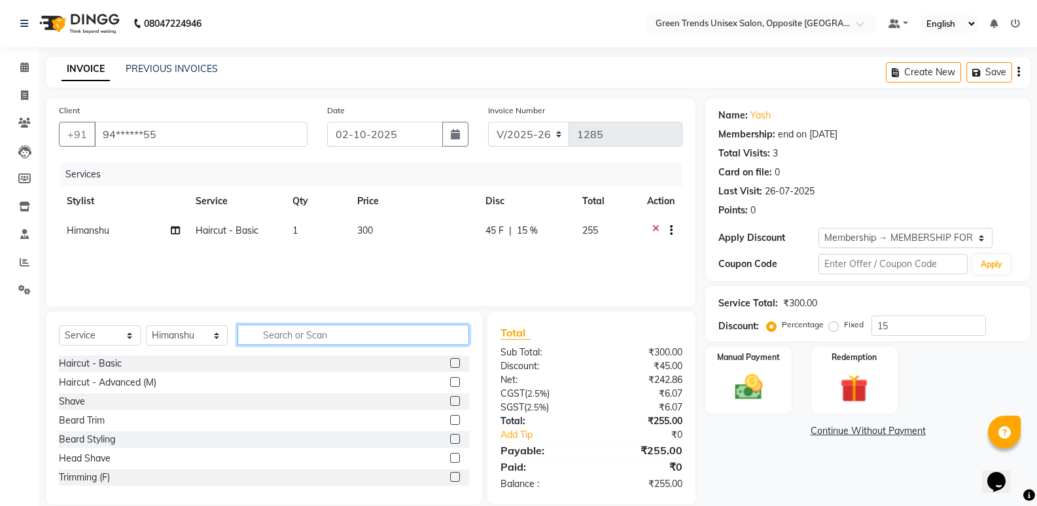
click at [315, 327] on input "text" at bounding box center [354, 335] width 232 height 20
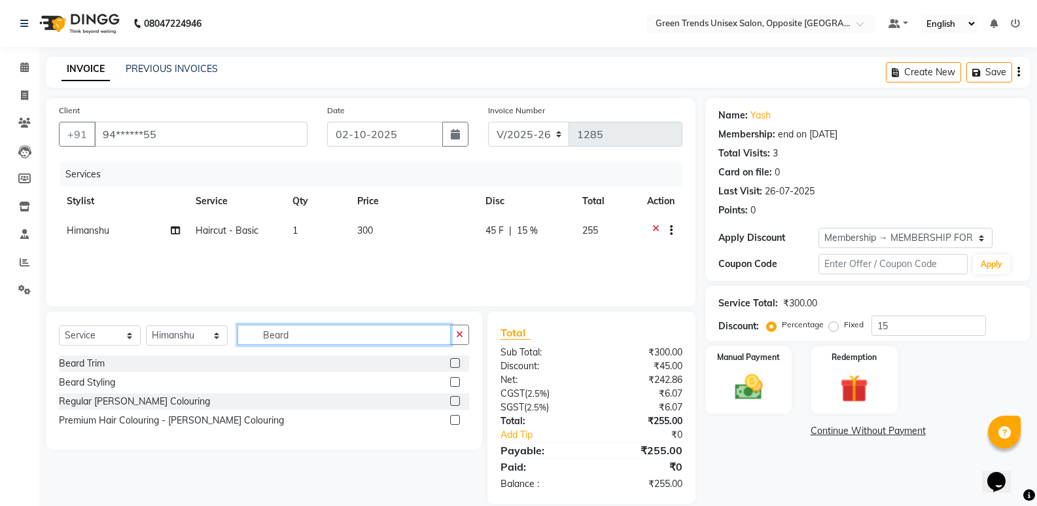
type input "Beard"
click at [457, 380] on label at bounding box center [455, 382] width 10 height 10
click at [457, 380] on input "checkbox" at bounding box center [454, 382] width 9 height 9
click at [457, 380] on div "Beard Trim Beard Styling Regular Beard Colouring Premium Hair Colouring - Beard…" at bounding box center [264, 393] width 410 height 76
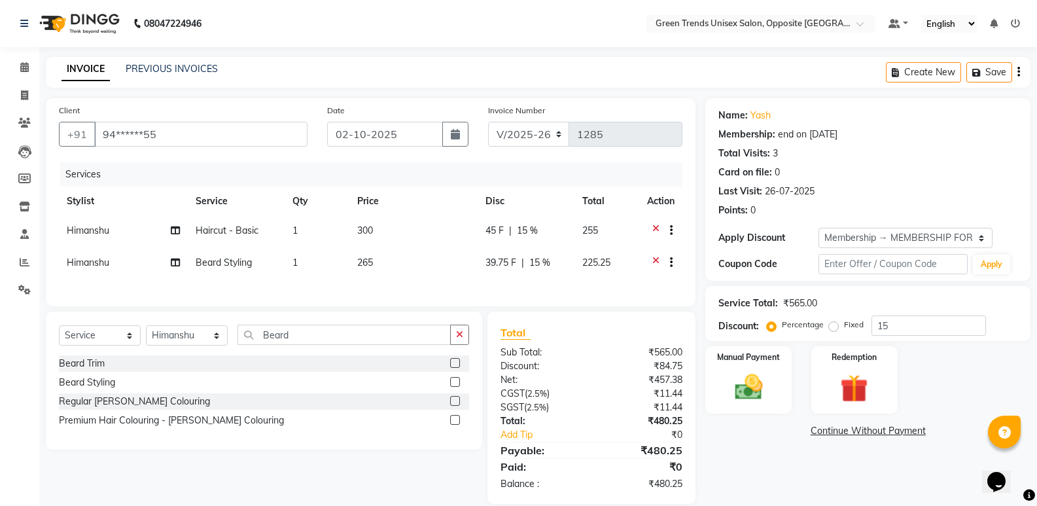
checkbox input "false"
click at [221, 340] on select "Select Stylist Himanshu Raj Shilpakar Sandhya SHAHID Sohail SUJEET Vaishnavi Vr…" at bounding box center [187, 335] width 82 height 20
select select "89786"
click at [146, 332] on select "Select Stylist Himanshu Raj Shilpakar Sandhya SHAHID Sohail SUJEET Vaishnavi Vr…" at bounding box center [187, 335] width 82 height 20
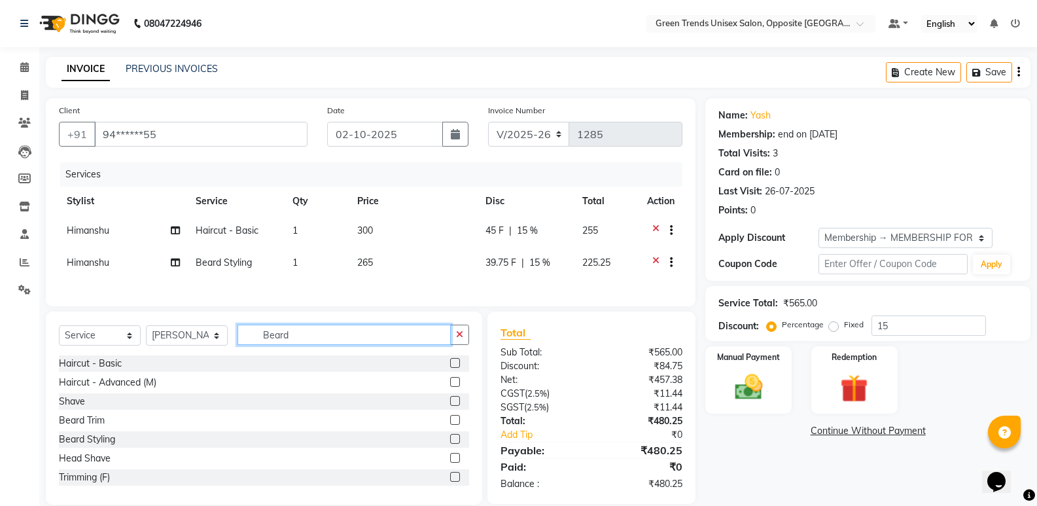
click at [306, 338] on input "Beard" at bounding box center [344, 335] width 213 height 20
click at [450, 425] on label at bounding box center [455, 420] width 10 height 10
click at [450, 425] on input "checkbox" at bounding box center [454, 420] width 9 height 9
click at [450, 391] on div at bounding box center [454, 384] width 9 height 14
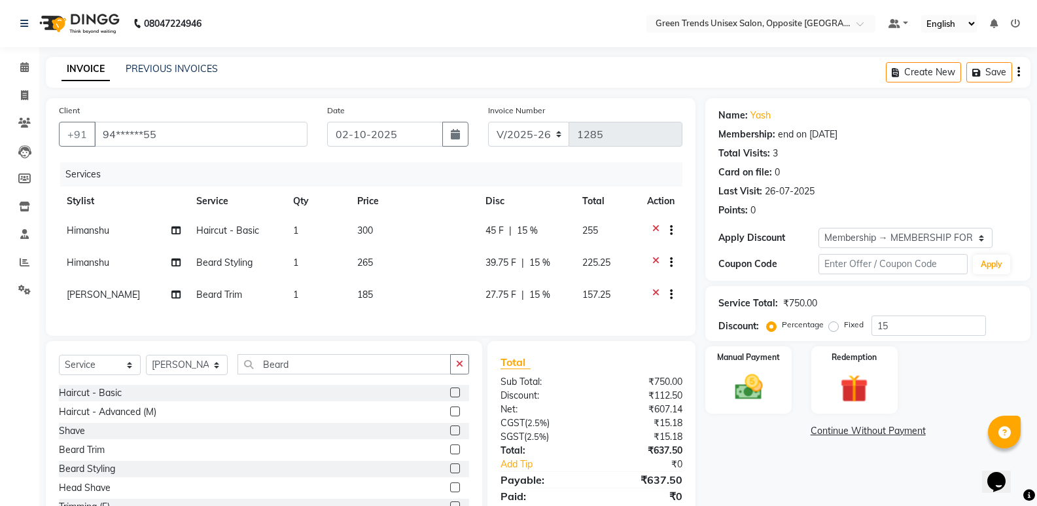
checkbox input "false"
click at [450, 397] on label at bounding box center [455, 392] width 10 height 10
click at [450, 397] on input "checkbox" at bounding box center [454, 393] width 9 height 9
click at [446, 374] on input "Beard" at bounding box center [344, 364] width 213 height 20
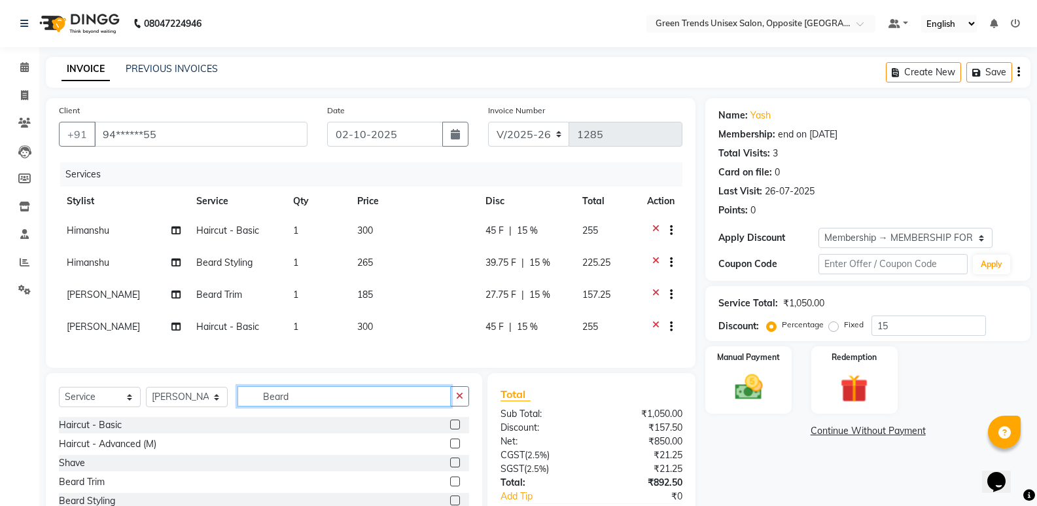
checkbox input "false"
click at [488, 227] on span "45 F" at bounding box center [494, 231] width 18 height 14
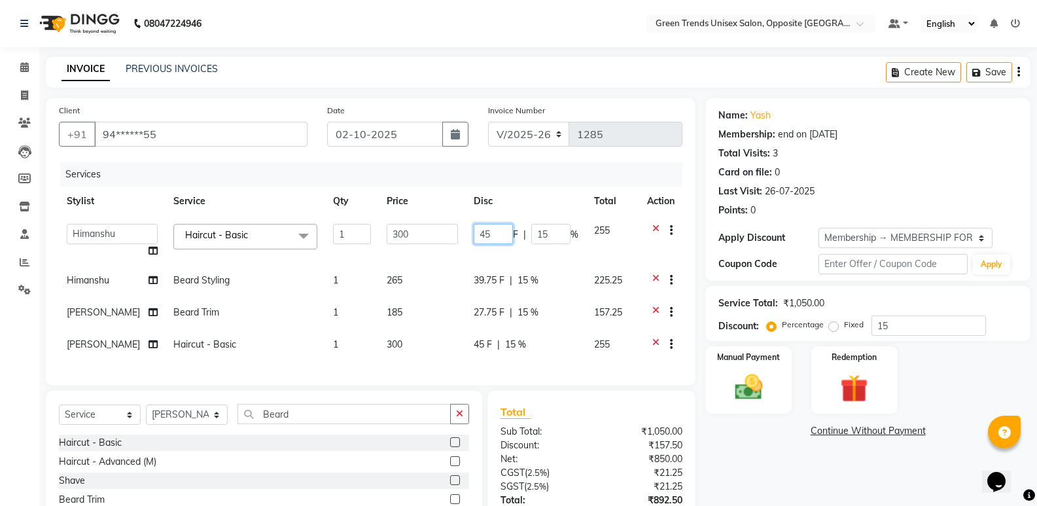
click at [490, 229] on input "45" at bounding box center [493, 234] width 39 height 20
type input "50"
click at [494, 274] on td "39.75 F | 15 %" at bounding box center [526, 282] width 120 height 32
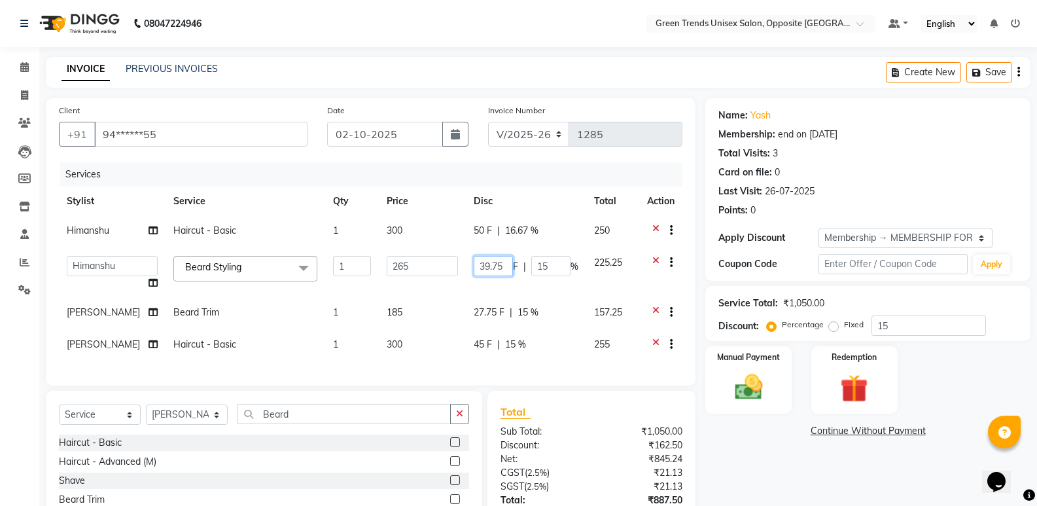
click at [494, 274] on input "39.75" at bounding box center [493, 266] width 39 height 20
type input "45"
click at [485, 317] on tbody "Himanshu Haircut - Basic 1 300 50 F | 16.67 % 250 Himanshu Raj Shilpakar Sandhy…" at bounding box center [371, 289] width 624 height 146
click at [485, 330] on td "45 F | 15 %" at bounding box center [526, 346] width 120 height 32
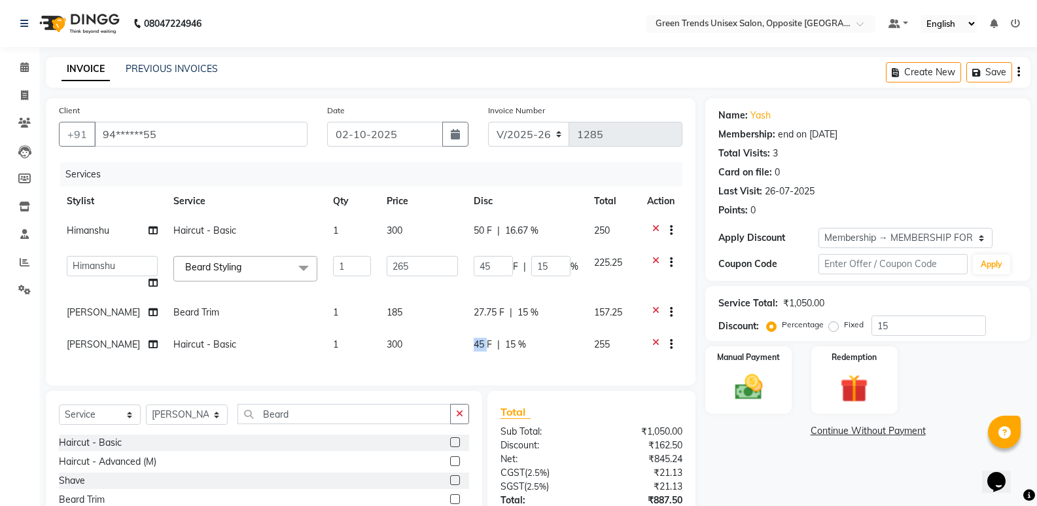
click at [485, 330] on td "45 F | 15 %" at bounding box center [526, 346] width 120 height 32
select select "89786"
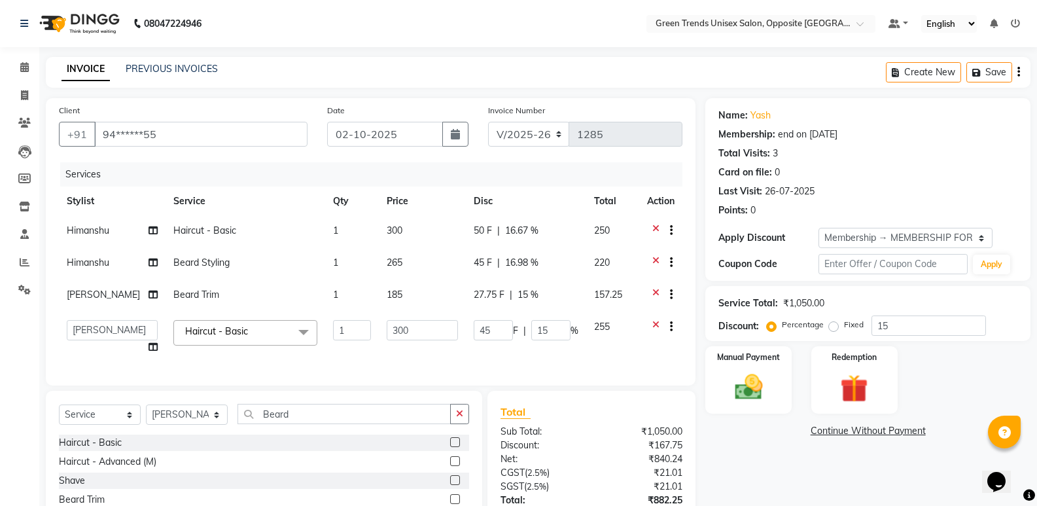
click at [493, 296] on span "27.75 F" at bounding box center [489, 295] width 31 height 14
select select "89786"
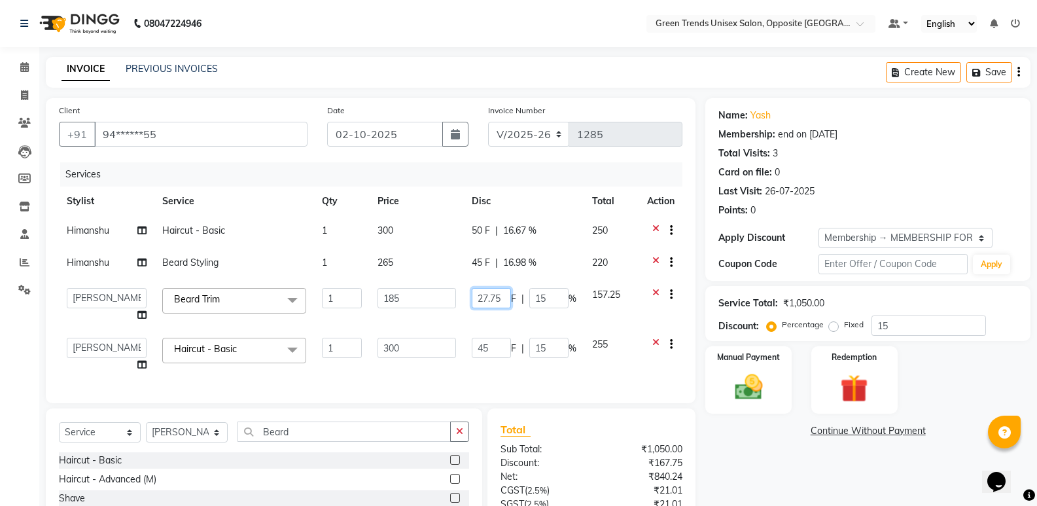
click at [493, 296] on input "27.75" at bounding box center [491, 298] width 39 height 20
type input "35"
click at [495, 353] on td "45 F | 15 %" at bounding box center [524, 355] width 120 height 50
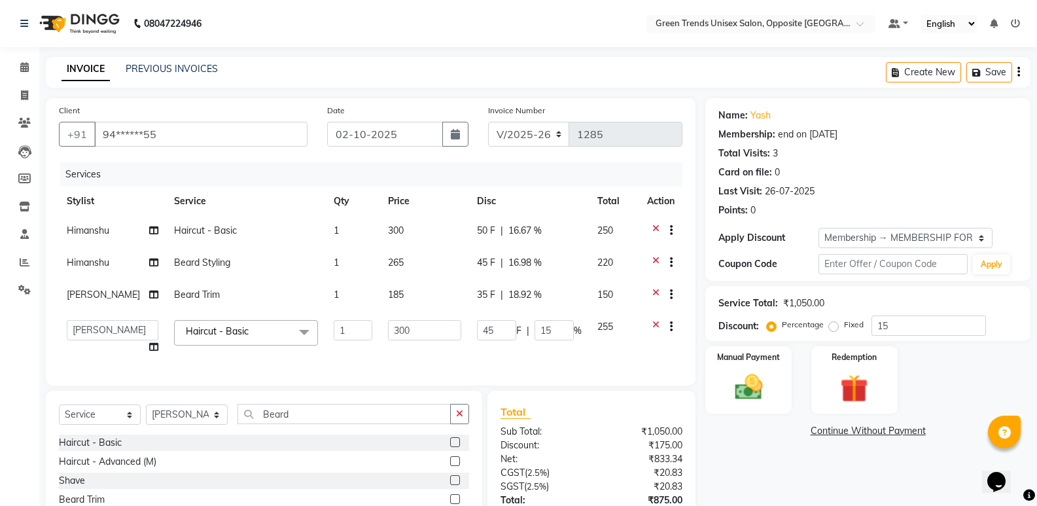
click at [495, 353] on div "Services Stylist Service Qty Price Disc Total Action Himanshu Haircut - Basic 1…" at bounding box center [371, 267] width 624 height 210
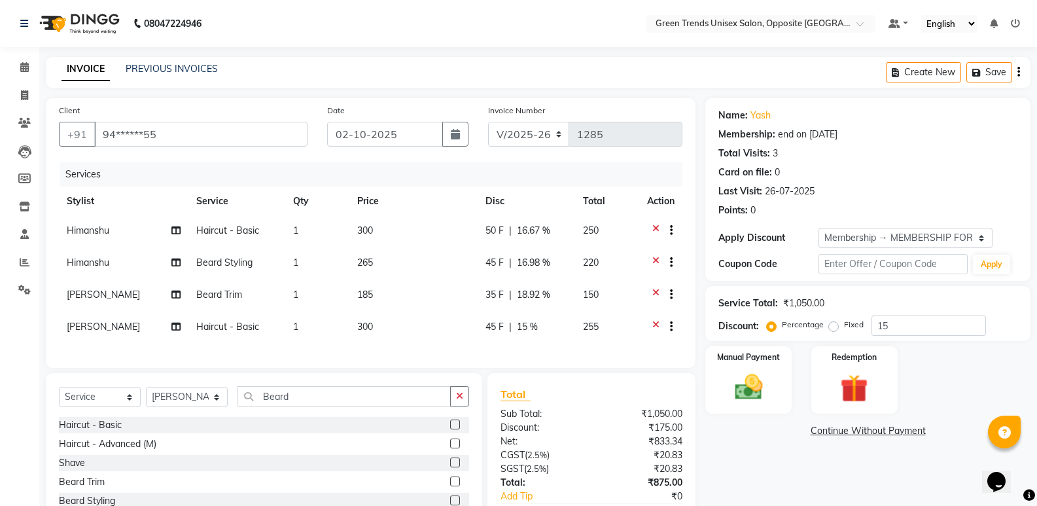
click at [503, 327] on span "45 F" at bounding box center [494, 327] width 18 height 14
select select "89786"
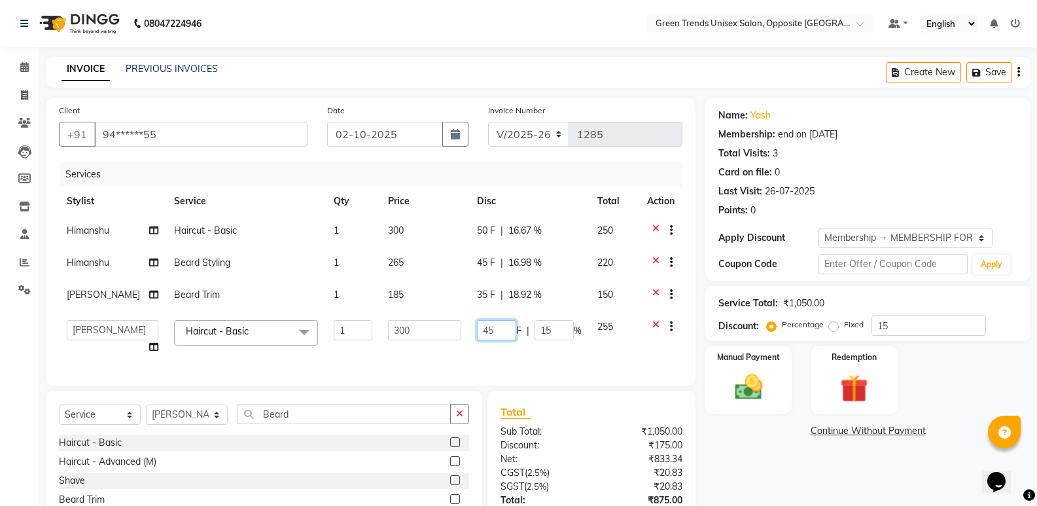
click at [493, 327] on input "45" at bounding box center [496, 330] width 39 height 20
type input "050"
click at [483, 341] on td "050 F | 15 %" at bounding box center [529, 337] width 120 height 50
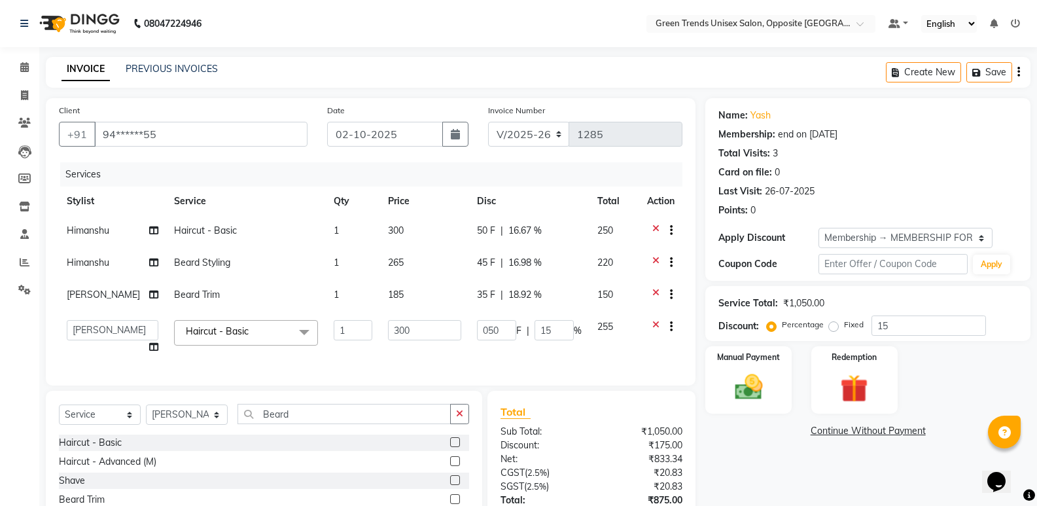
select select "89786"
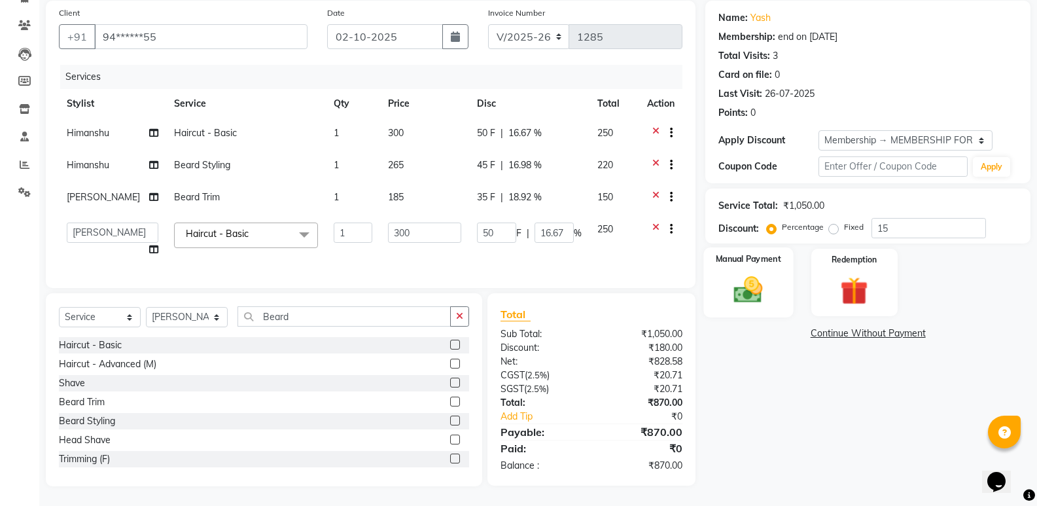
click at [764, 273] on img at bounding box center [748, 289] width 46 height 33
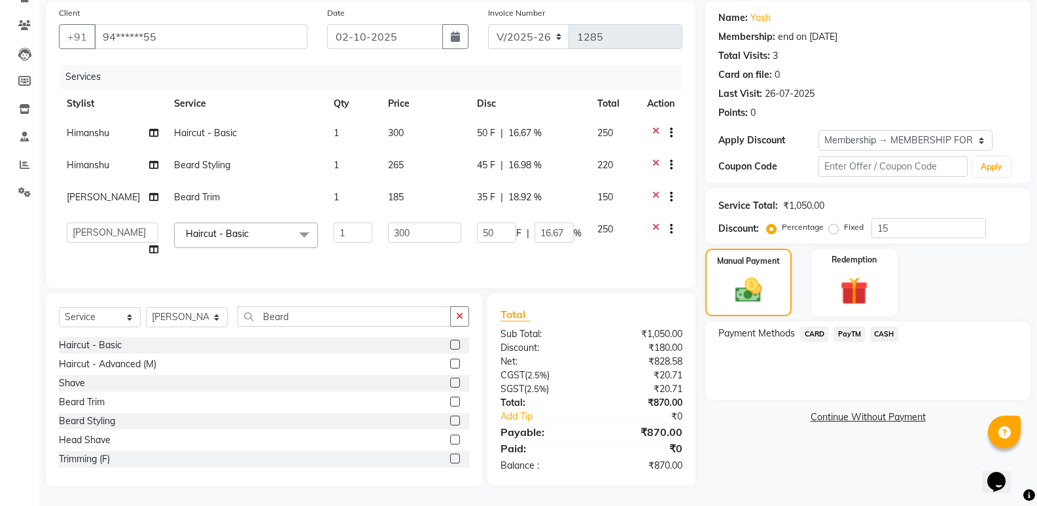
click at [887, 331] on span "CASH" at bounding box center [884, 334] width 28 height 15
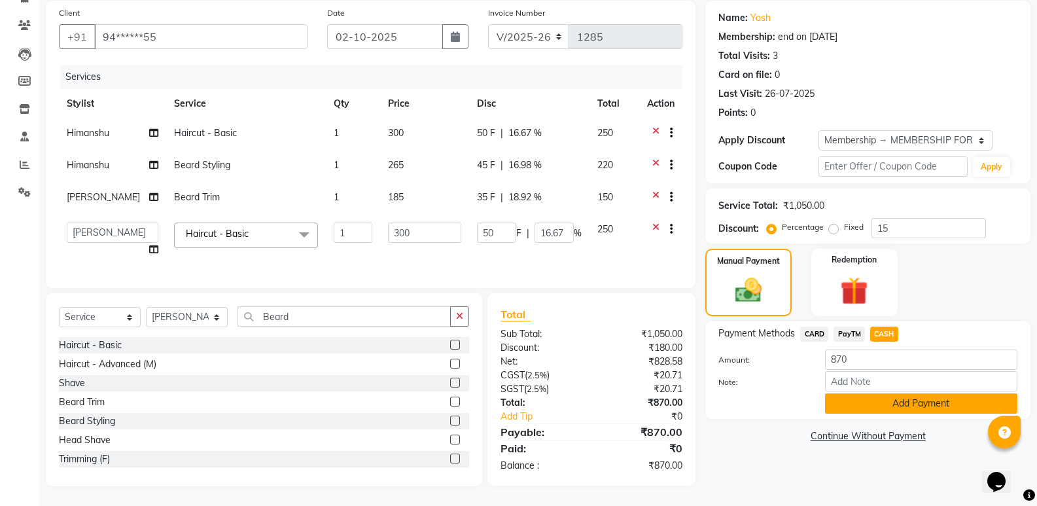
click at [871, 397] on button "Add Payment" at bounding box center [921, 403] width 192 height 20
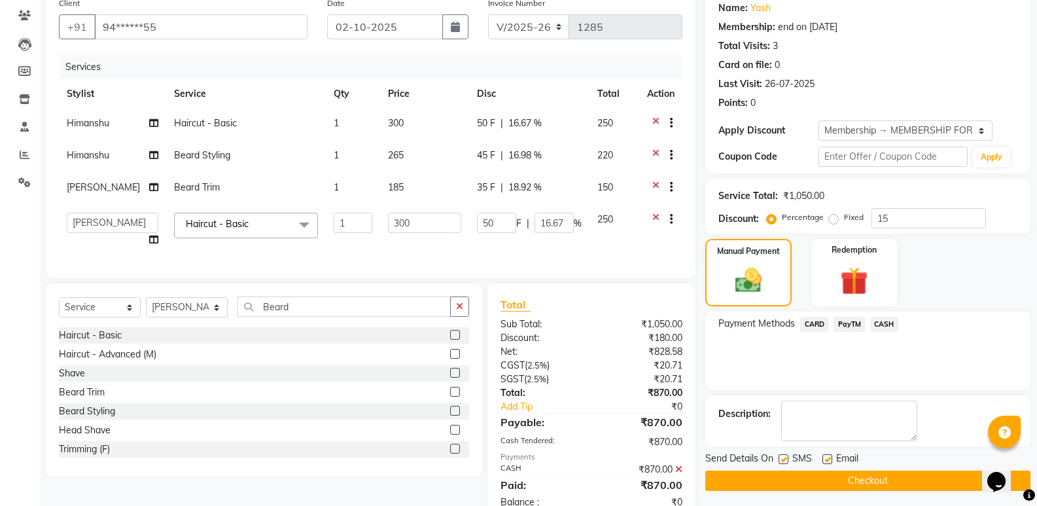
scroll to position [153, 0]
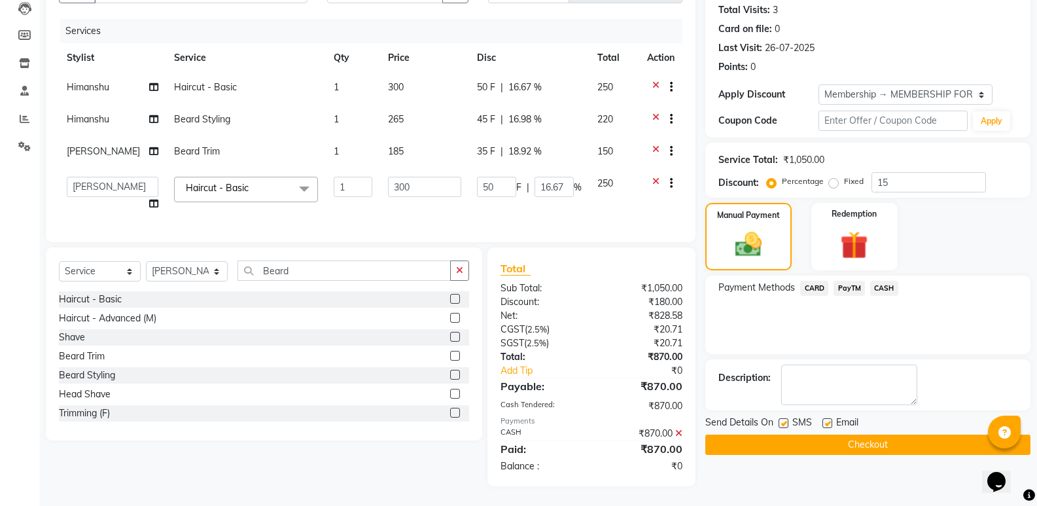
click at [881, 434] on button "Checkout" at bounding box center [867, 444] width 325 height 20
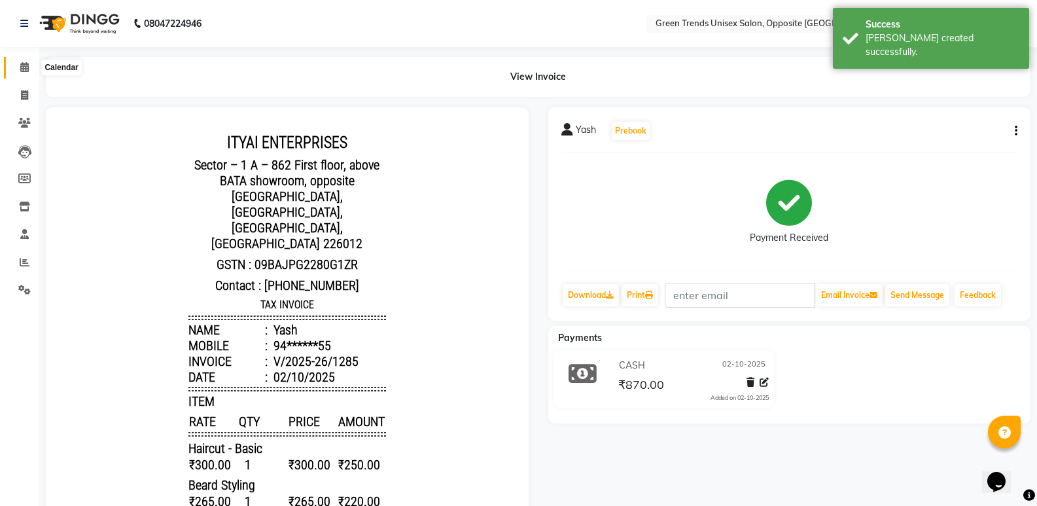
click at [27, 67] on icon at bounding box center [24, 67] width 9 height 10
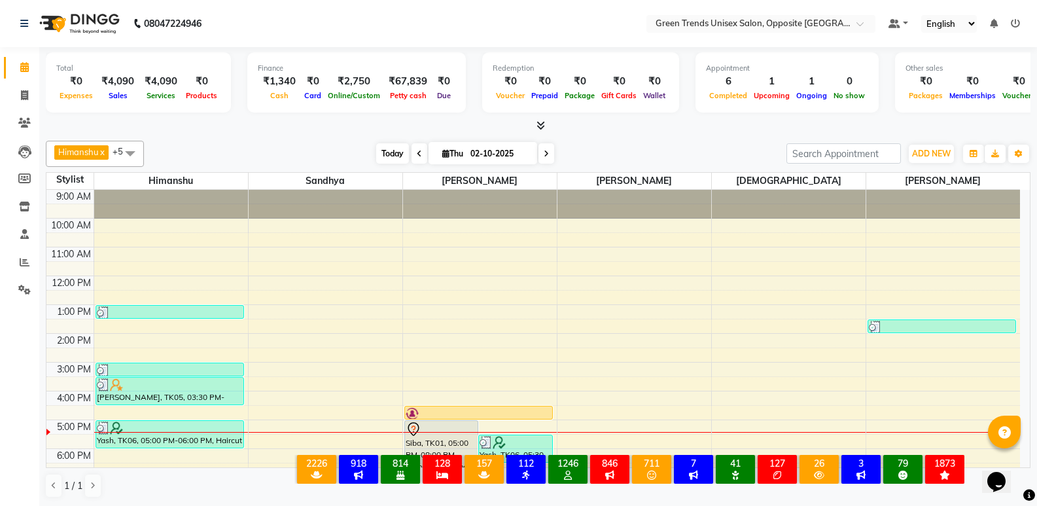
click at [383, 162] on span "Today" at bounding box center [392, 153] width 33 height 20
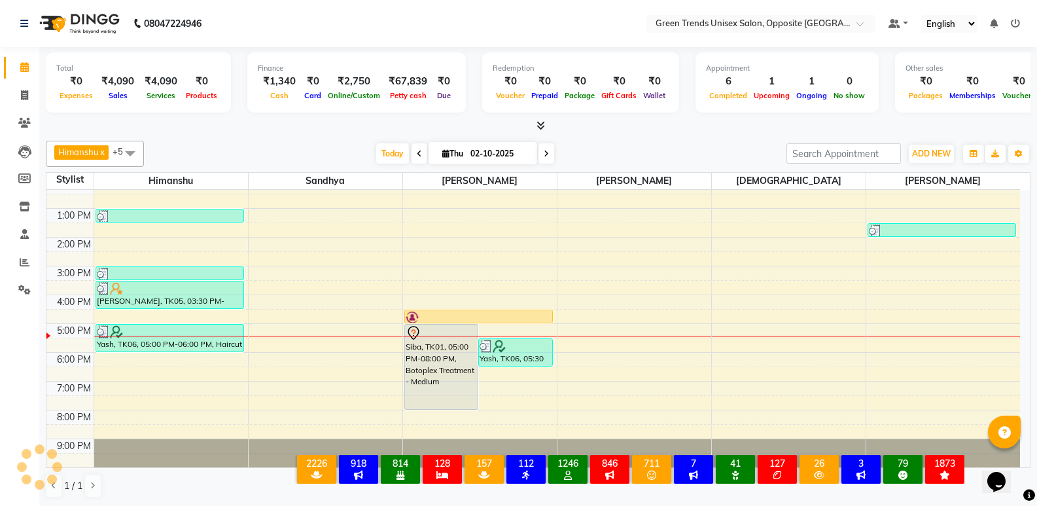
click at [368, 147] on div "Today Thu 02-10-2025" at bounding box center [464, 154] width 629 height 20
click at [29, 126] on icon at bounding box center [24, 123] width 12 height 10
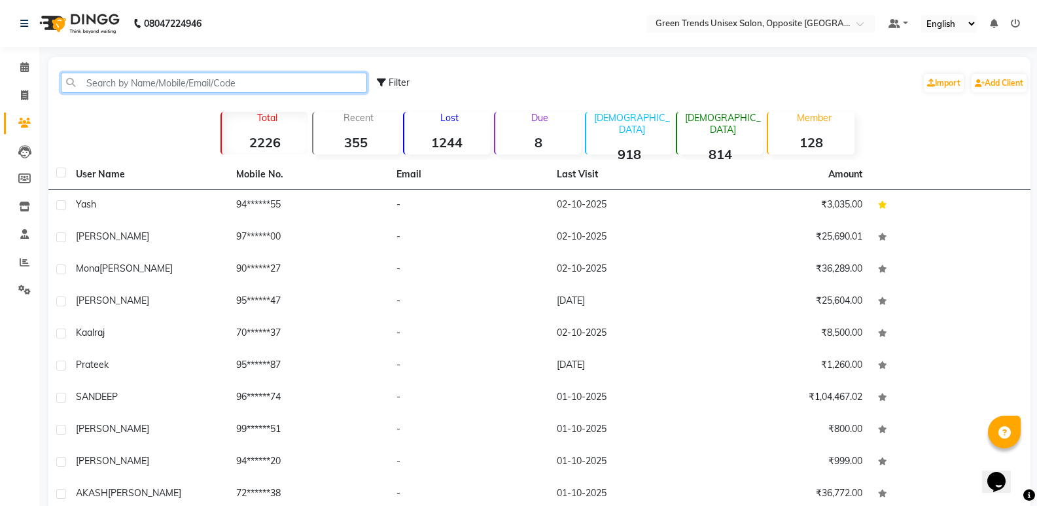
click at [238, 90] on input "text" at bounding box center [214, 83] width 306 height 20
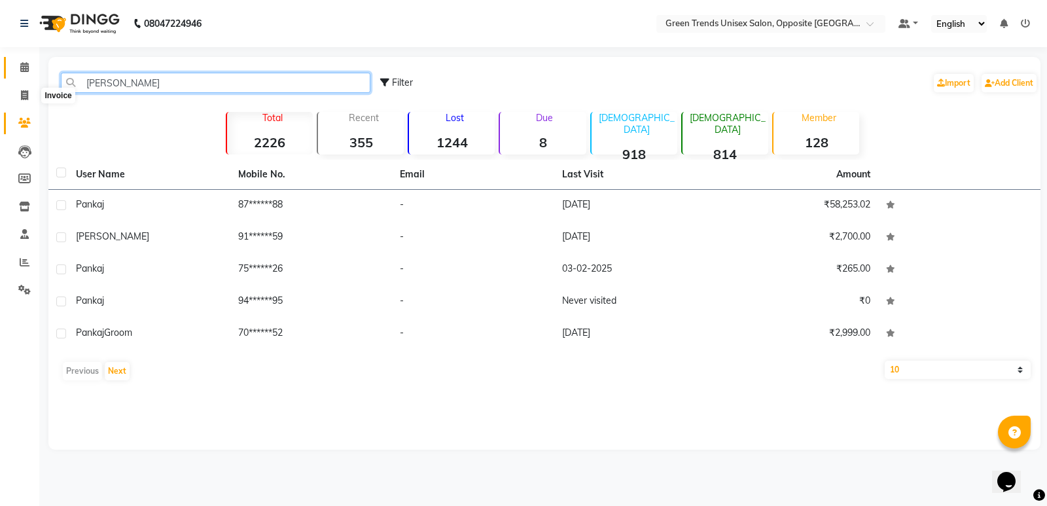
type input "Panka"
click at [31, 75] on link "Calendar" at bounding box center [19, 68] width 31 height 22
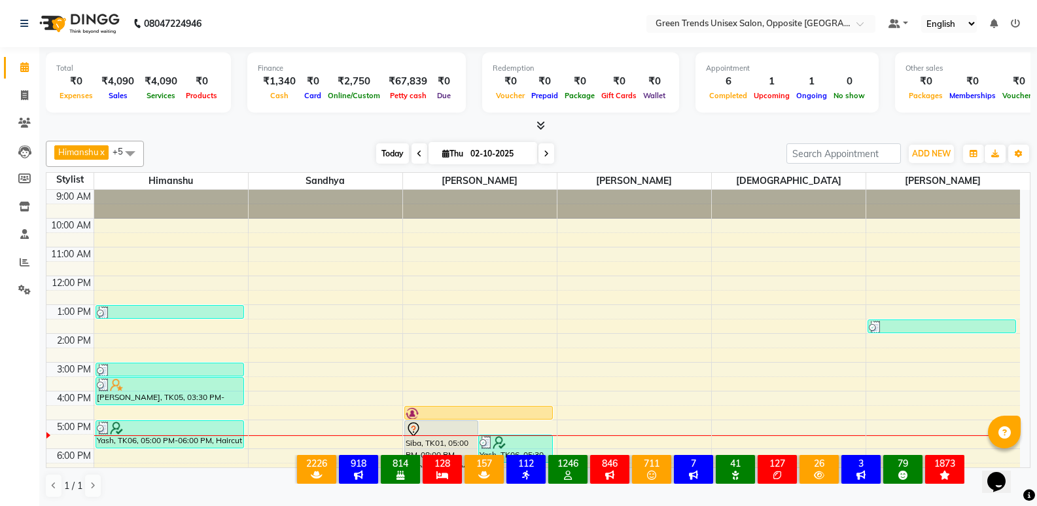
click at [385, 145] on span "Today" at bounding box center [392, 153] width 33 height 20
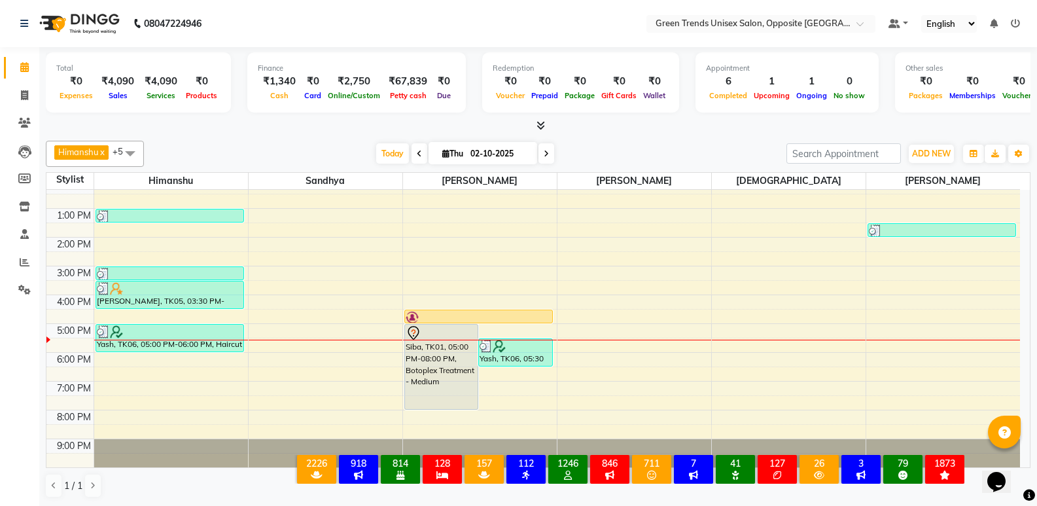
click at [355, 146] on div "Today Thu 02-10-2025" at bounding box center [464, 154] width 629 height 20
click at [355, 145] on div "Today Thu 02-10-2025" at bounding box center [464, 154] width 629 height 20
click at [353, 133] on div "Total ₹0 Expenses ₹4,090 Sales ₹4,090 Services ₹0 Products Finance ₹1,340 Cash …" at bounding box center [538, 276] width 998 height 459
click at [381, 144] on span "Today" at bounding box center [392, 153] width 33 height 20
click at [387, 158] on span "Today" at bounding box center [392, 153] width 33 height 20
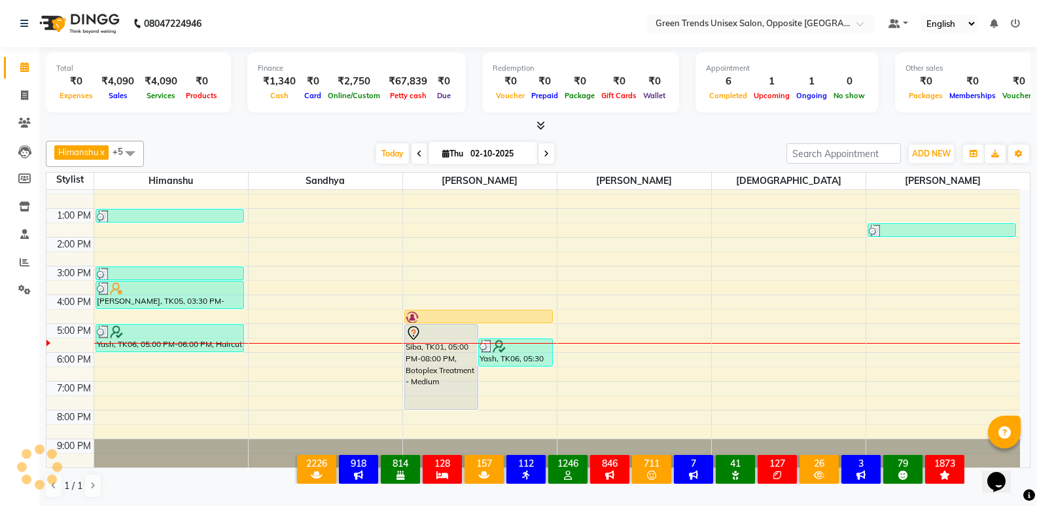
click at [359, 149] on div "Today Thu 02-10-2025" at bounding box center [464, 154] width 629 height 20
click at [387, 145] on span "Today" at bounding box center [392, 153] width 33 height 20
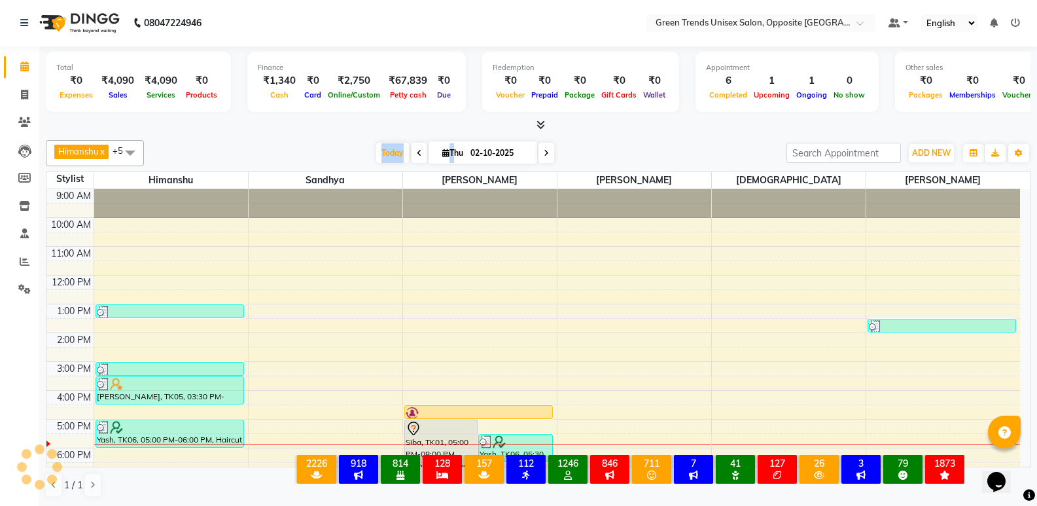
scroll to position [96, 0]
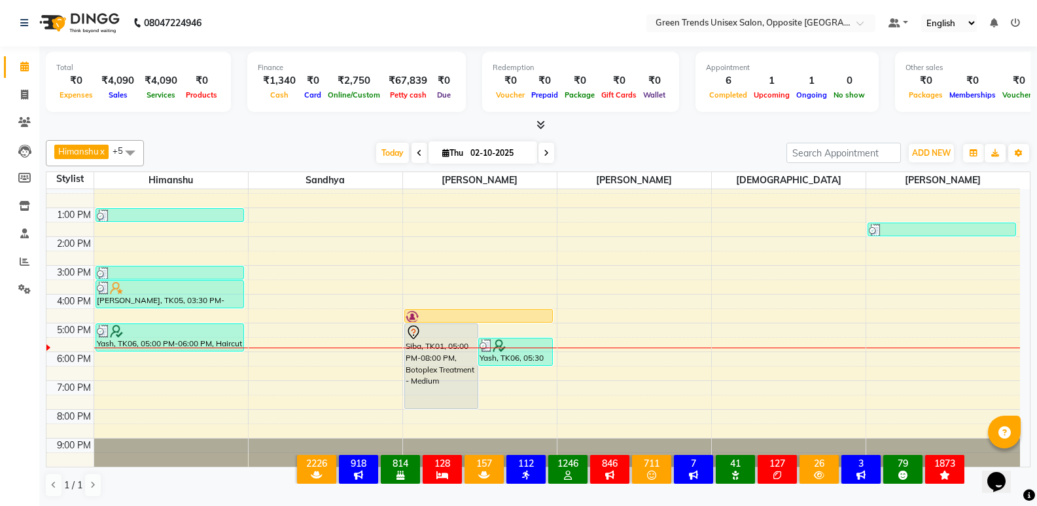
click at [253, 128] on div at bounding box center [538, 125] width 985 height 14
click at [330, 145] on div "Today Thu 02-10-2025" at bounding box center [464, 153] width 629 height 20
click at [648, 168] on div "Himanshu x Sandhya x Sohail x SUJEET x Vaishnavi x Vrinda x +5 Select All Himan…" at bounding box center [538, 319] width 985 height 368
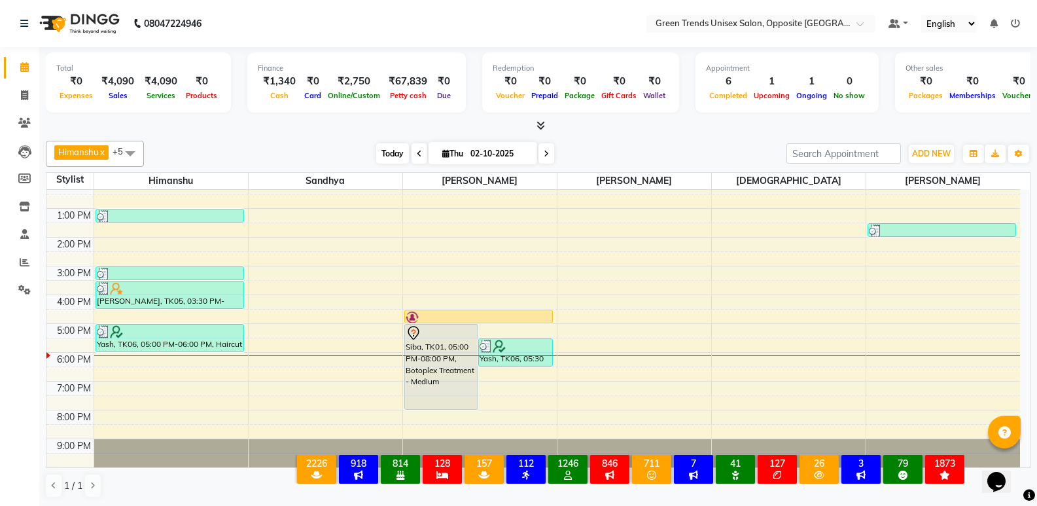
click at [397, 161] on span "Today" at bounding box center [392, 153] width 33 height 20
click at [662, 127] on div at bounding box center [538, 126] width 985 height 14
click at [376, 148] on span "Today" at bounding box center [392, 153] width 33 height 20
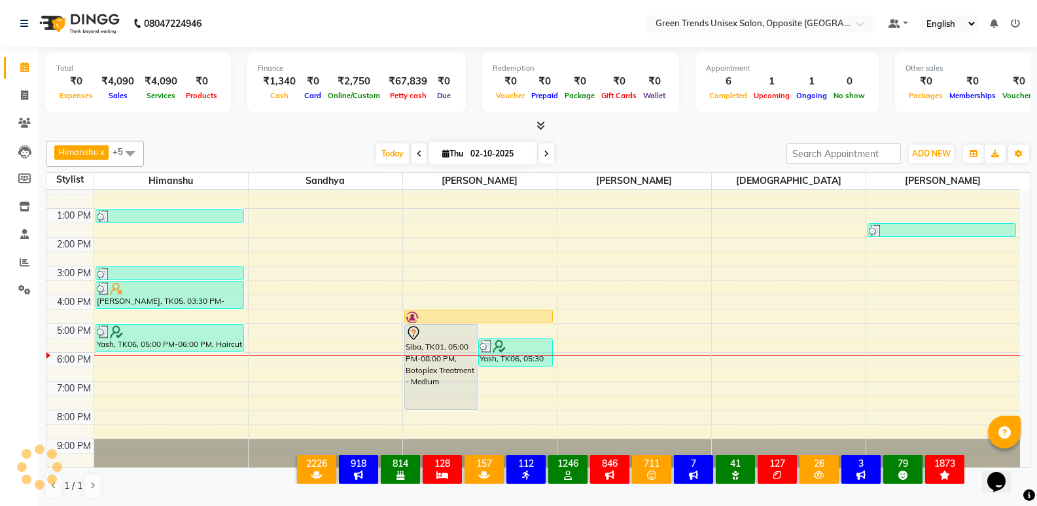
click at [348, 141] on div "[PERSON_NAME] x [PERSON_NAME] x [PERSON_NAME] x [PERSON_NAME] x +5 Select All […" at bounding box center [538, 154] width 985 height 26
click at [376, 153] on span "Today" at bounding box center [392, 153] width 33 height 20
click at [358, 140] on div "Himanshu x Sandhya x Sohail x SUJEET x Vaishnavi x Vrinda x +5 Select All Himan…" at bounding box center [538, 319] width 985 height 368
click at [376, 149] on span "Today" at bounding box center [392, 153] width 33 height 20
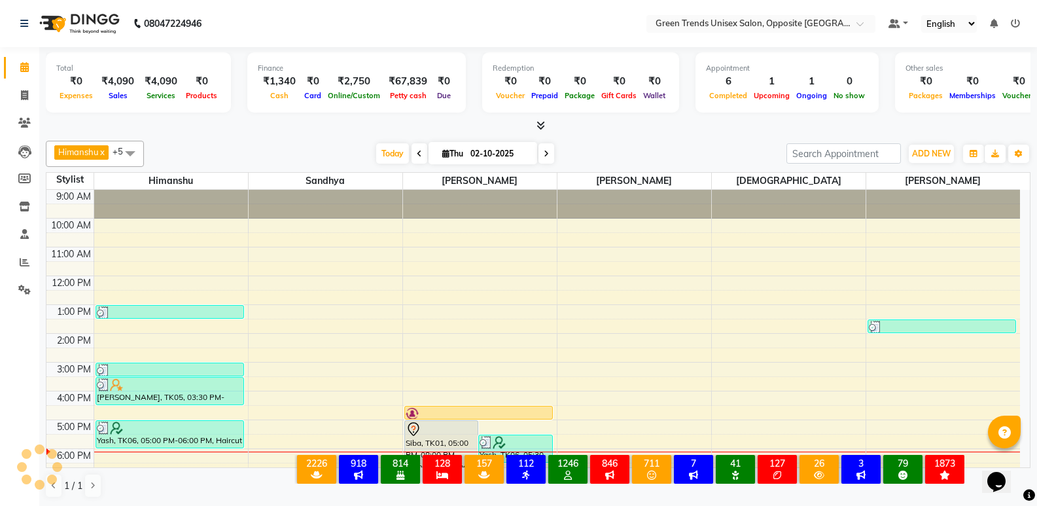
click at [349, 147] on div "Today Thu 02-10-2025" at bounding box center [464, 154] width 629 height 20
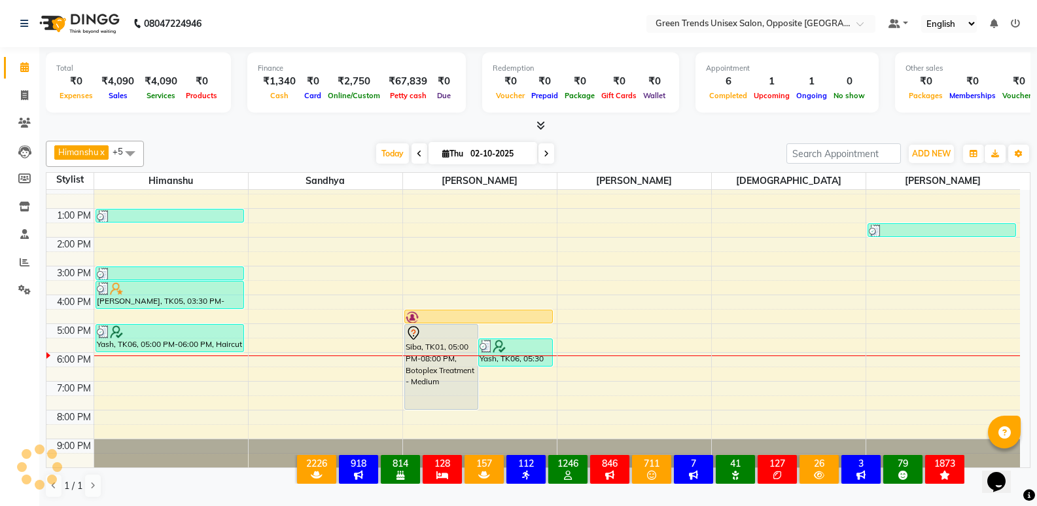
click at [349, 147] on div "Today Thu 02-10-2025" at bounding box center [464, 154] width 629 height 20
click at [338, 150] on div "Today Thu 02-10-2025" at bounding box center [464, 154] width 629 height 20
click at [380, 147] on span "Today" at bounding box center [392, 153] width 33 height 20
click at [364, 148] on div "Today Thu 02-10-2025" at bounding box center [464, 154] width 629 height 20
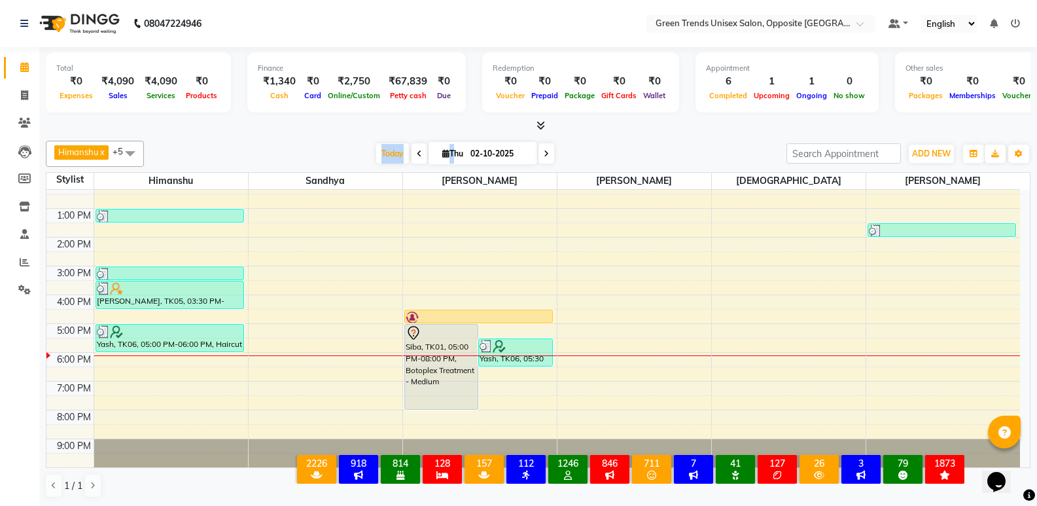
click at [369, 142] on div "[PERSON_NAME] x [PERSON_NAME] x [PERSON_NAME] x [PERSON_NAME] x +5 Select All […" at bounding box center [538, 154] width 985 height 26
click at [384, 163] on span "Today" at bounding box center [392, 153] width 33 height 20
click at [359, 141] on div "[PERSON_NAME] x [PERSON_NAME] x [PERSON_NAME] x [PERSON_NAME] x +5 Select All […" at bounding box center [538, 154] width 985 height 26
click at [1007, 349] on div "9:00 AM 10:00 AM 11:00 AM 12:00 PM 1:00 PM 2:00 PM 3:00 PM 4:00 PM 5:00 PM 6:00…" at bounding box center [533, 281] width 974 height 374
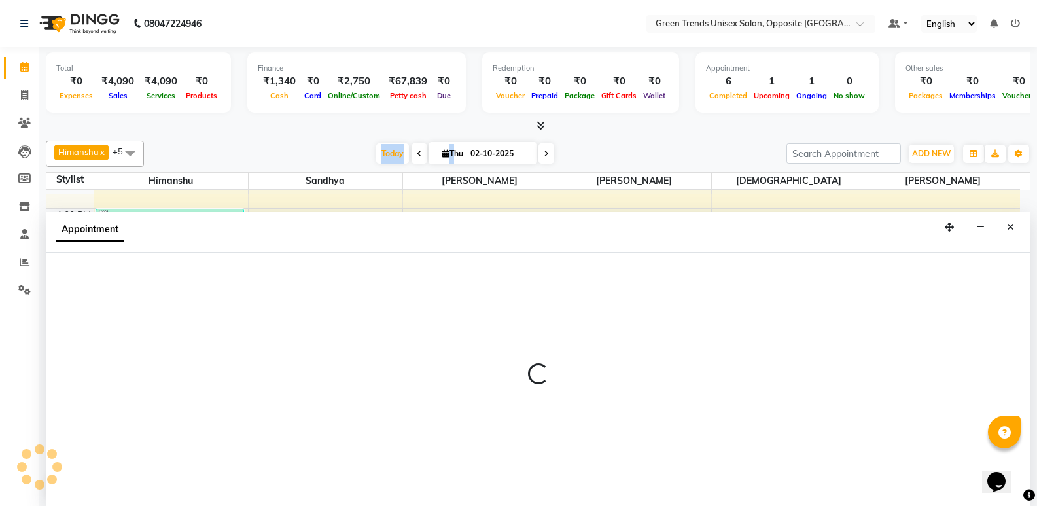
scroll to position [1, 0]
select select "77089"
select select "tentative"
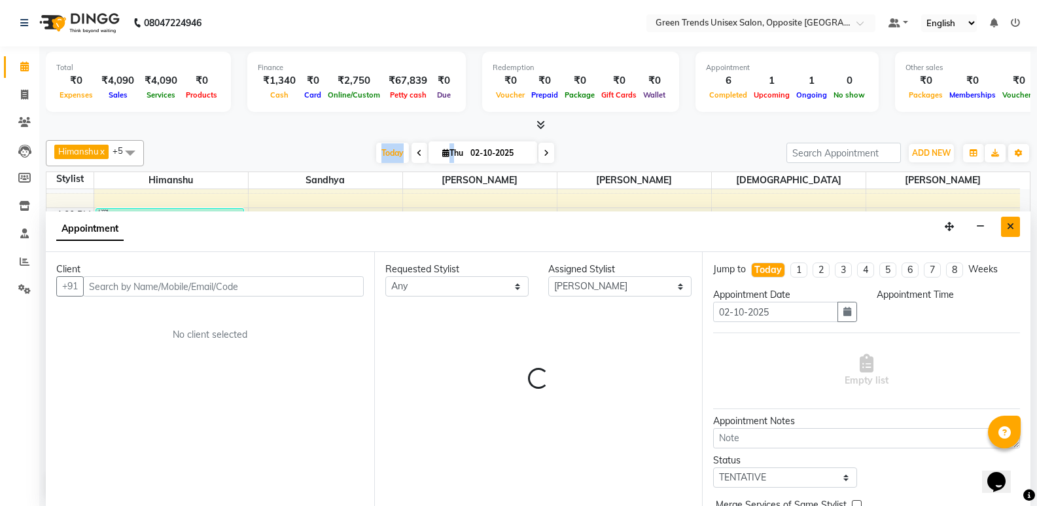
click at [1007, 226] on icon "Close" at bounding box center [1010, 226] width 7 height 9
click at [1007, 226] on div at bounding box center [942, 230] width 147 height 13
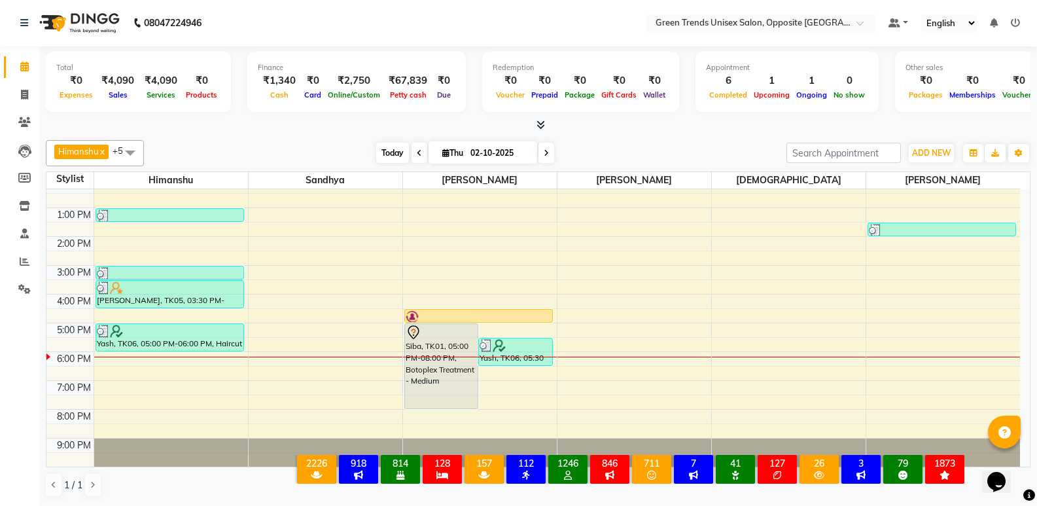
click at [391, 149] on span "Today" at bounding box center [392, 153] width 33 height 20
click at [558, 132] on div at bounding box center [538, 125] width 985 height 14
click at [393, 154] on span "Today" at bounding box center [392, 153] width 33 height 20
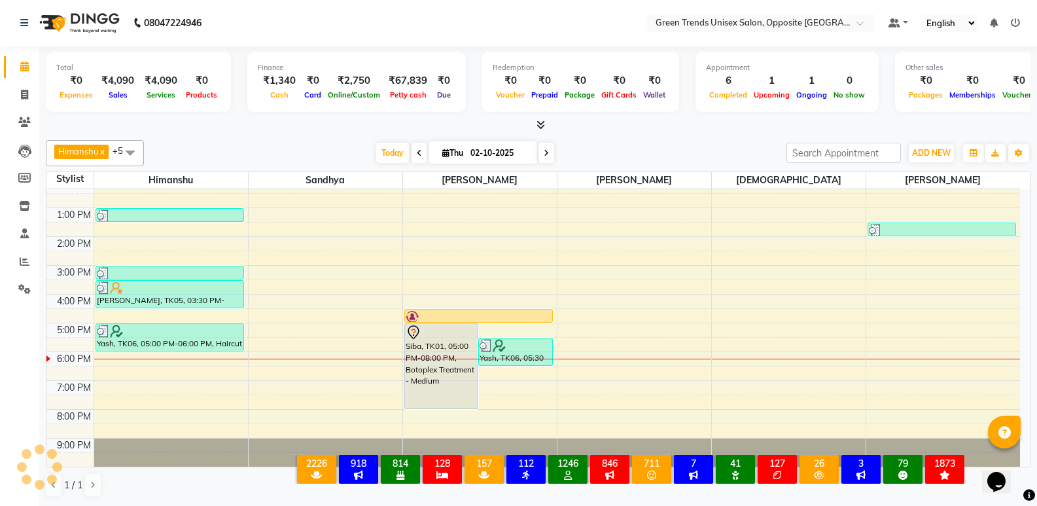
click at [400, 126] on div at bounding box center [538, 125] width 985 height 14
click at [381, 160] on span "Today" at bounding box center [392, 153] width 33 height 20
click at [354, 120] on div at bounding box center [538, 125] width 985 height 14
click at [386, 152] on span "Today" at bounding box center [392, 153] width 33 height 20
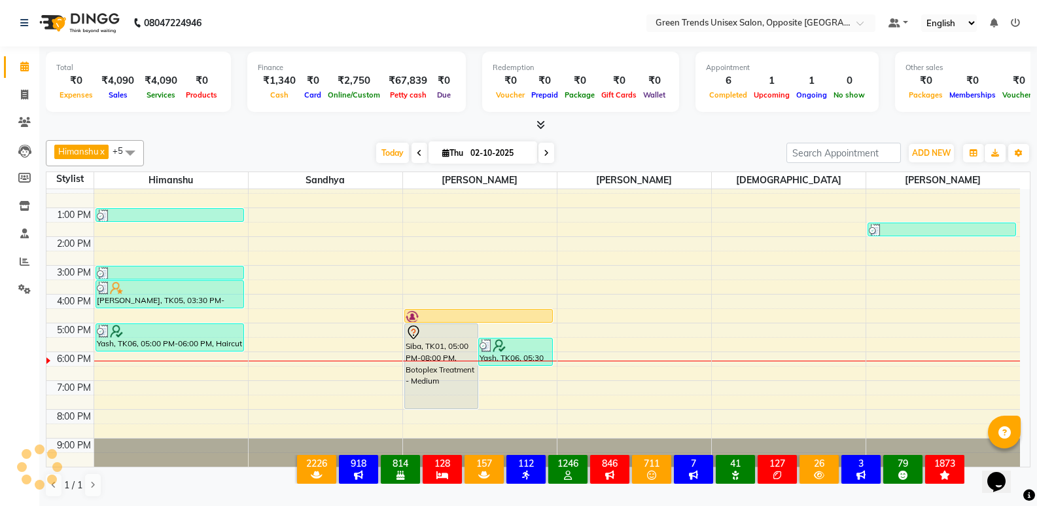
click at [412, 125] on div at bounding box center [538, 125] width 985 height 14
click at [384, 162] on span "Today" at bounding box center [392, 153] width 33 height 20
click at [355, 140] on div "[PERSON_NAME] x [PERSON_NAME] x [PERSON_NAME] x [PERSON_NAME] x +5 Select All […" at bounding box center [538, 153] width 985 height 26
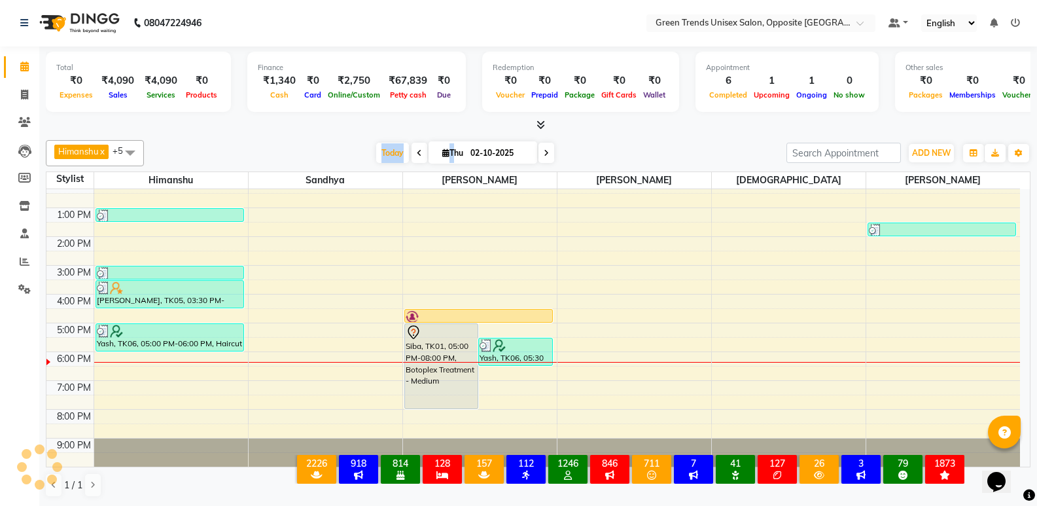
click at [355, 140] on div "[PERSON_NAME] x [PERSON_NAME] x [PERSON_NAME] x [PERSON_NAME] x +5 Select All […" at bounding box center [538, 153] width 985 height 26
click at [342, 139] on div "Himanshu x Sandhya x Sohail x SUJEET x Vaishnavi x Vrinda x +5 Select All Himan…" at bounding box center [538, 319] width 985 height 368
click at [379, 150] on span "Today" at bounding box center [392, 153] width 33 height 20
